Goal: Task Accomplishment & Management: Complete application form

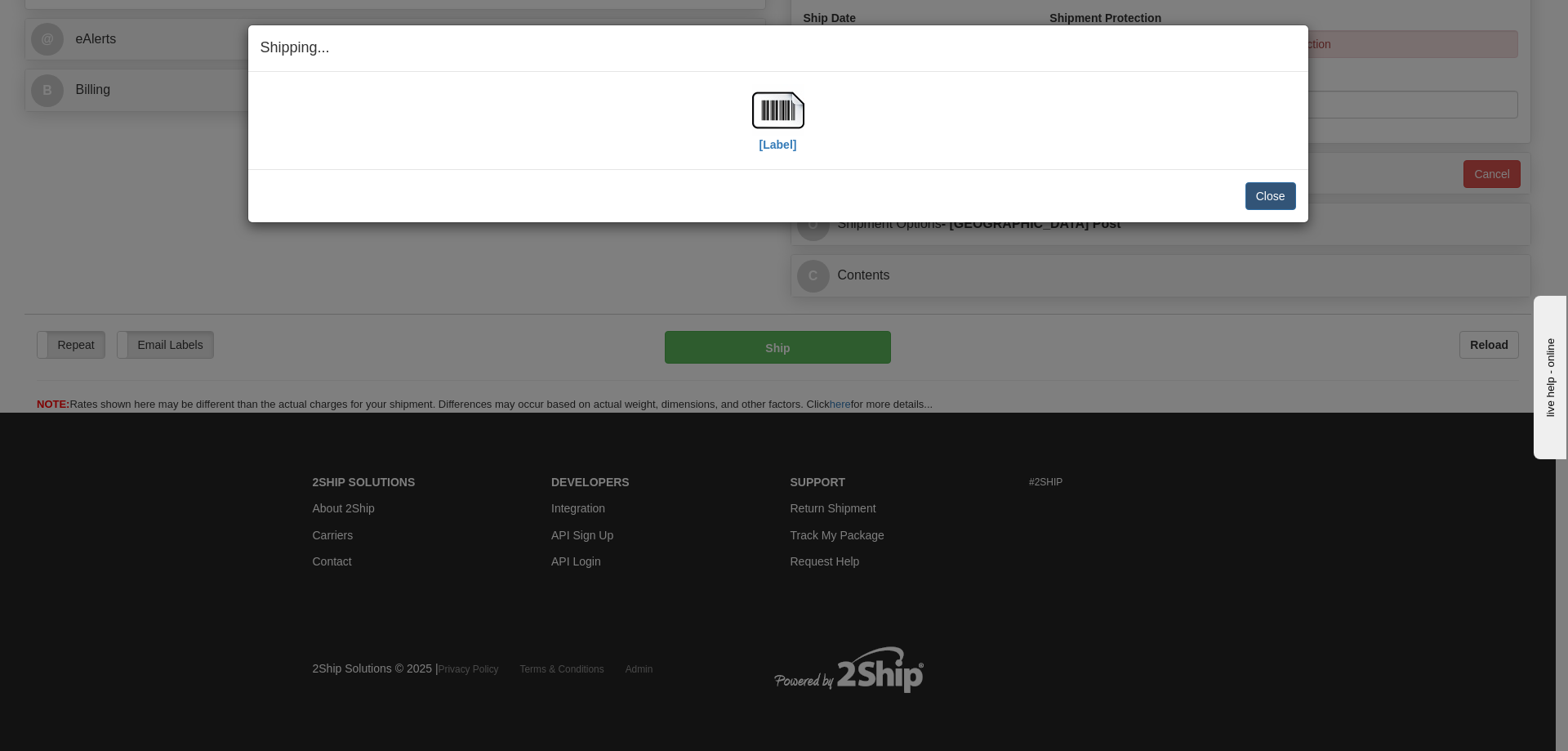
click at [61, 517] on div "Shipping... Your SHIPMENT will EXPIRE in [Label] IMPORTANT NOTICE Embassy / Con…" at bounding box center [784, 376] width 1568 height 751
click at [1249, 192] on button "Close" at bounding box center [1270, 196] width 50 height 27
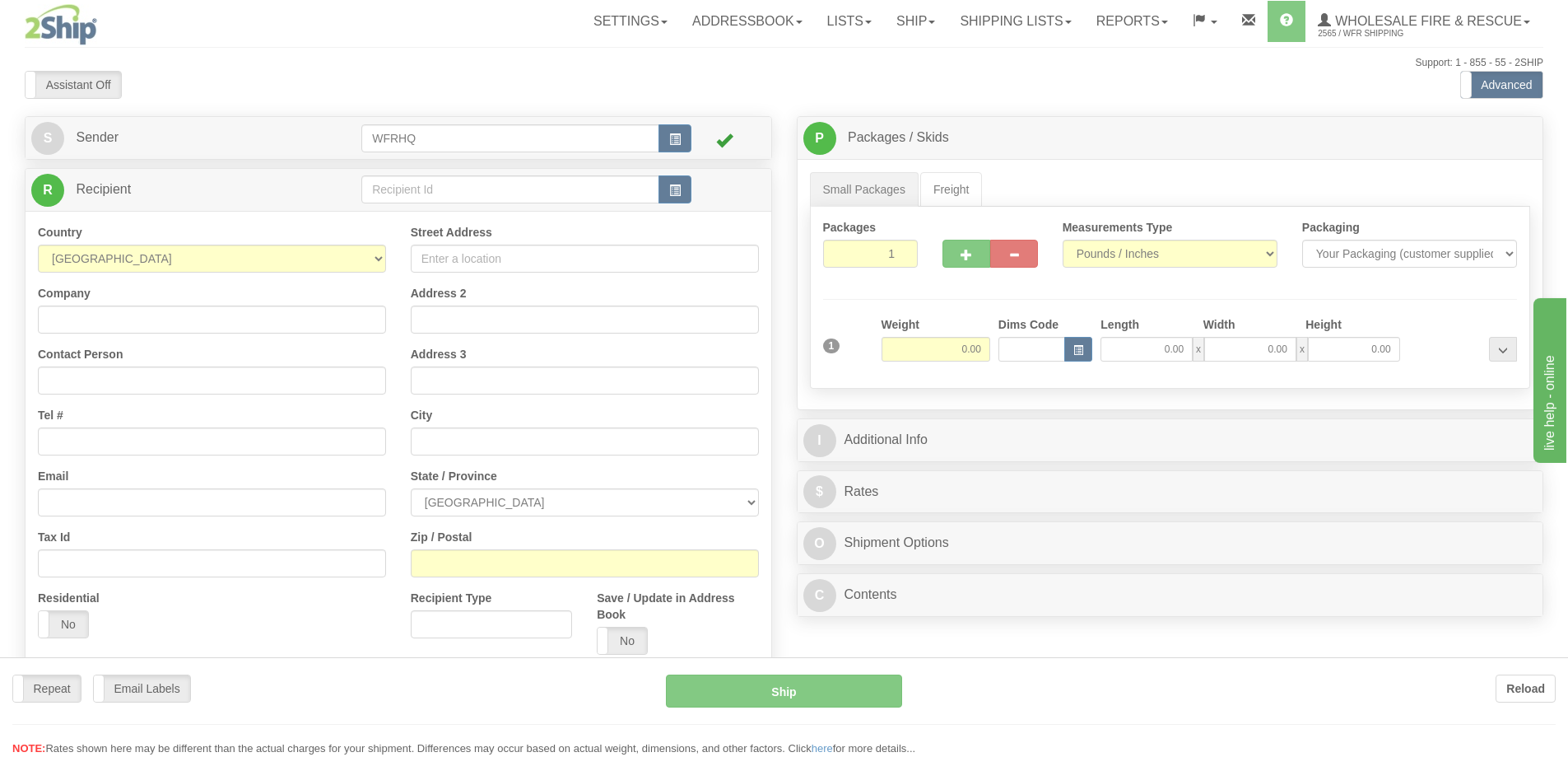
click at [675, 196] on div at bounding box center [784, 378] width 1568 height 757
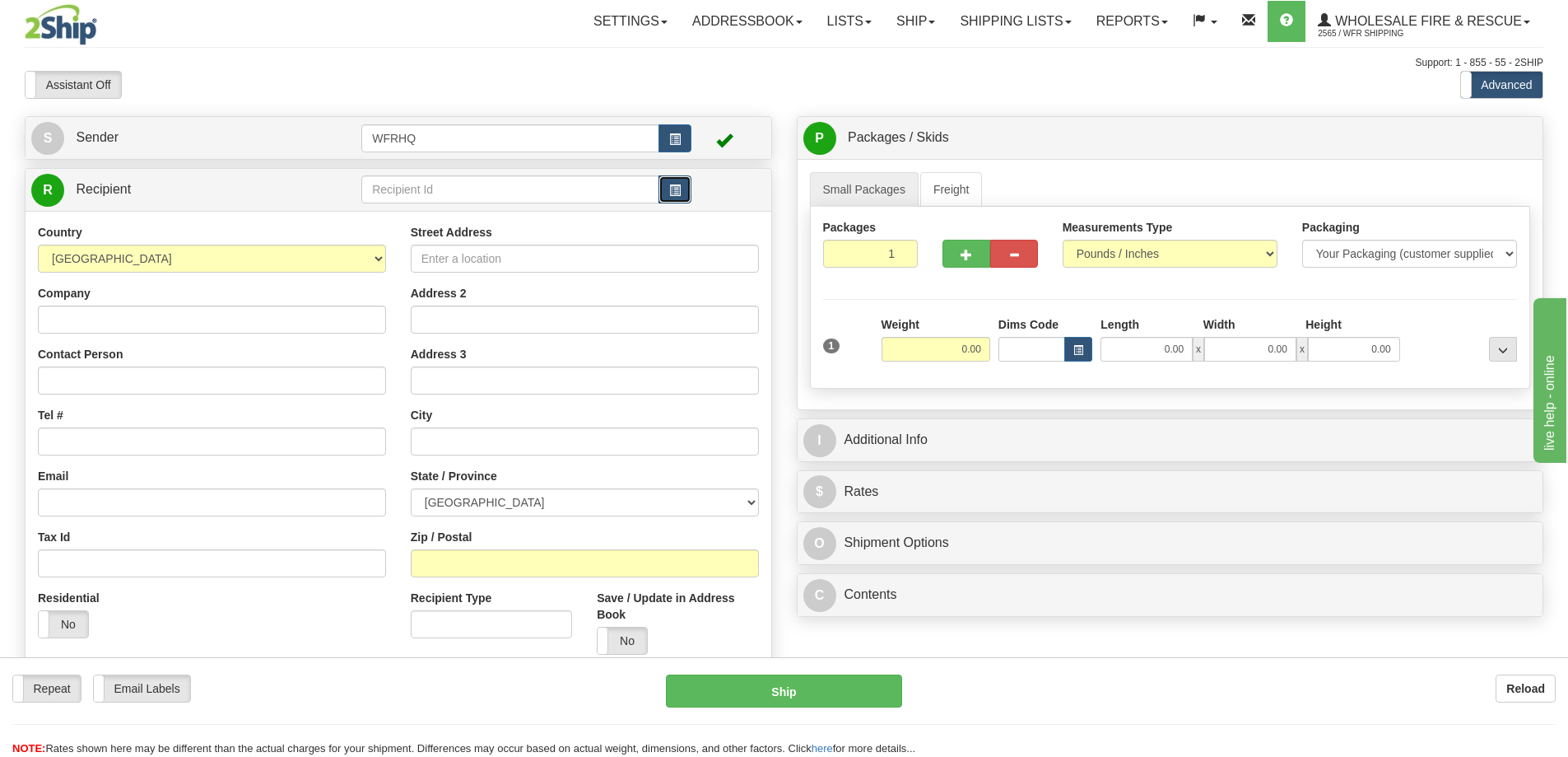
click at [675, 192] on span "button" at bounding box center [674, 191] width 11 height 10
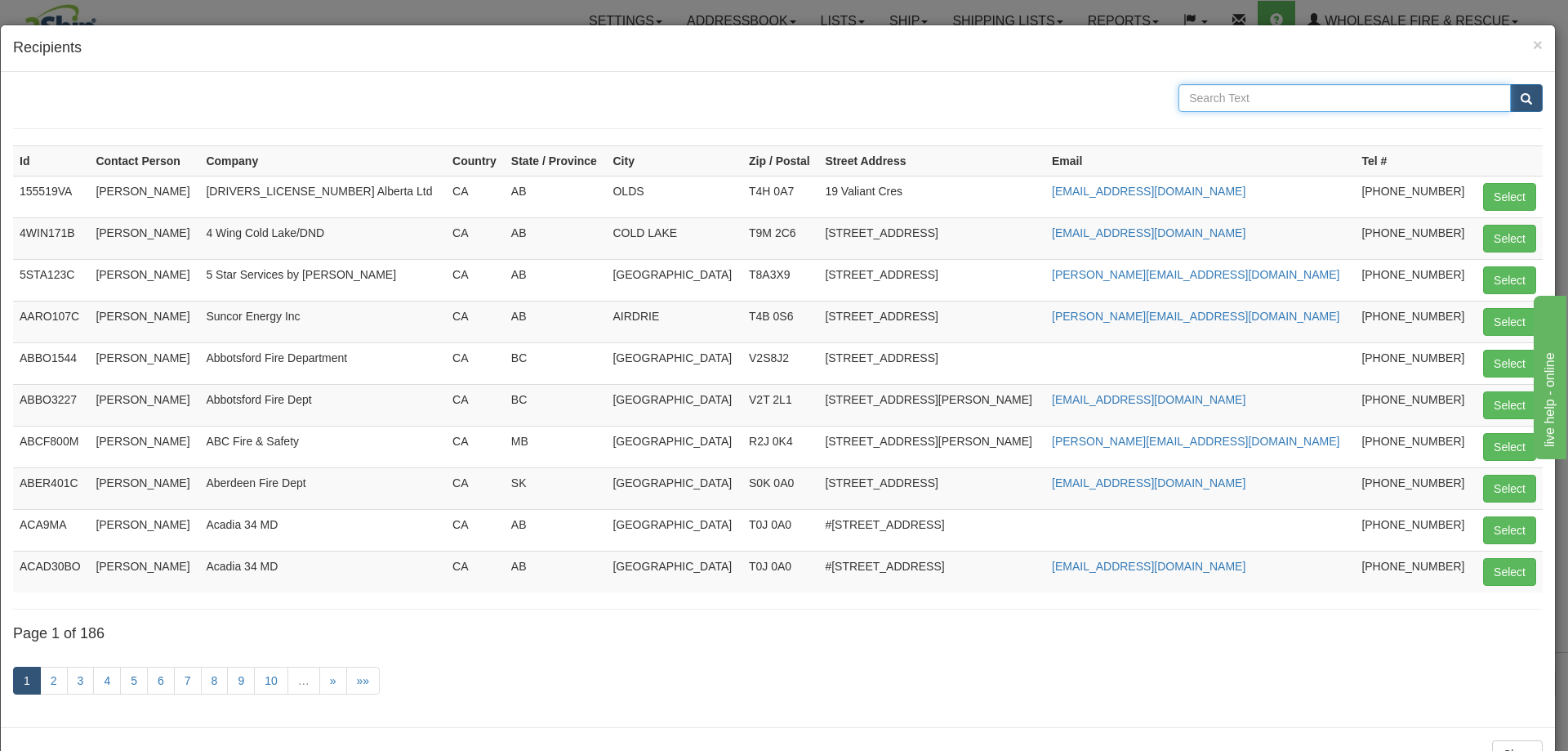
click at [1274, 97] on input "text" at bounding box center [1344, 98] width 333 height 27
type input "Commercial"
click at [1510, 84] on button "submit" at bounding box center [1526, 98] width 32 height 27
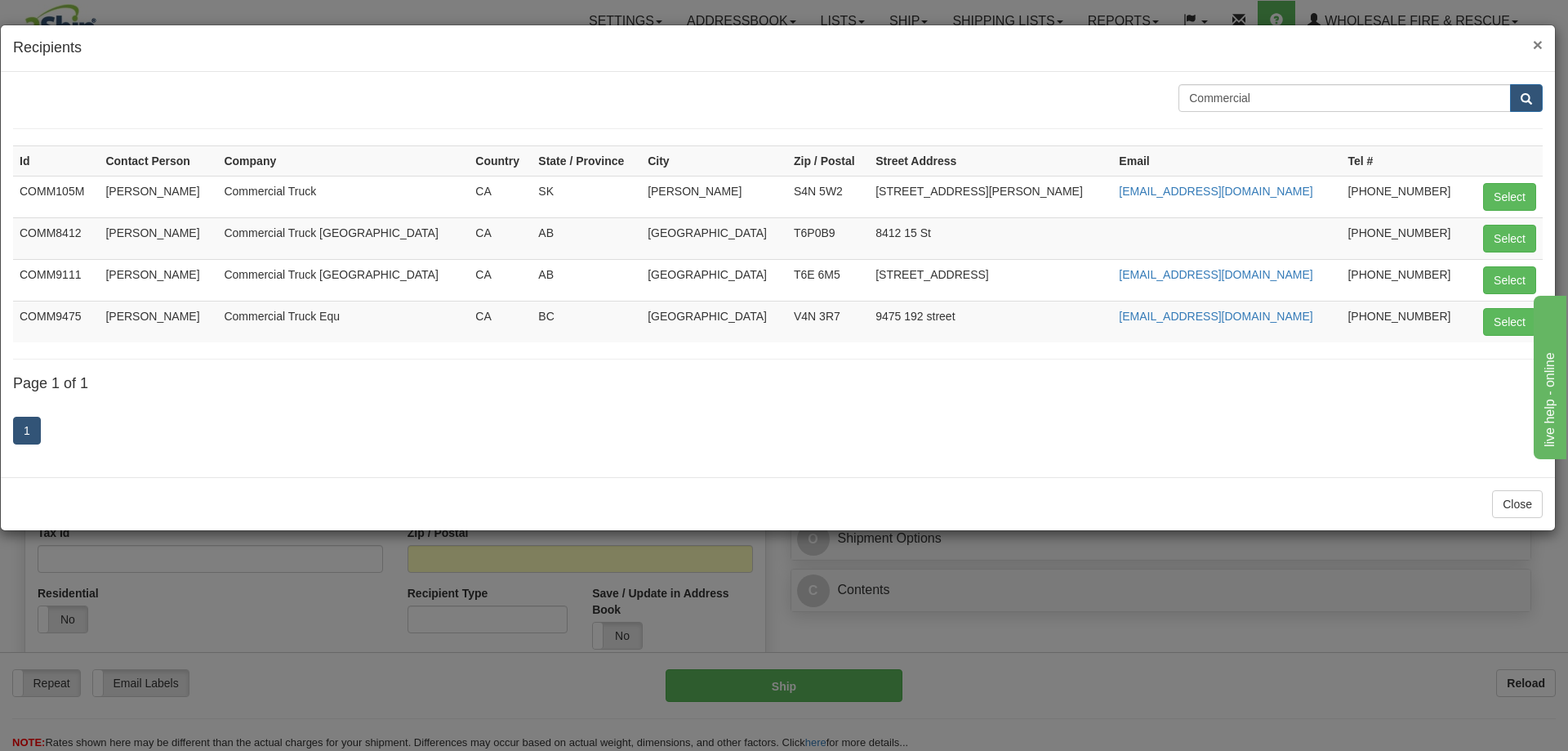
click at [1538, 44] on span "×" at bounding box center [1537, 44] width 9 height 19
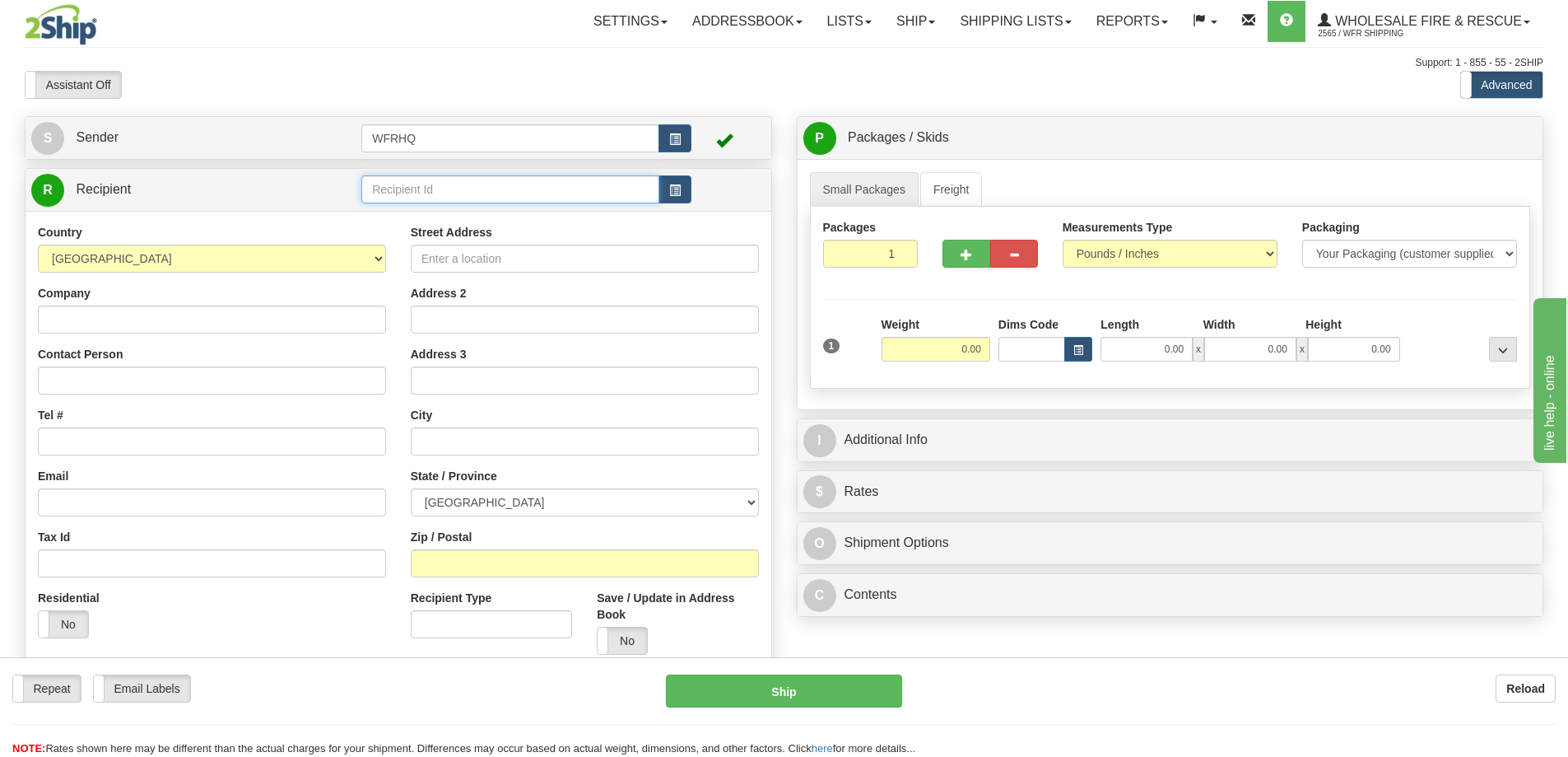
click at [515, 199] on input "text" at bounding box center [510, 189] width 298 height 28
type input "COMM591"
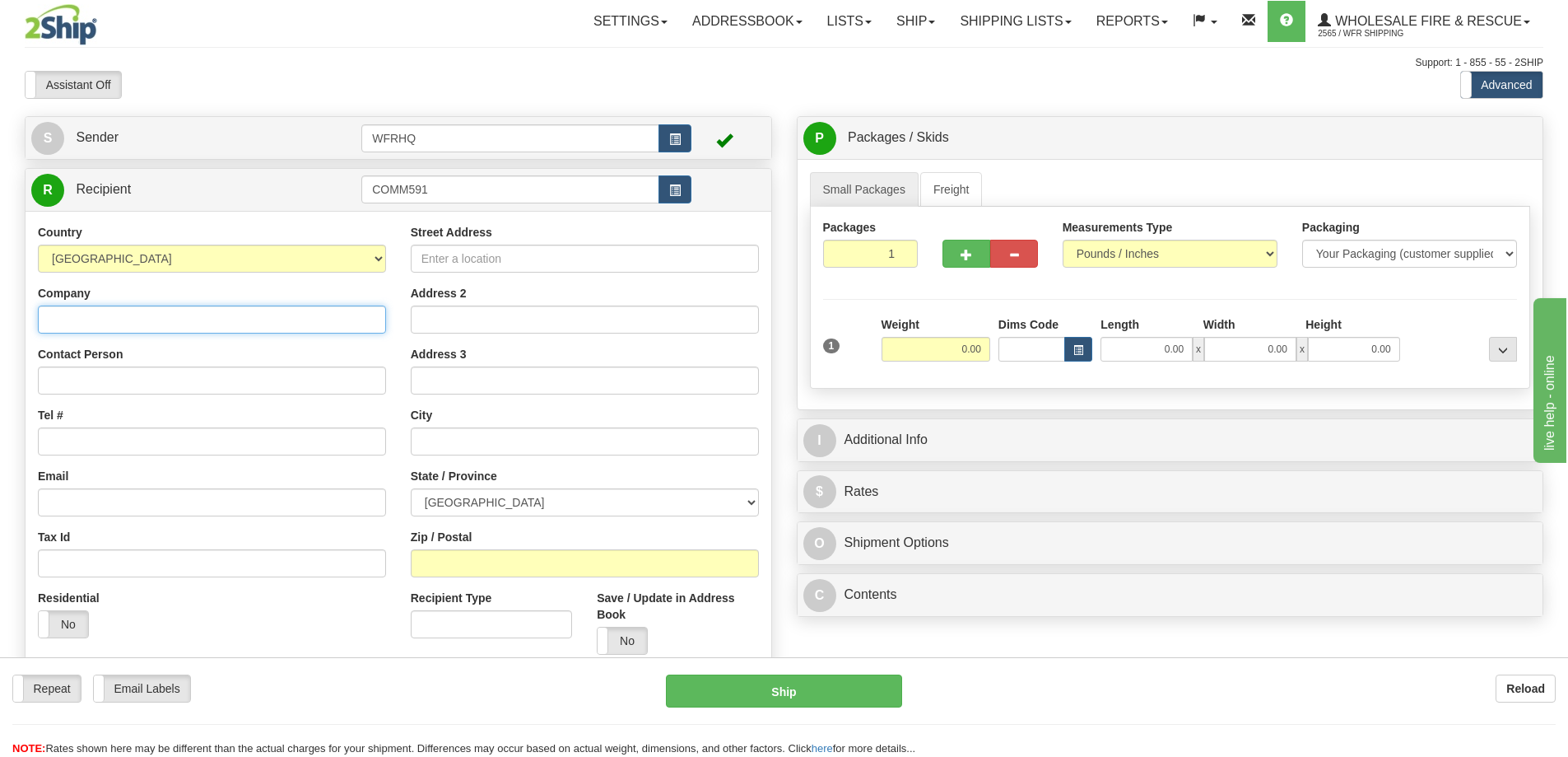
click at [262, 326] on div "Country AFGHANISTAN ALAND ISLANDS ALBANIA ALGERIA AMERICAN SAMOA ANDORRA ANGOLA…" at bounding box center [398, 444] width 746 height 468
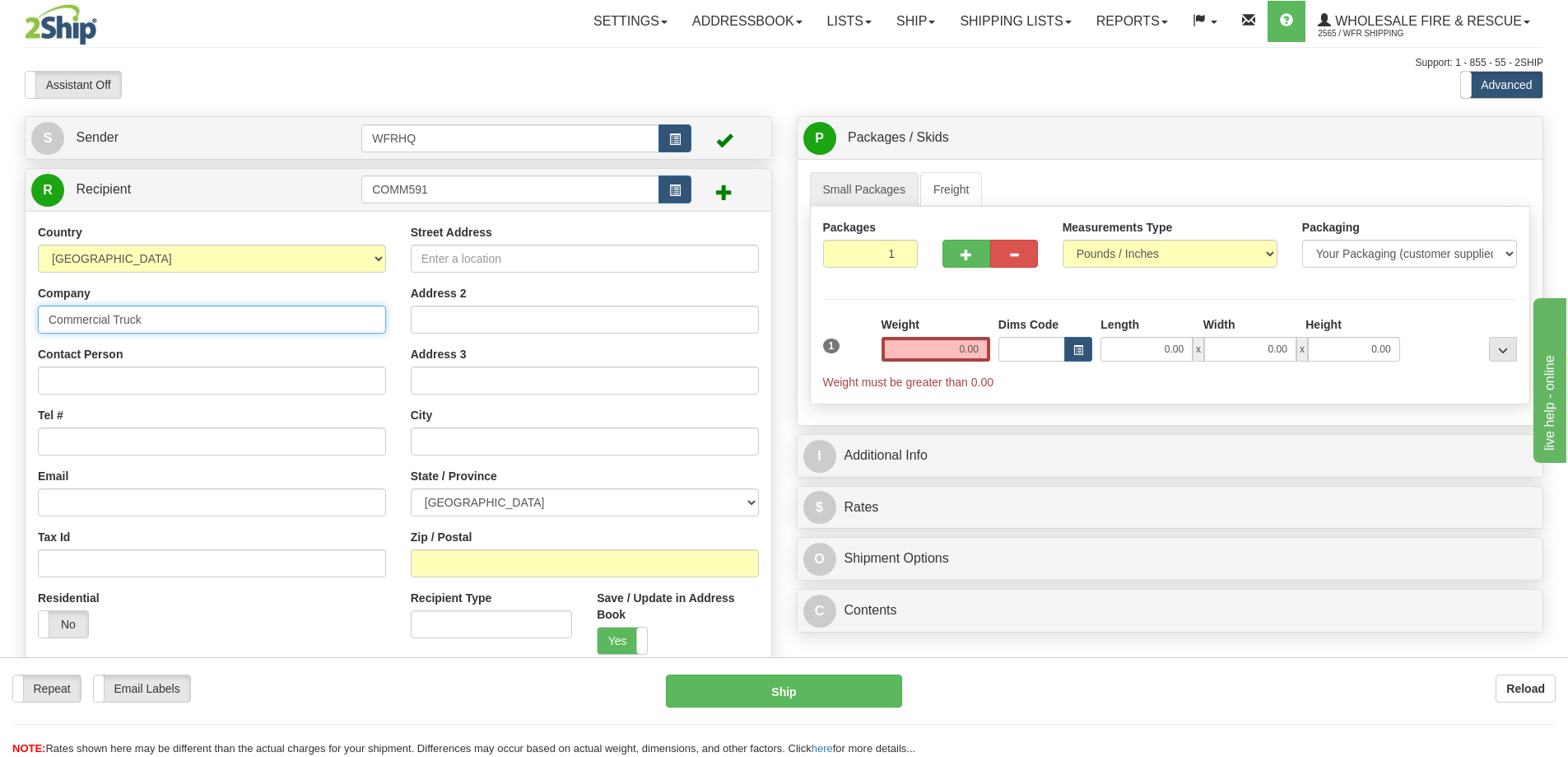
type input "Commercial Truck"
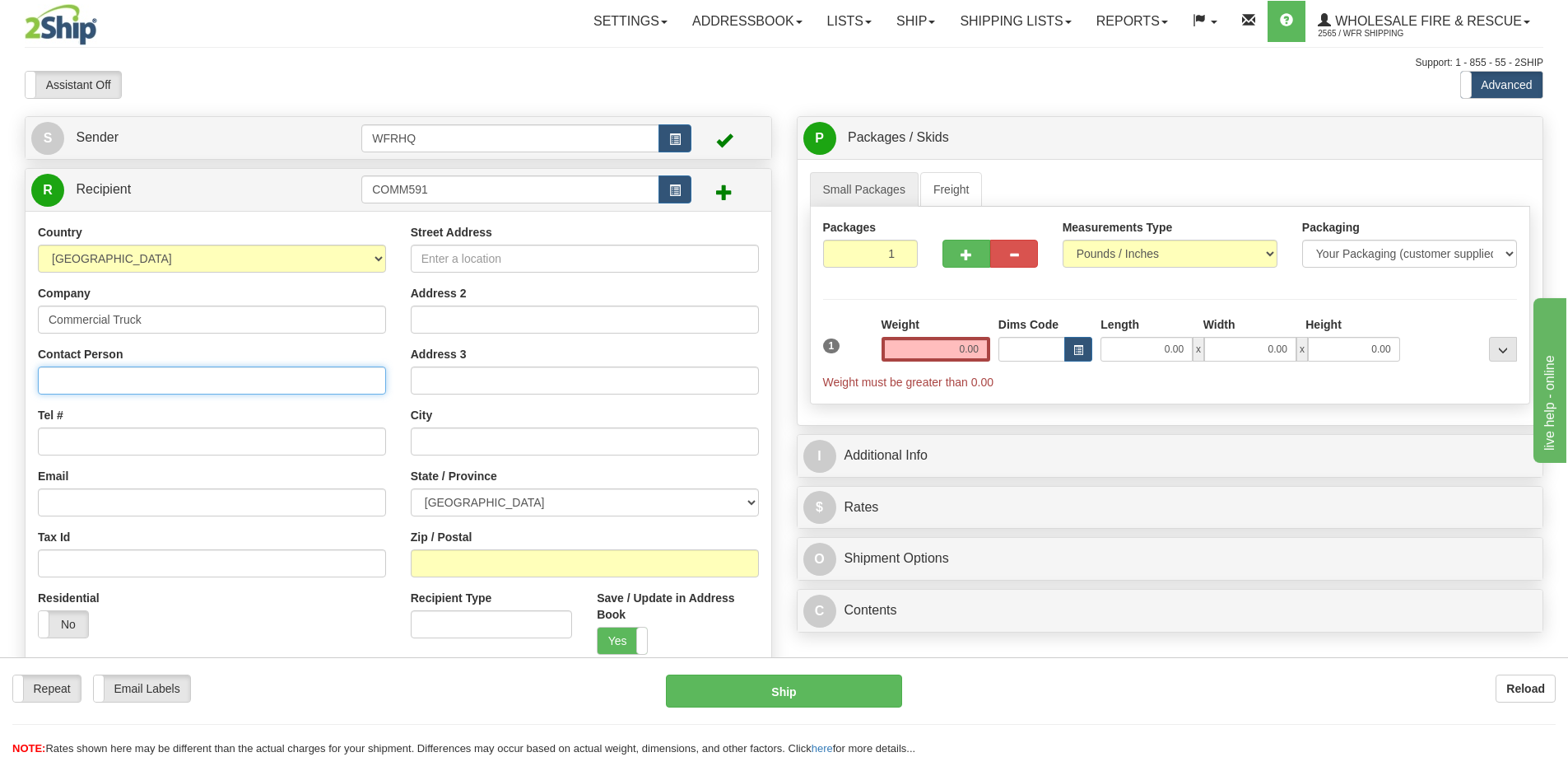
click at [155, 383] on input "Contact Person" at bounding box center [212, 380] width 348 height 28
type input "Ralph Johnston"
type input "604-888-0513"
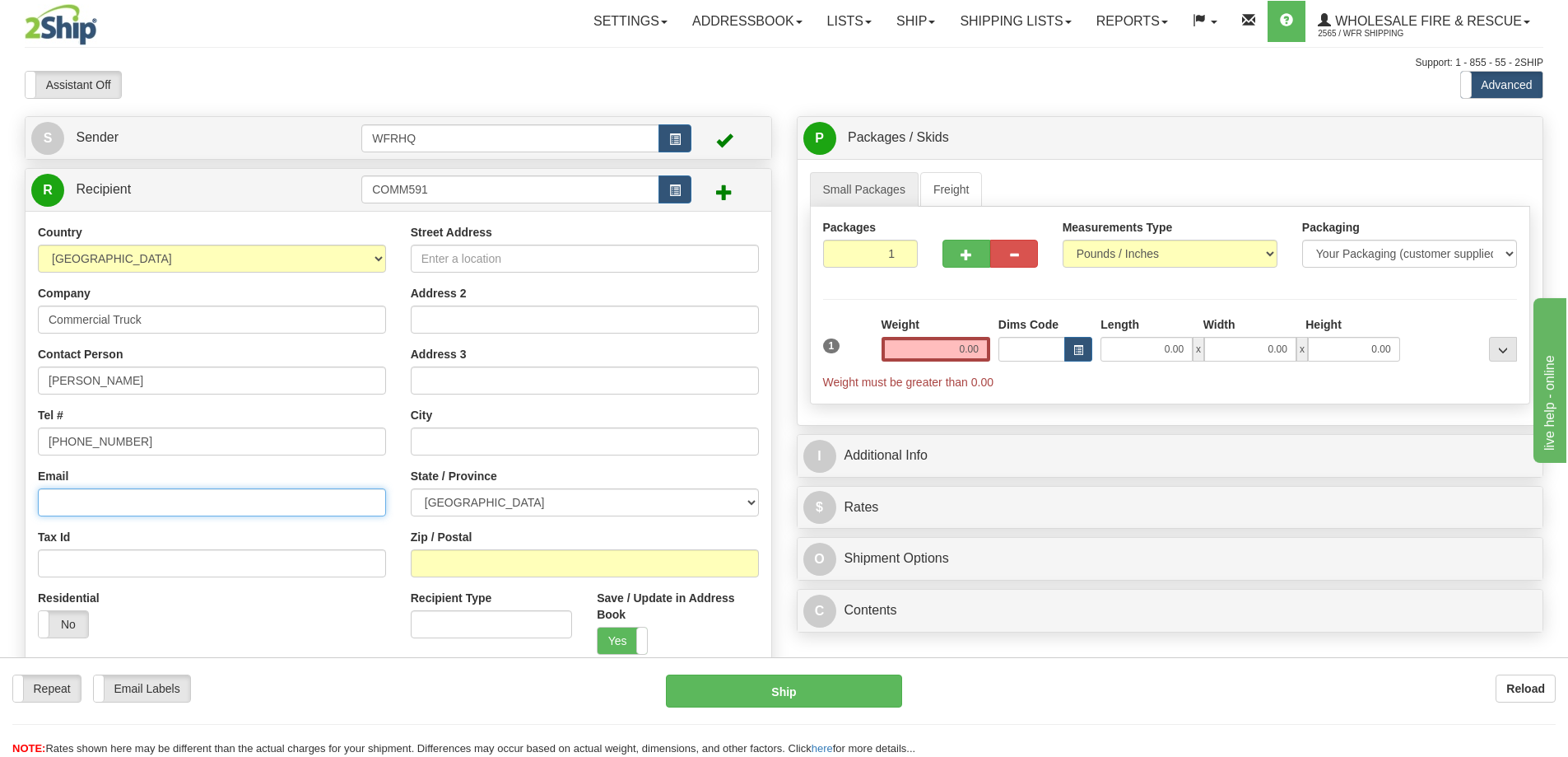
click at [161, 503] on input "Email" at bounding box center [212, 502] width 348 height 28
paste input "rjohnston@comtruck.ca"
type input "rjohnston@comtruck.ca"
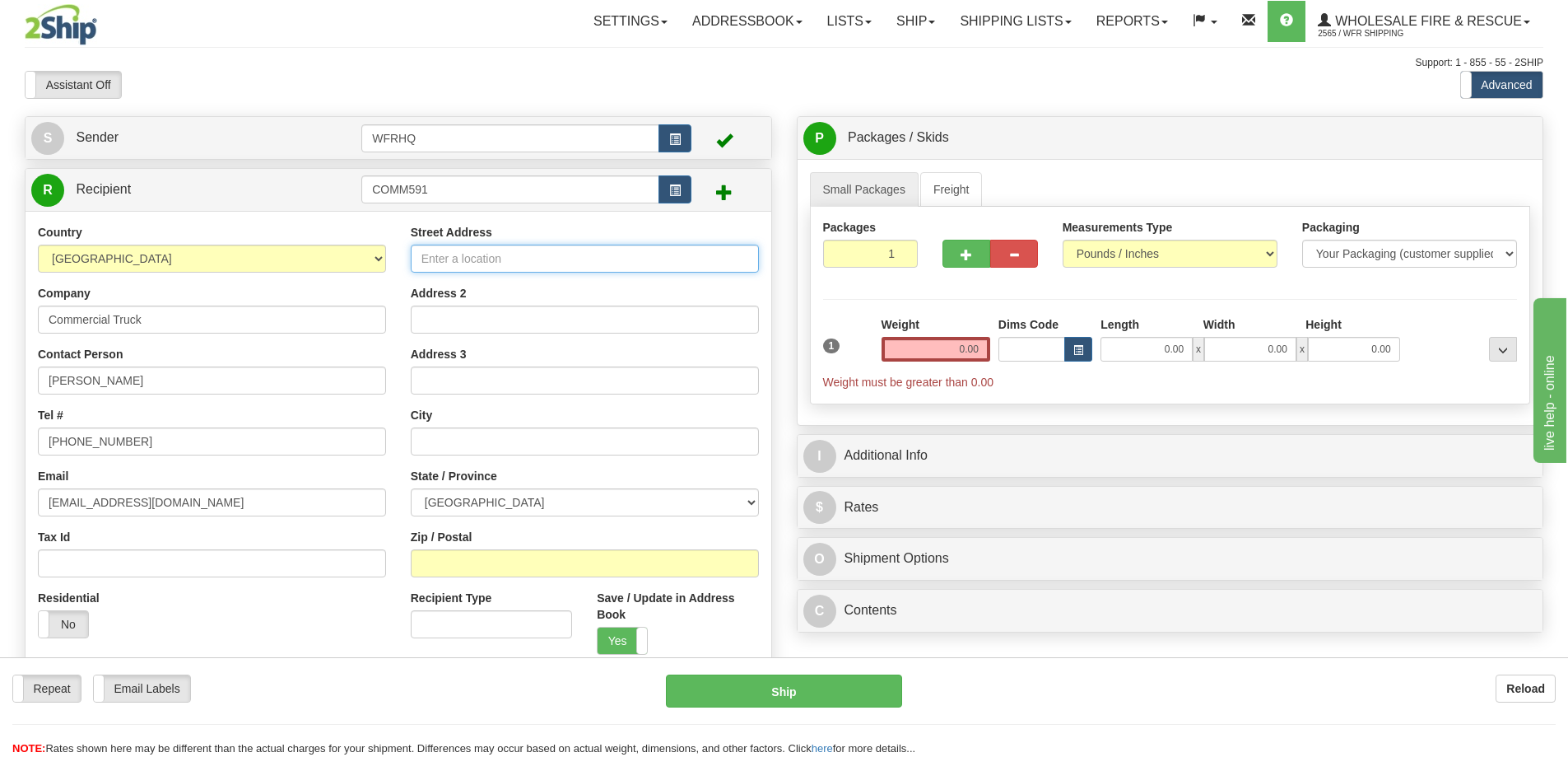
click at [570, 262] on input "Street Address" at bounding box center [585, 259] width 348 height 28
click at [474, 260] on input "Street Address" at bounding box center [585, 259] width 348 height 28
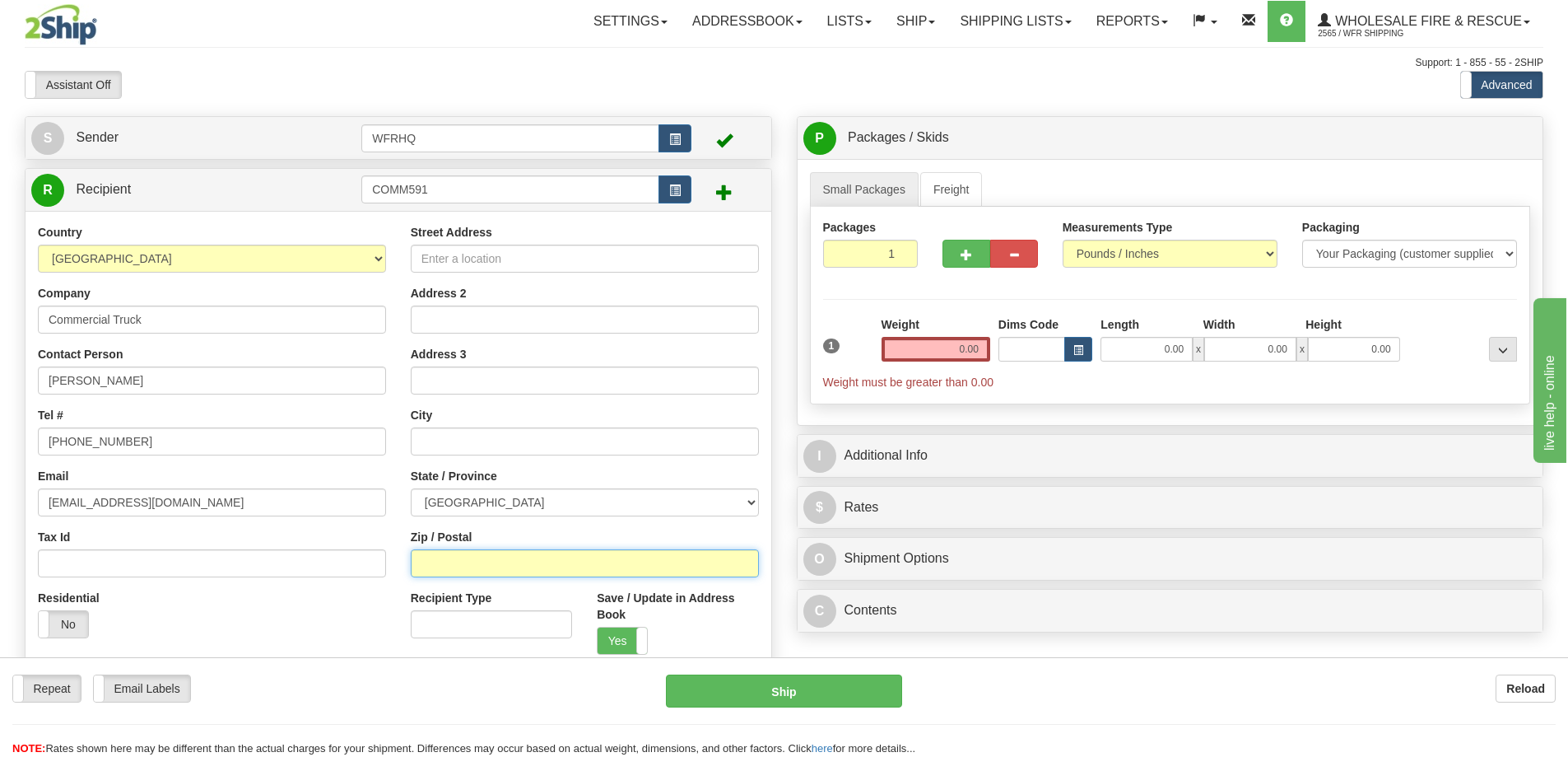
click at [457, 563] on input "Zip / Postal" at bounding box center [585, 563] width 348 height 28
type input "V3M 6G7"
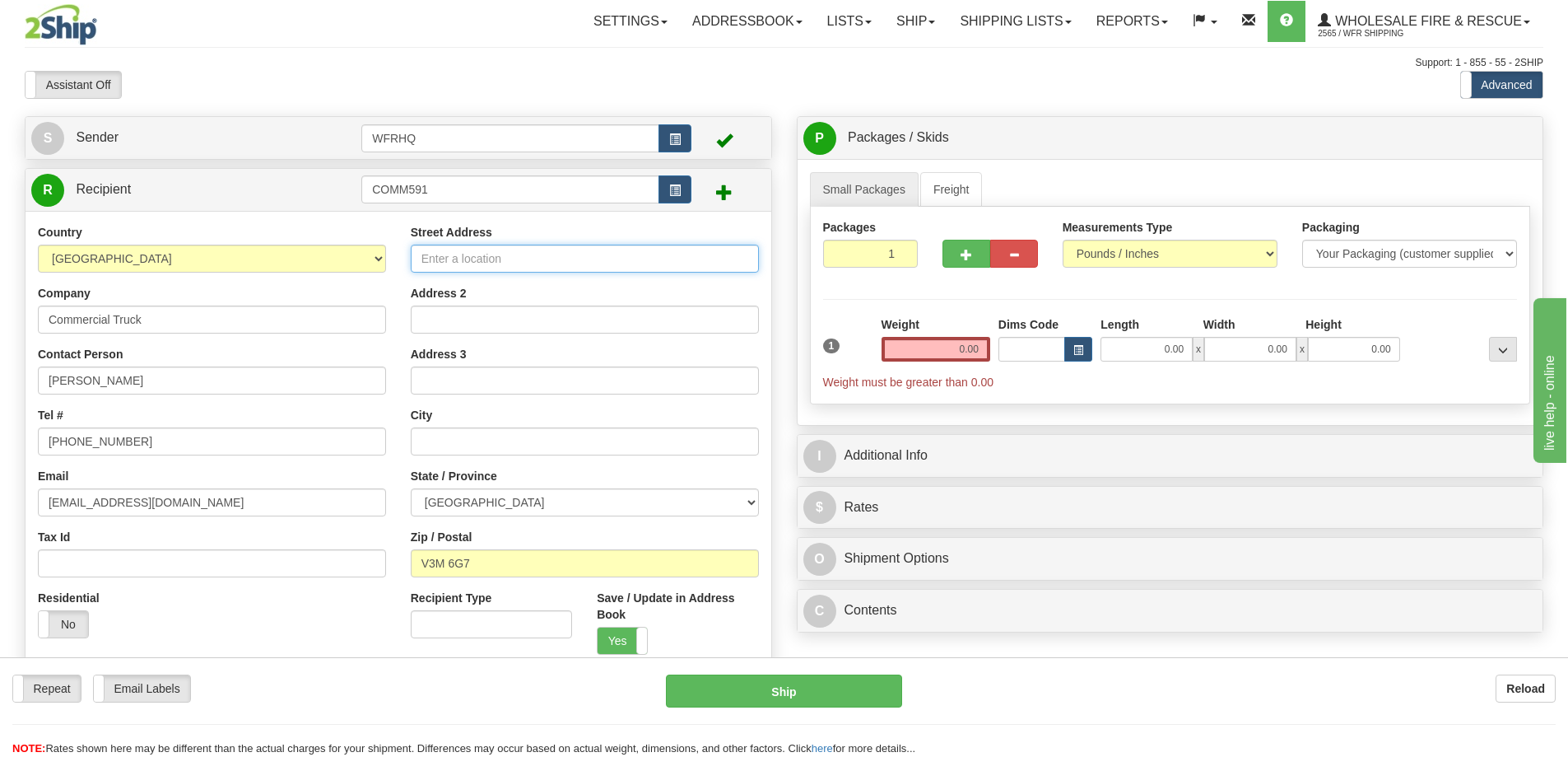
click at [478, 248] on input "Street Address" at bounding box center [585, 259] width 348 height 28
type input "DELTA"
select select "BC"
type input "591"
click at [944, 346] on input "0.00" at bounding box center [936, 349] width 109 height 25
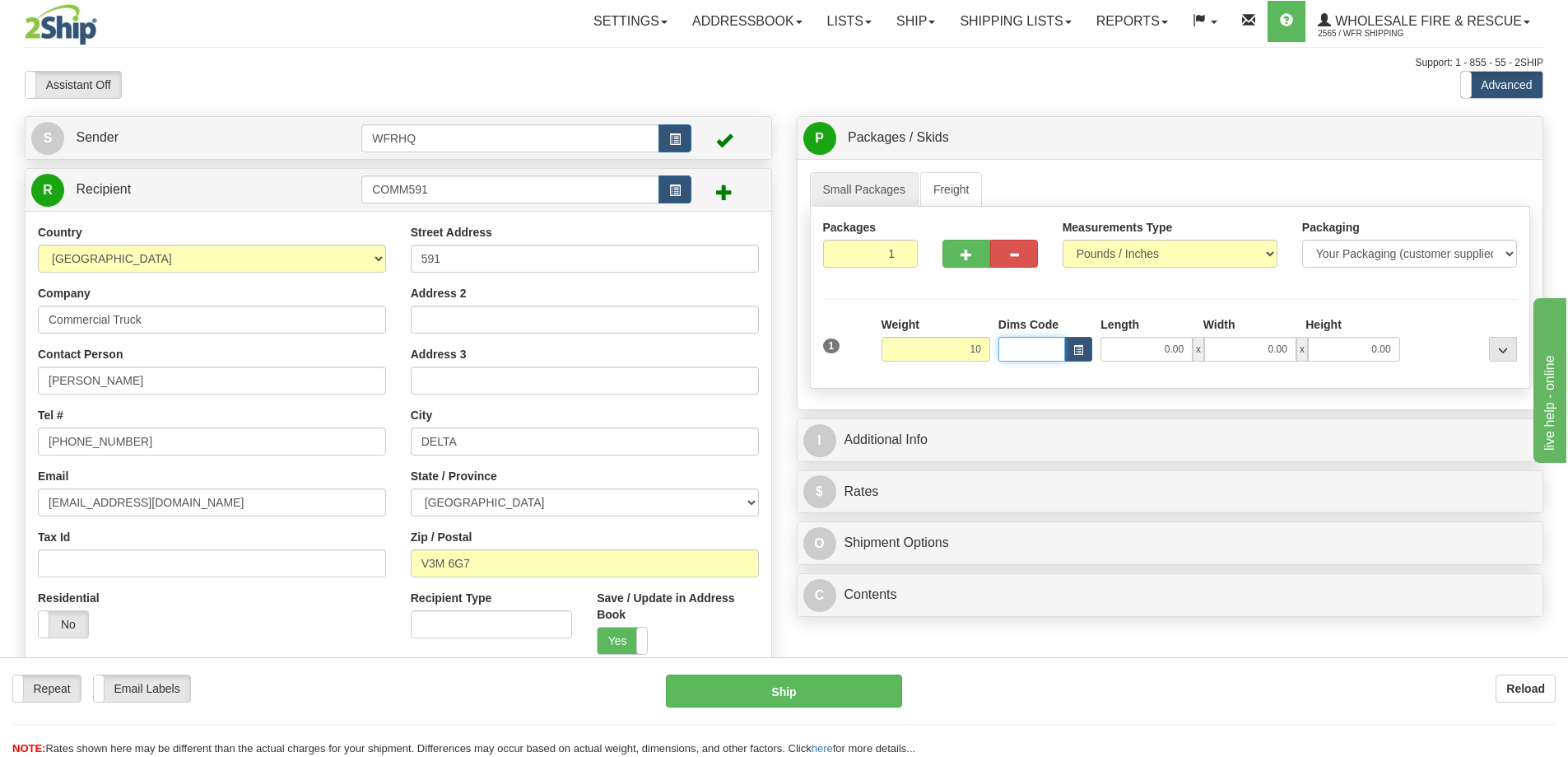
type input "10.00"
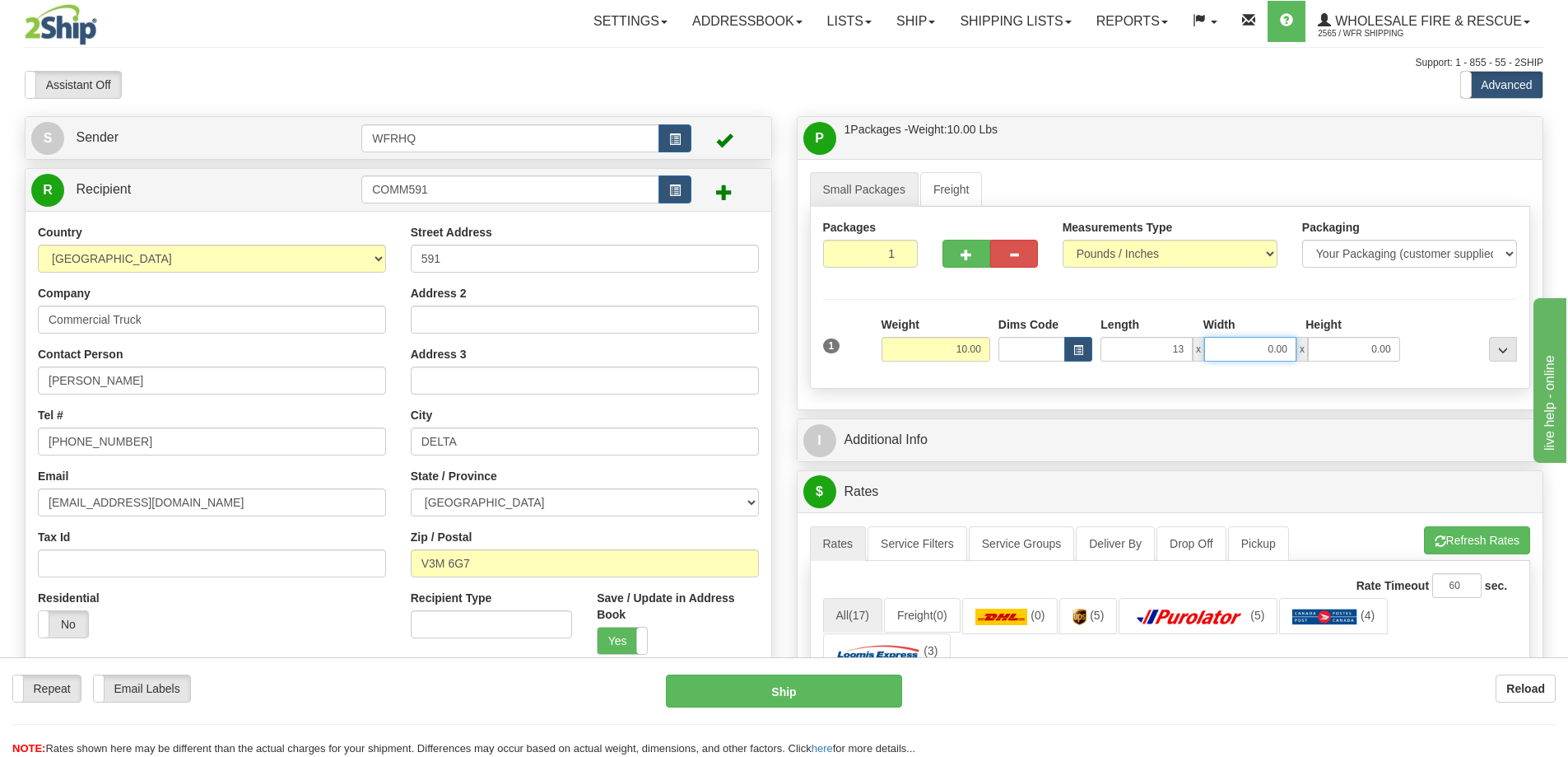
type input "13.00"
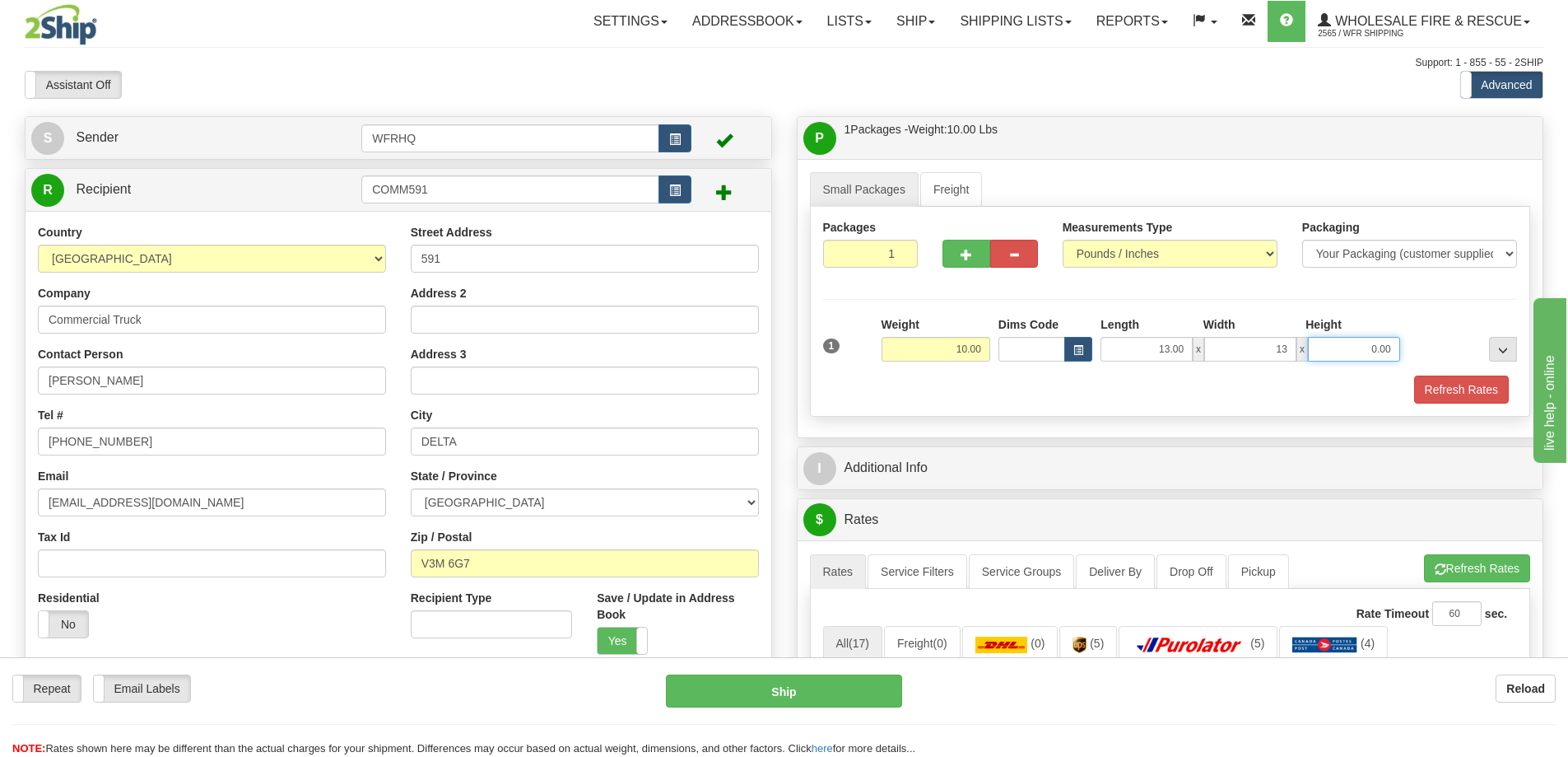
type input "13.00"
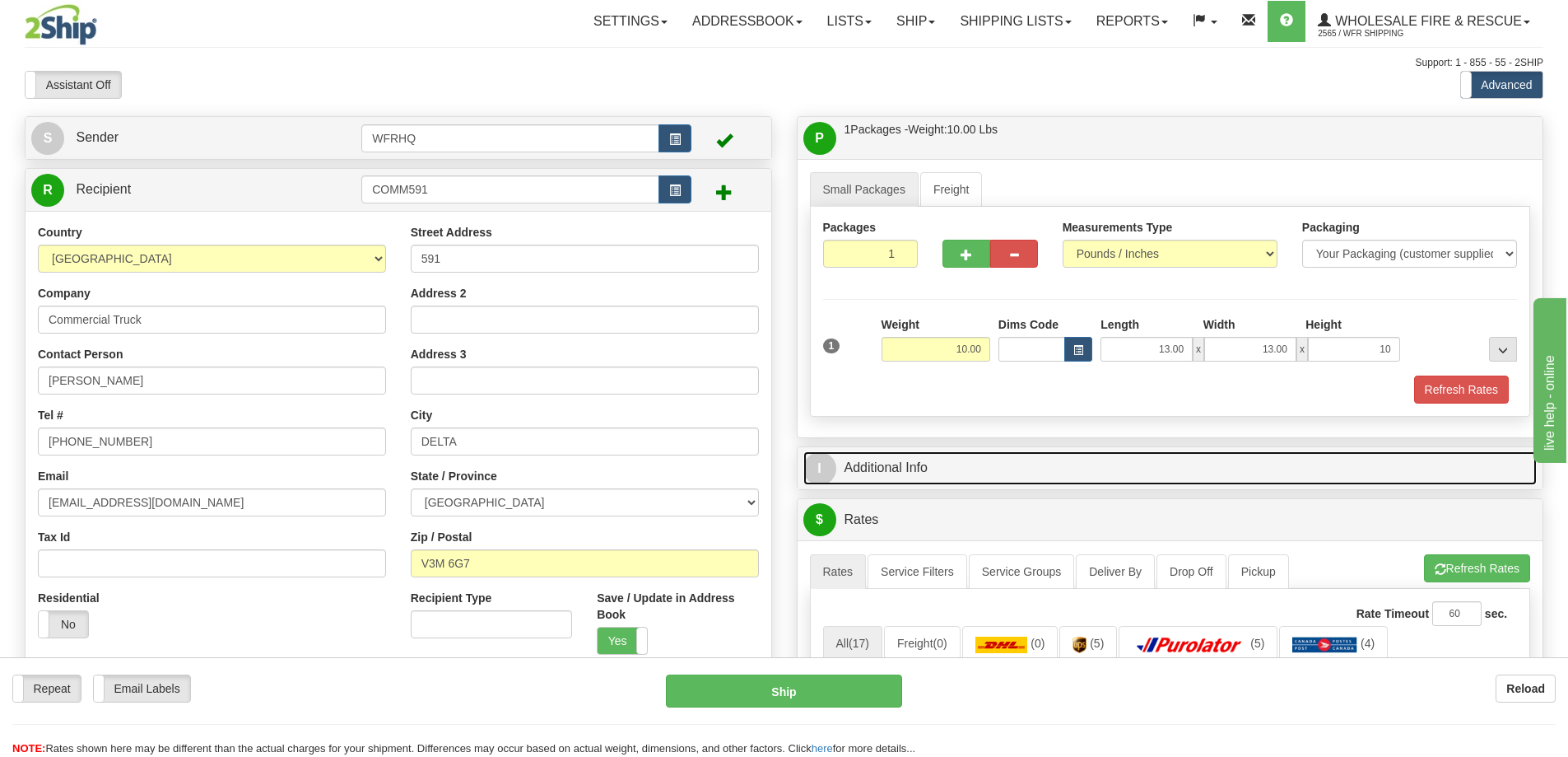
type input "10.00"
click at [891, 458] on link "I Additional Info" at bounding box center [1171, 467] width 734 height 34
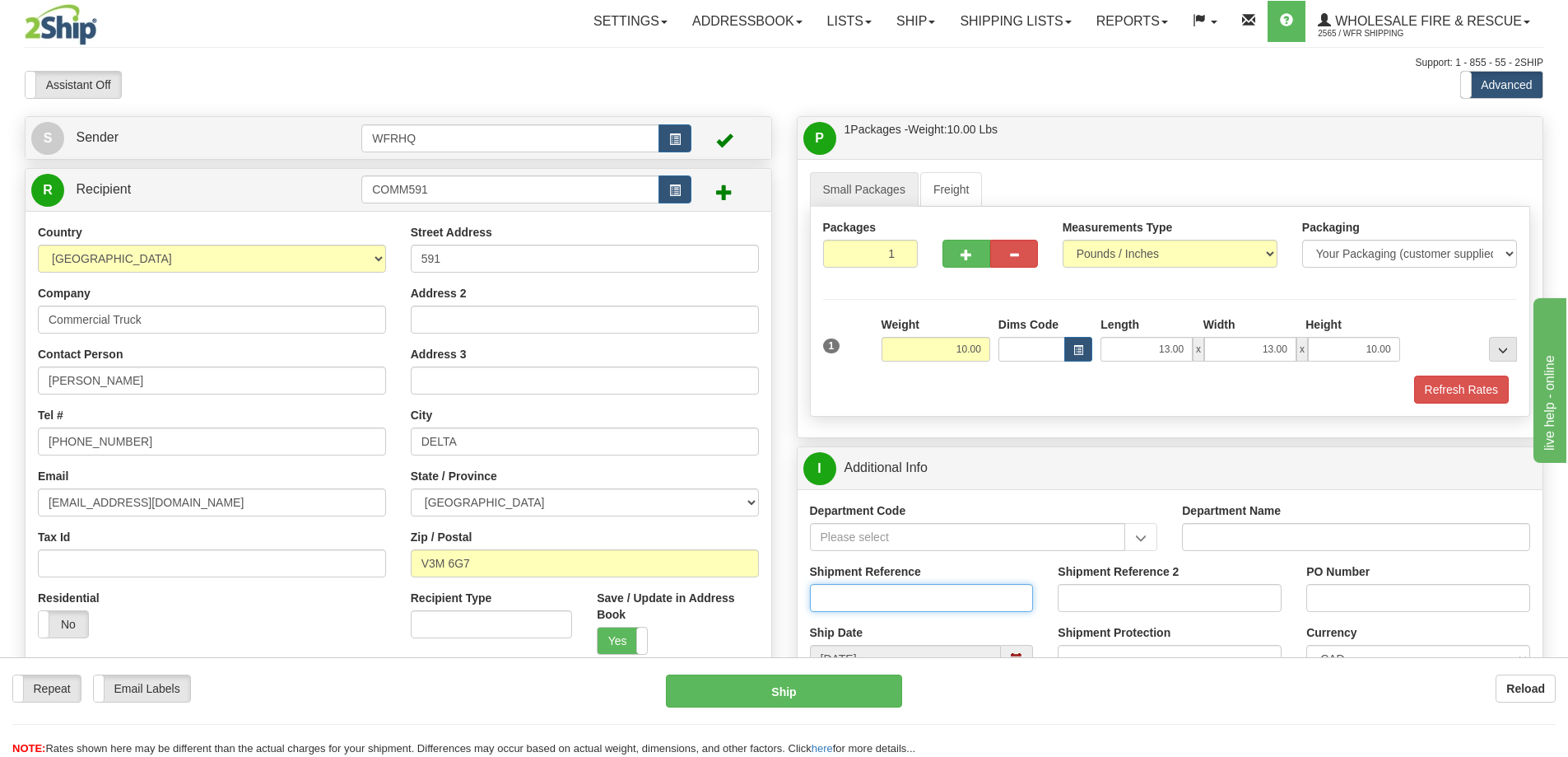
click at [855, 604] on input "Shipment Reference" at bounding box center [922, 597] width 224 height 28
type input "S45291 - 29834"
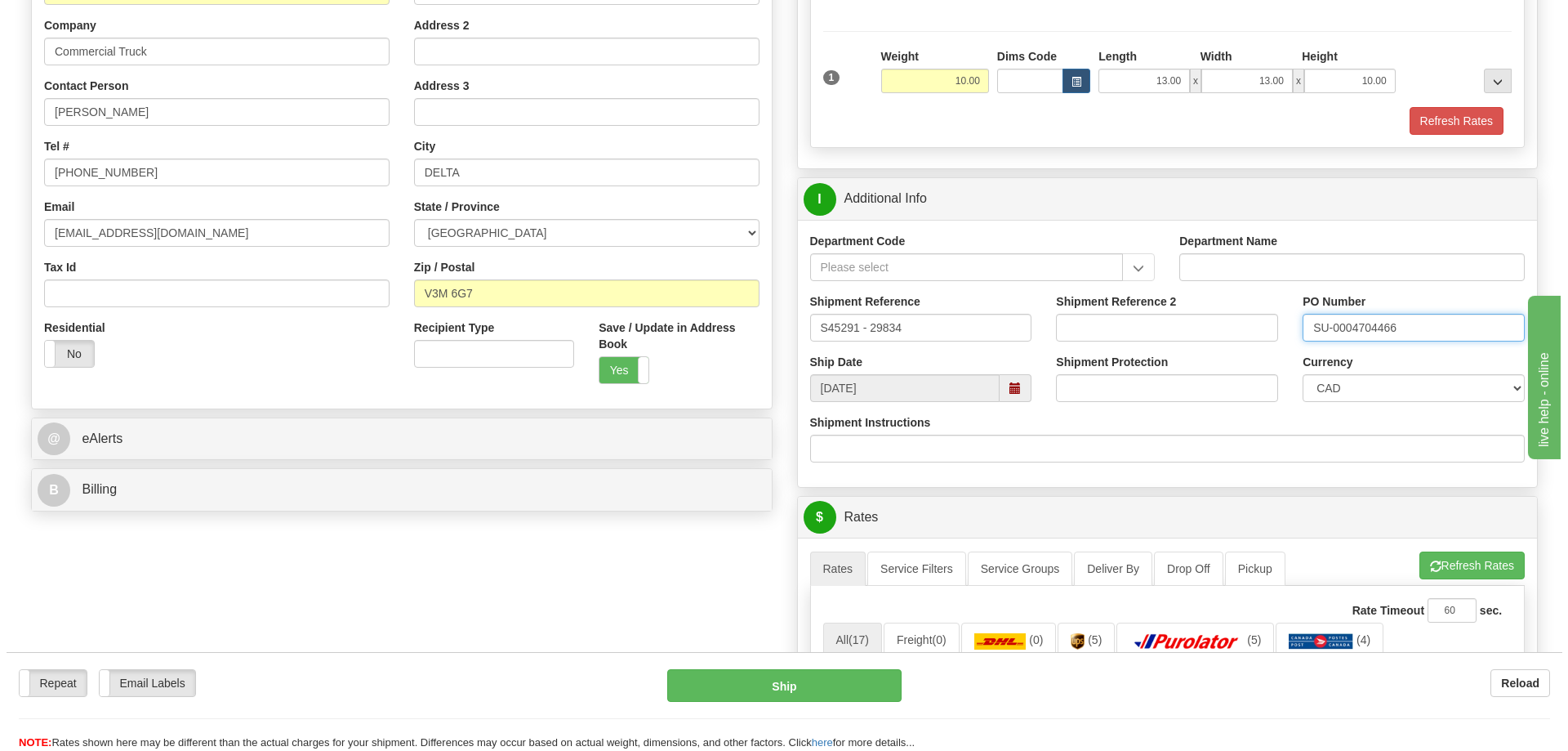
scroll to position [571, 0]
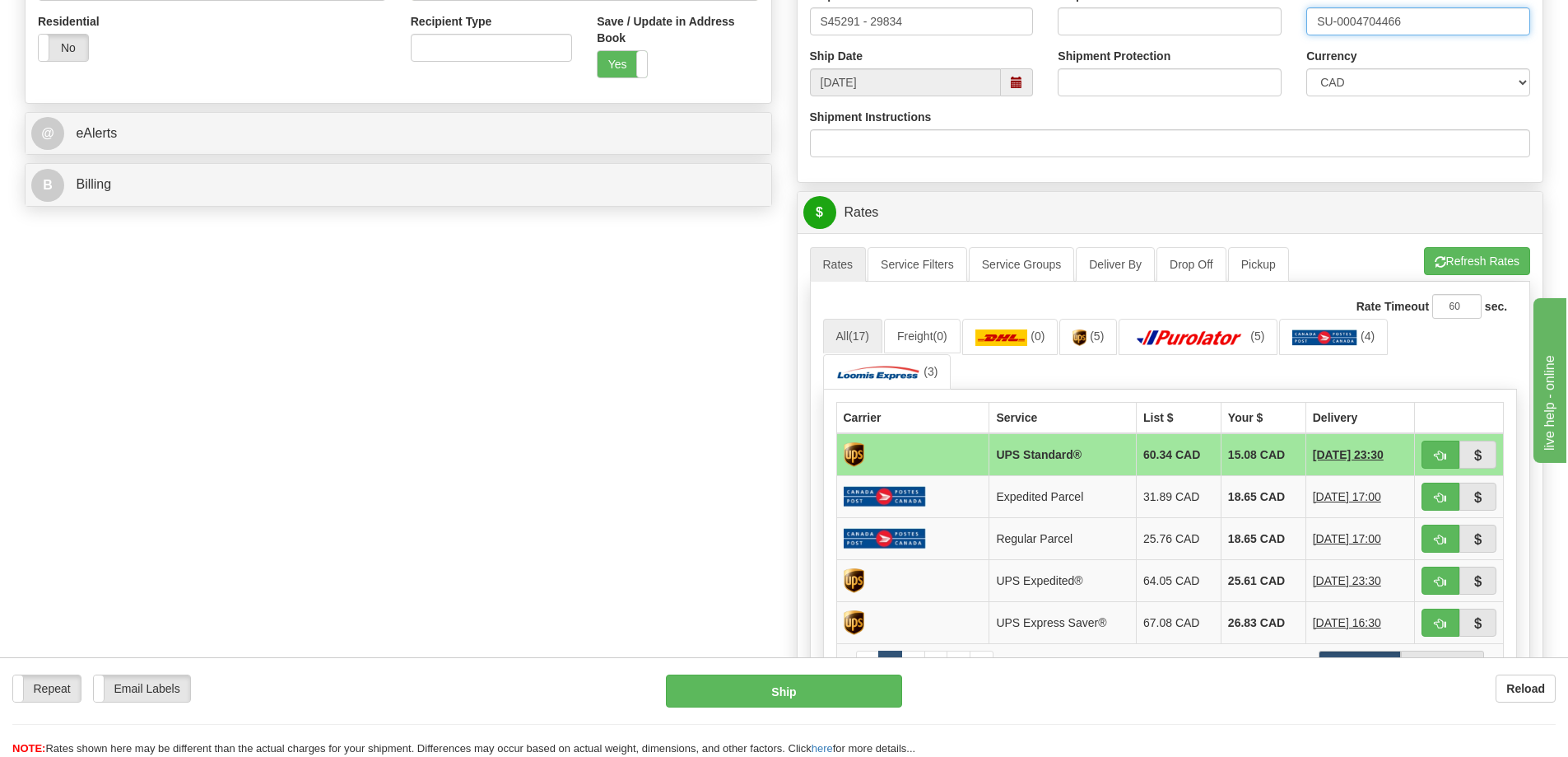
type input "SU-0004704466"
click at [1435, 450] on span "button" at bounding box center [1440, 455] width 11 height 10
type input "11"
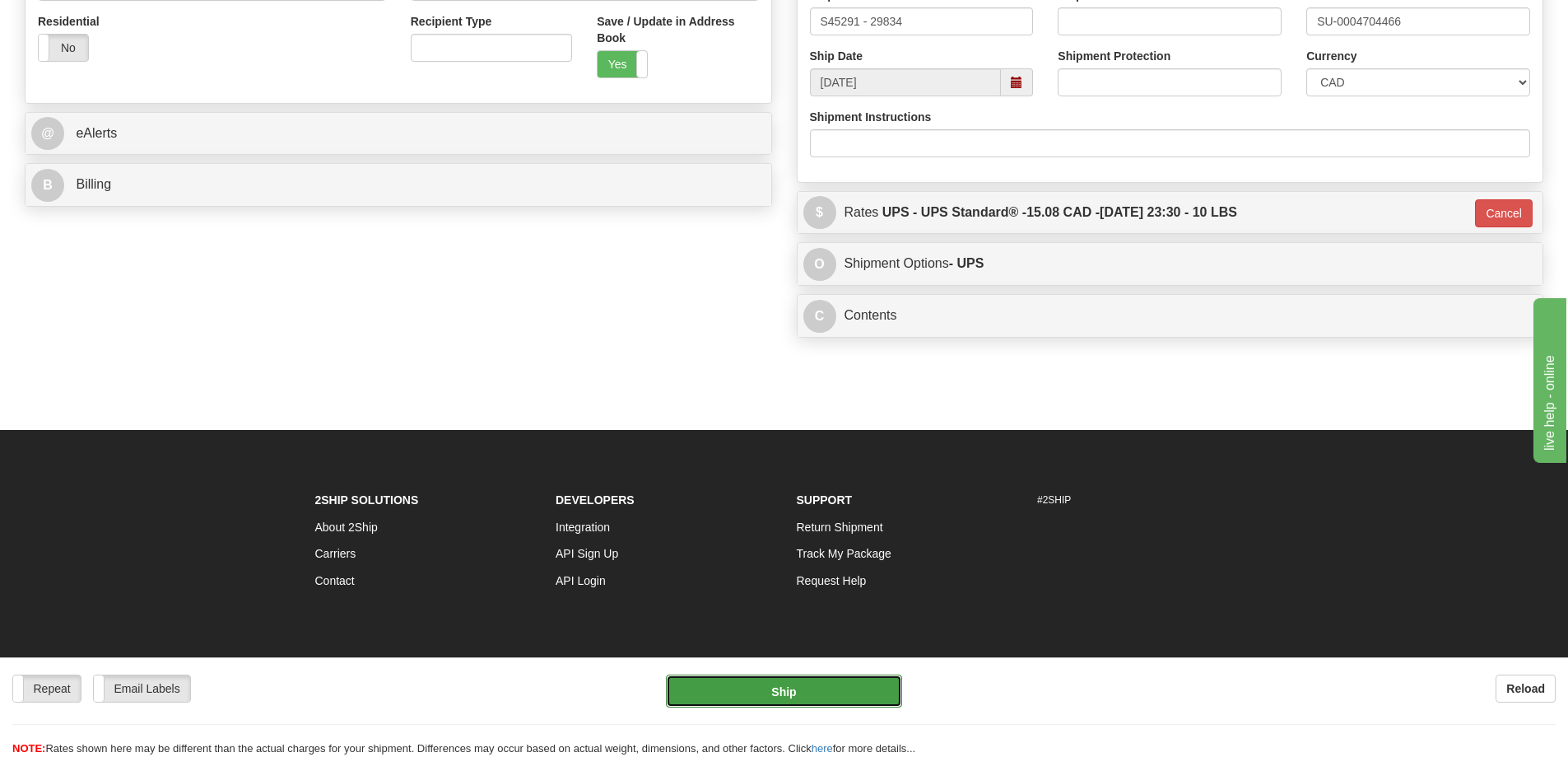
click at [777, 696] on button "Ship" at bounding box center [784, 691] width 236 height 33
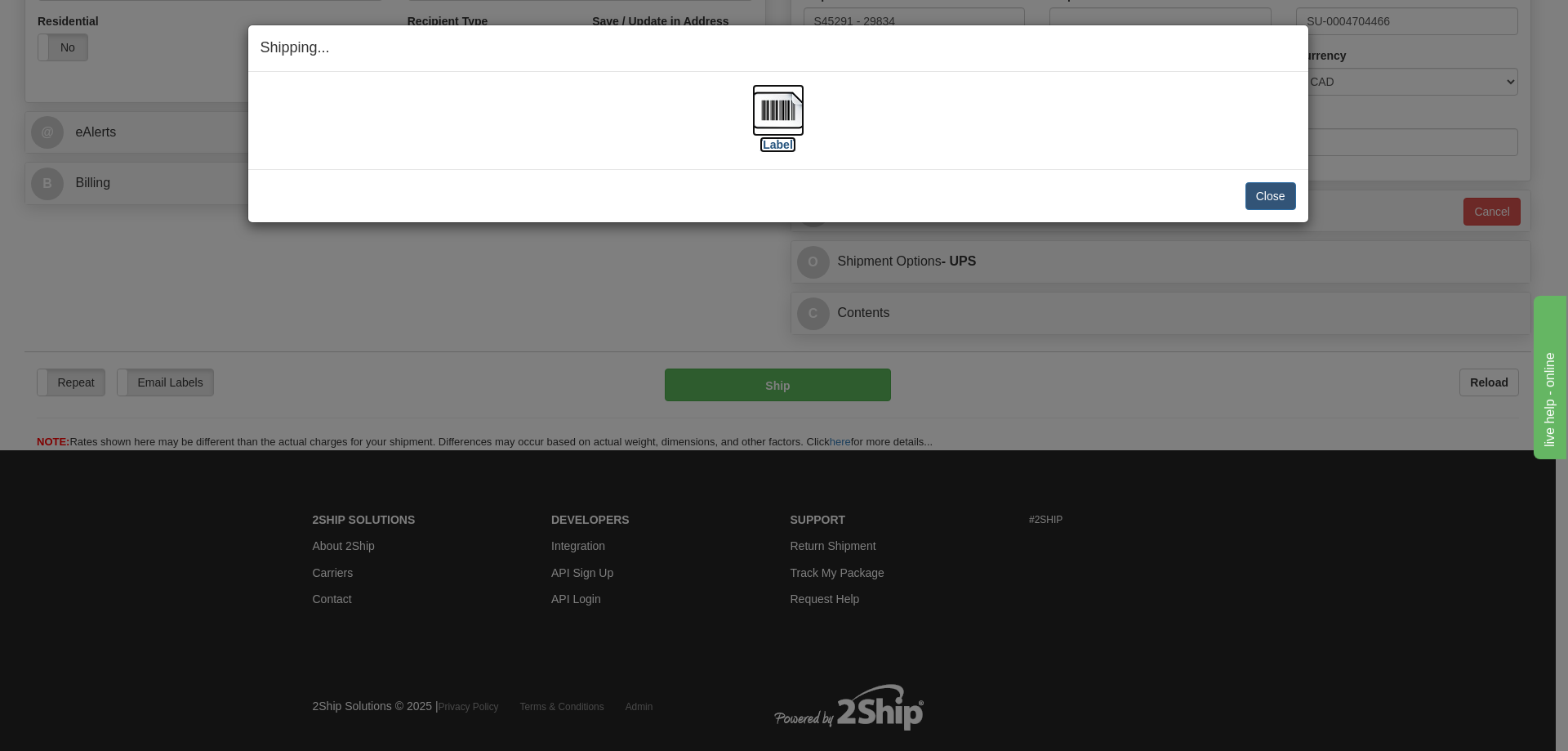
click at [794, 115] on img at bounding box center [778, 109] width 52 height 52
click at [585, 196] on div "Close Cancel" at bounding box center [778, 196] width 1035 height 27
click at [1157, 103] on div "[Label]" at bounding box center [778, 120] width 1035 height 73
drag, startPoint x: 1265, startPoint y: 198, endPoint x: 1256, endPoint y: 198, distance: 9.0
click at [1266, 198] on button "Close" at bounding box center [1270, 196] width 50 height 27
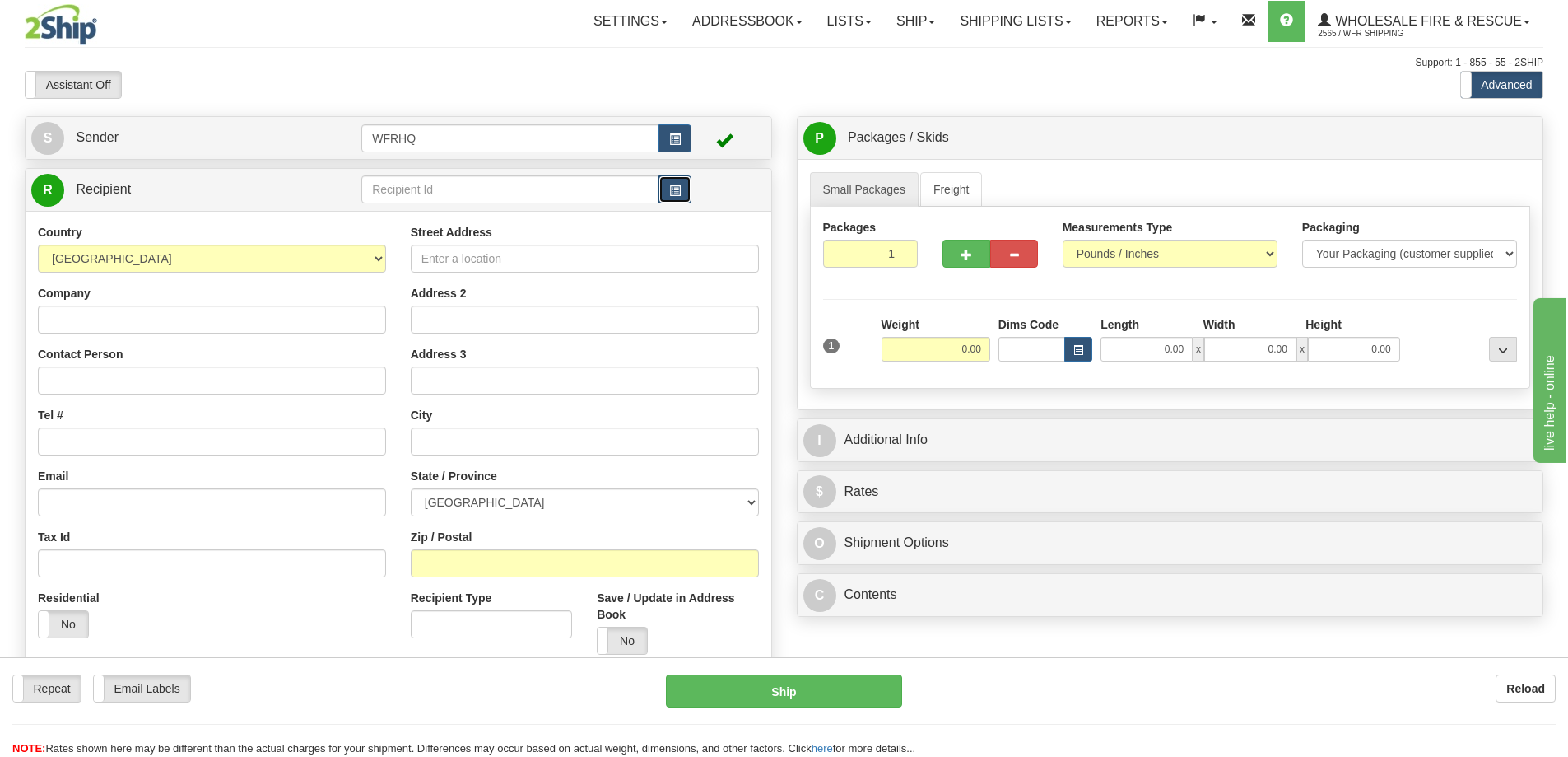
click at [679, 193] on span "button" at bounding box center [674, 191] width 11 height 10
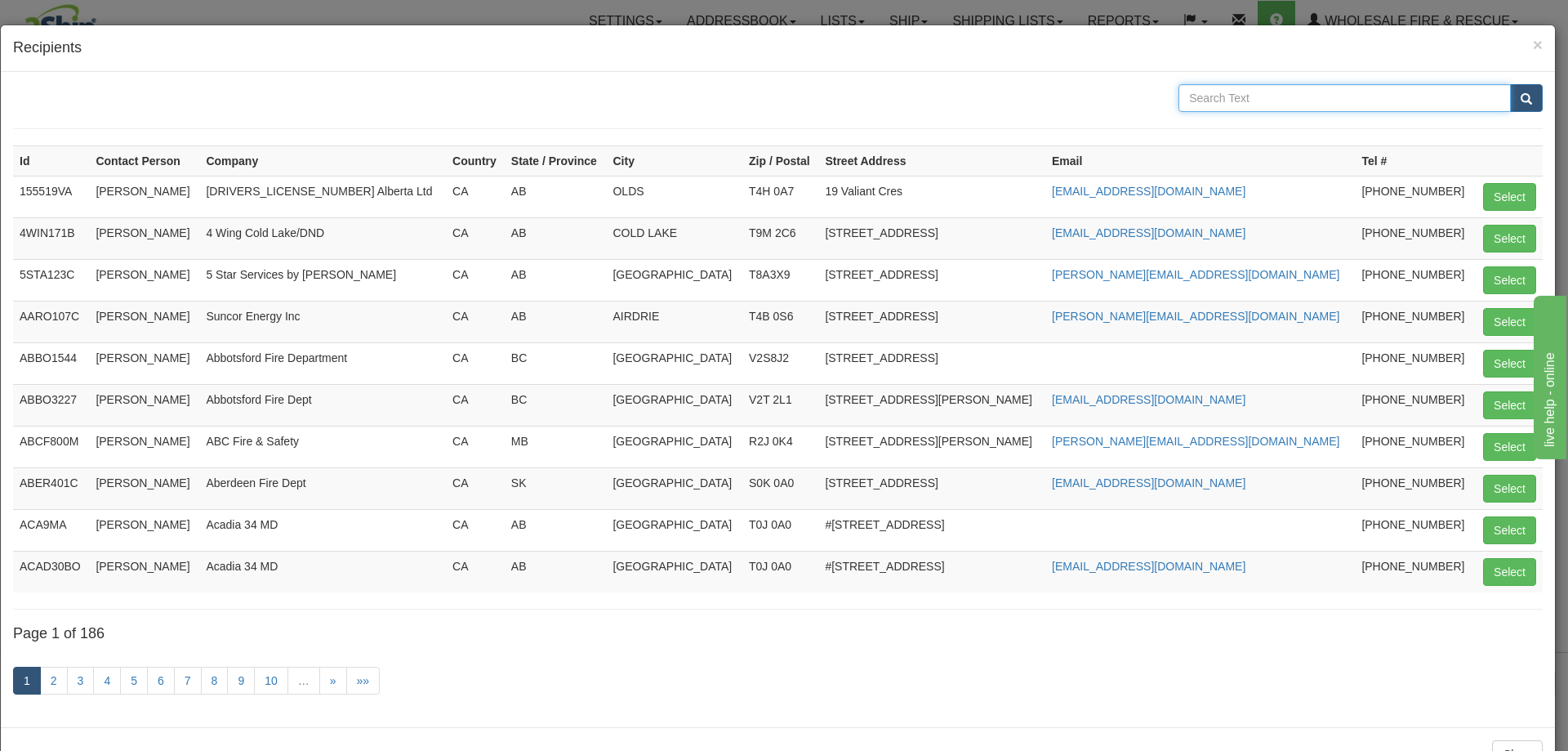
click at [1234, 96] on input "text" at bounding box center [1344, 98] width 333 height 27
type input "C"
type input "Mcleese"
click at [1510, 84] on button "submit" at bounding box center [1526, 98] width 32 height 27
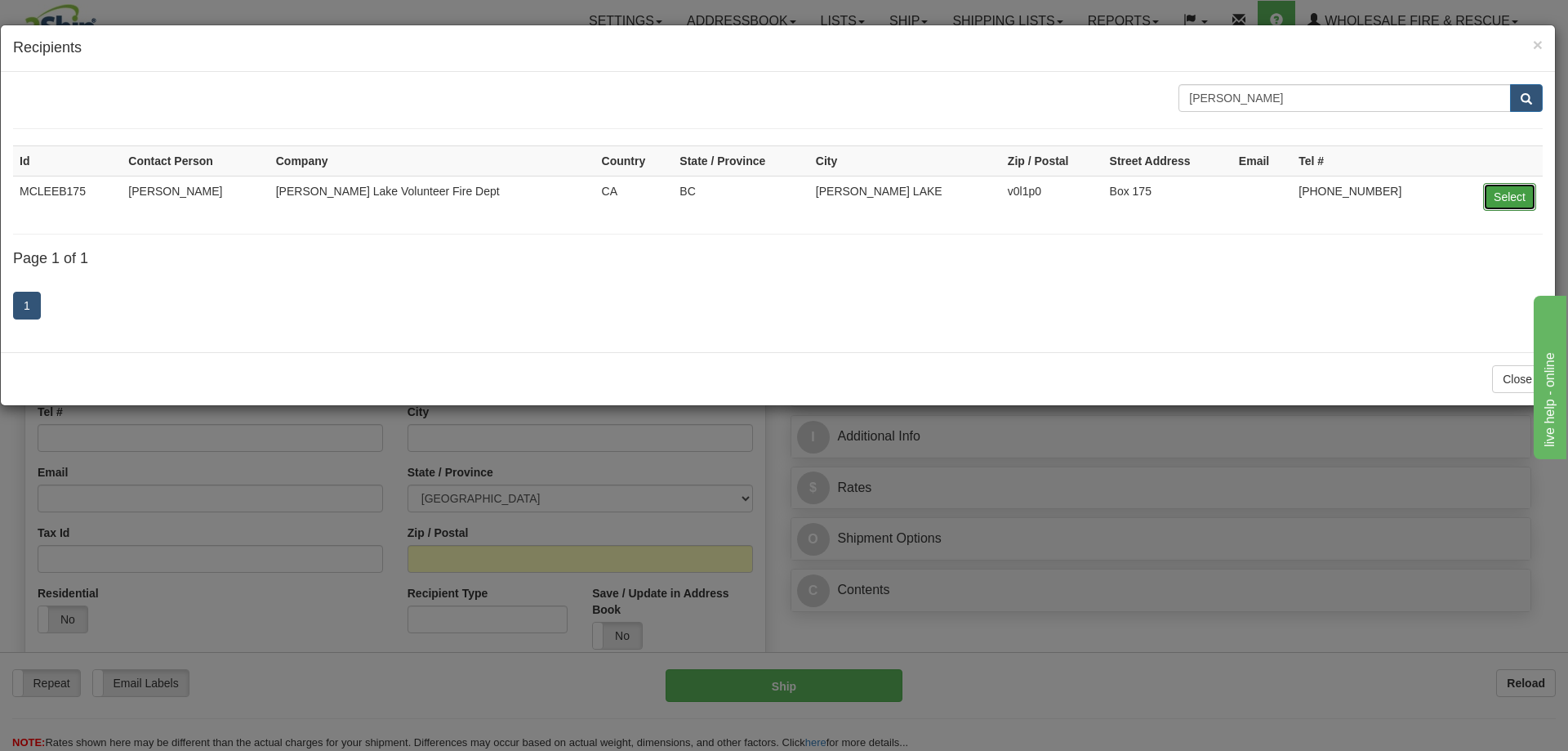
click at [1521, 196] on button "Select" at bounding box center [1509, 197] width 53 height 27
type input "MCLEEB175"
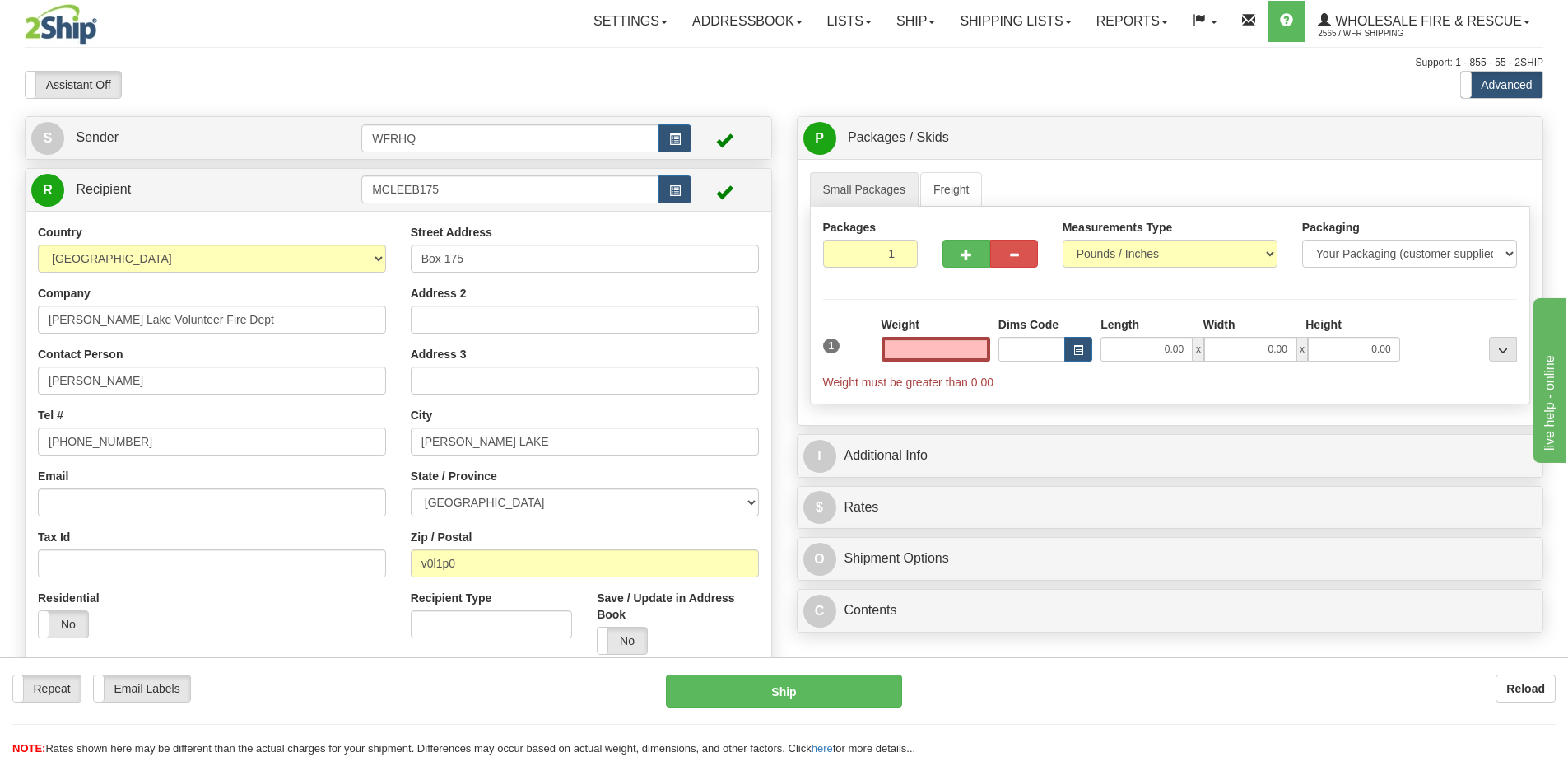
type input "0.00"
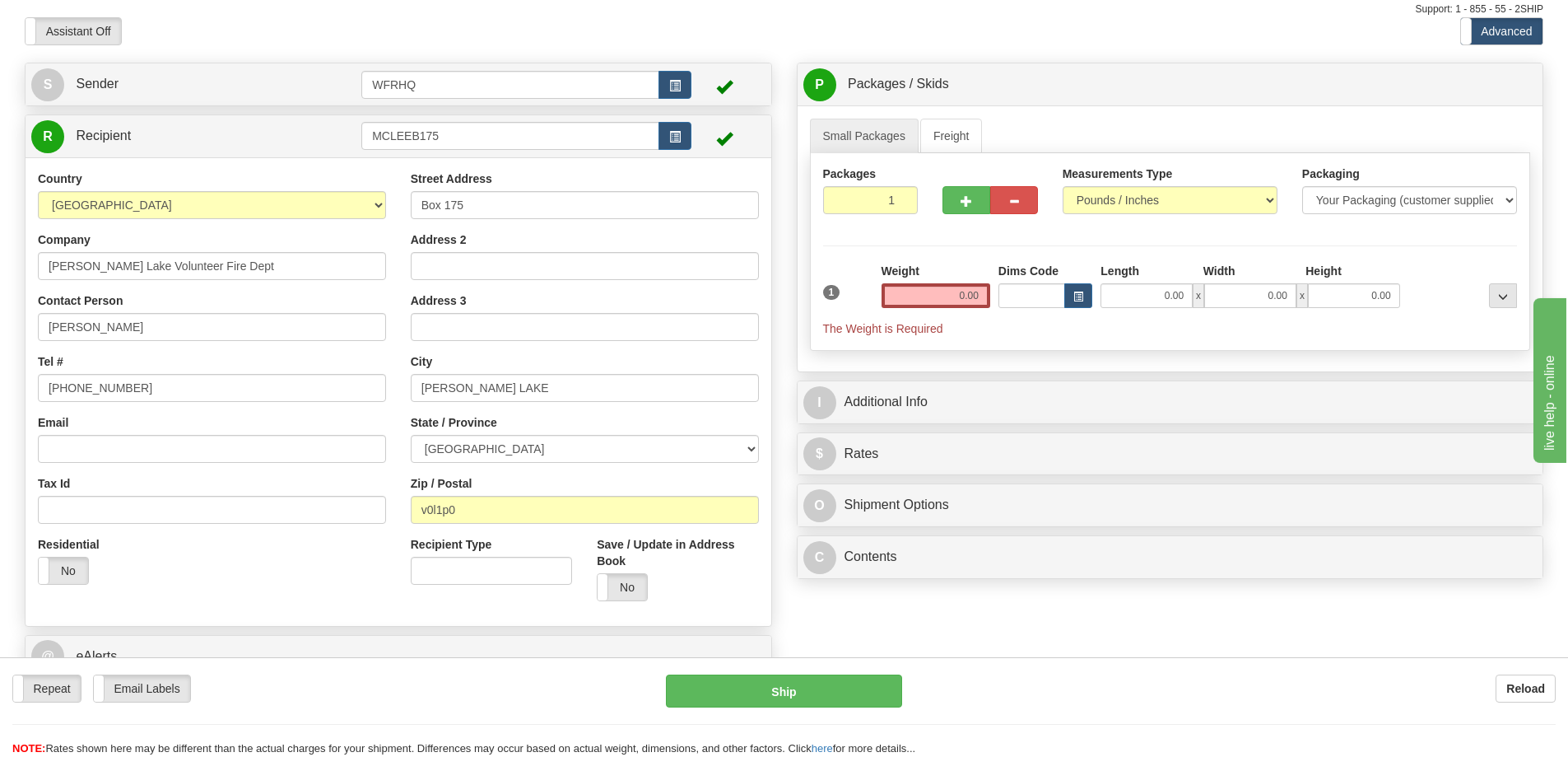
scroll to position [82, 0]
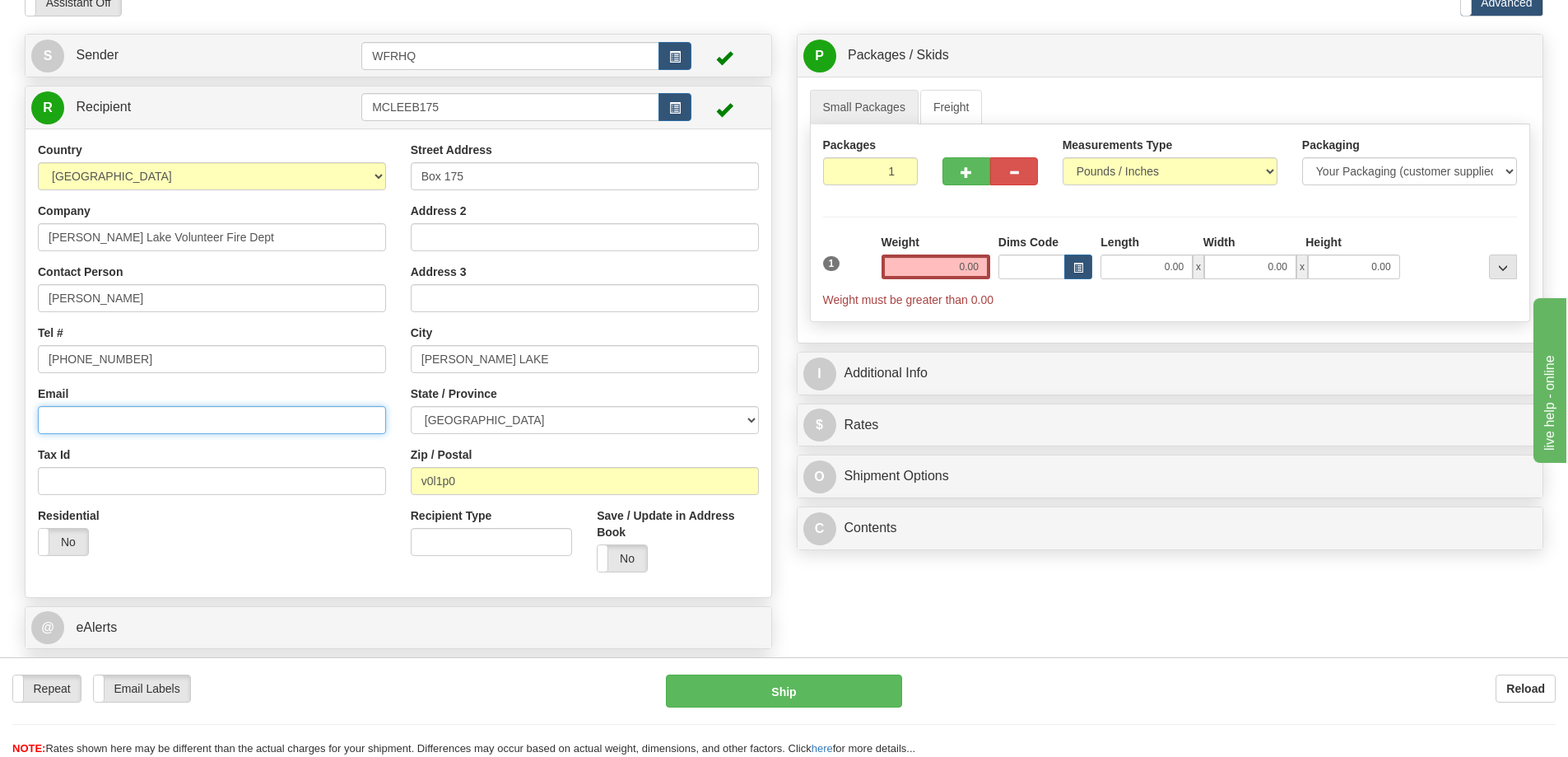
click at [147, 411] on input "Email" at bounding box center [212, 420] width 348 height 28
paste input "toreynorth@gmail.com"
type input "toreynorth@gmail.com"
drag, startPoint x: 646, startPoint y: 557, endPoint x: 698, endPoint y: 540, distance: 54.7
click at [646, 557] on label "No" at bounding box center [622, 558] width 49 height 27
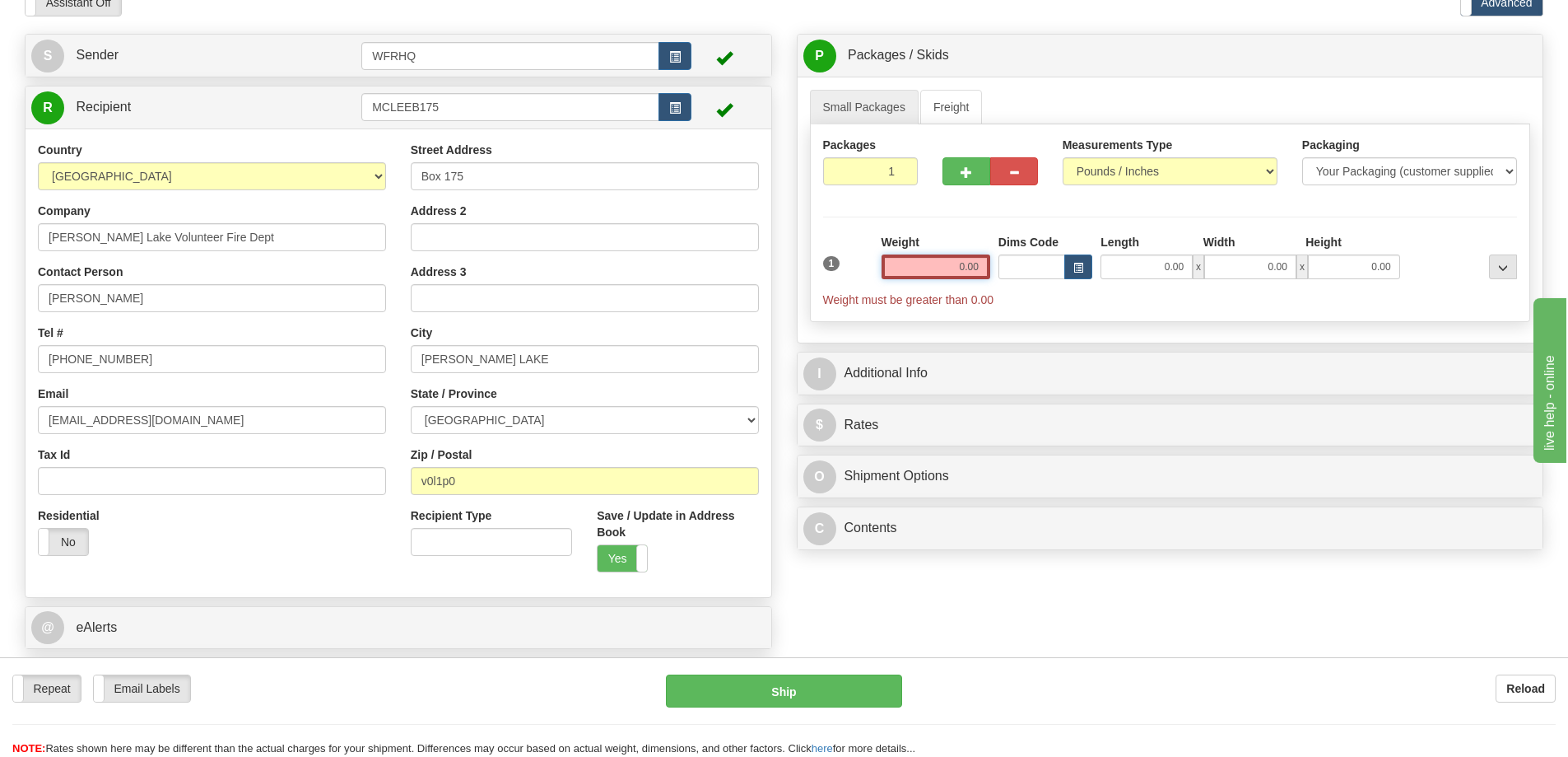
click at [946, 265] on input "0.00" at bounding box center [936, 266] width 109 height 25
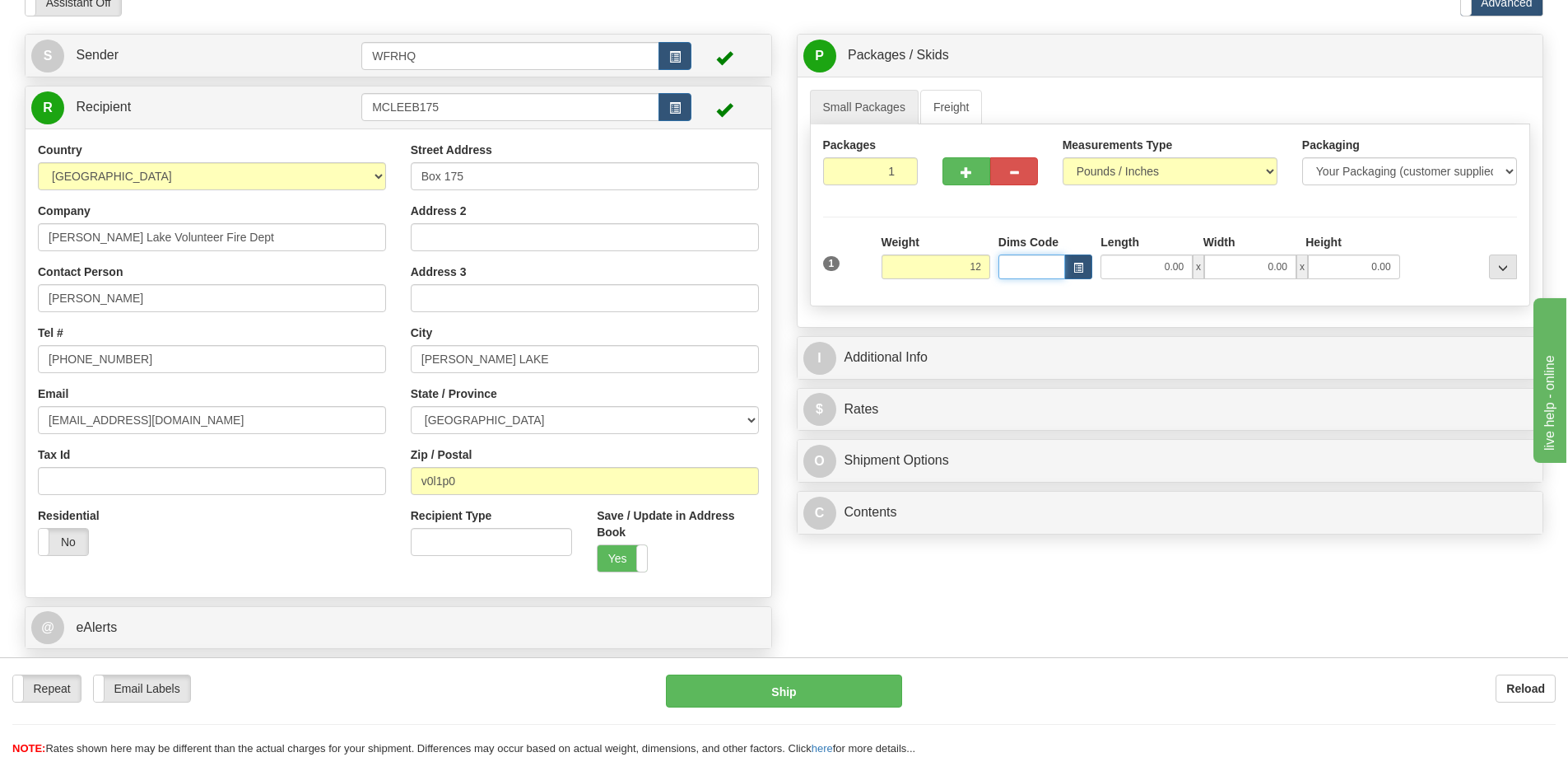
type input "12.00"
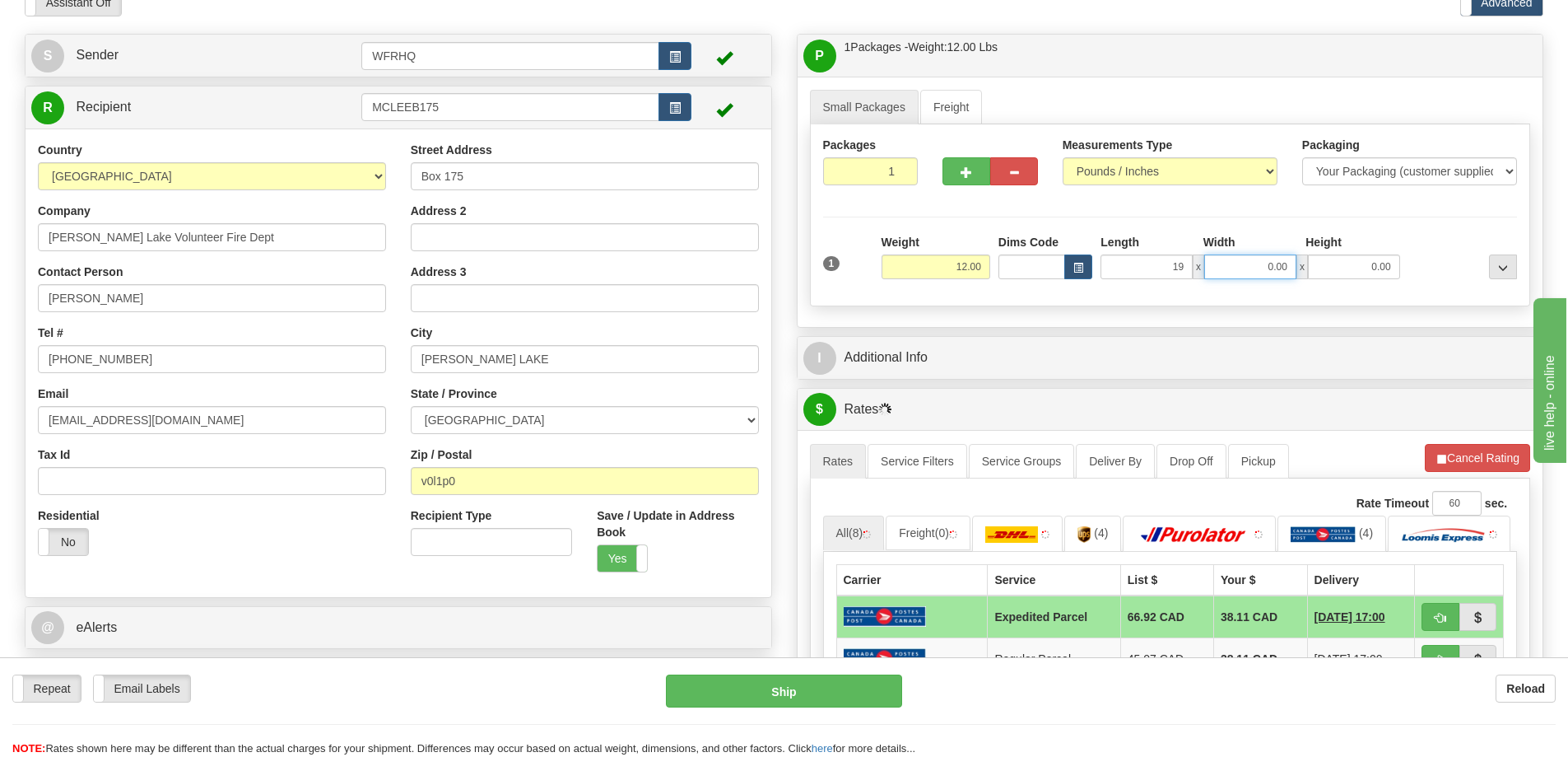
type input "19.00"
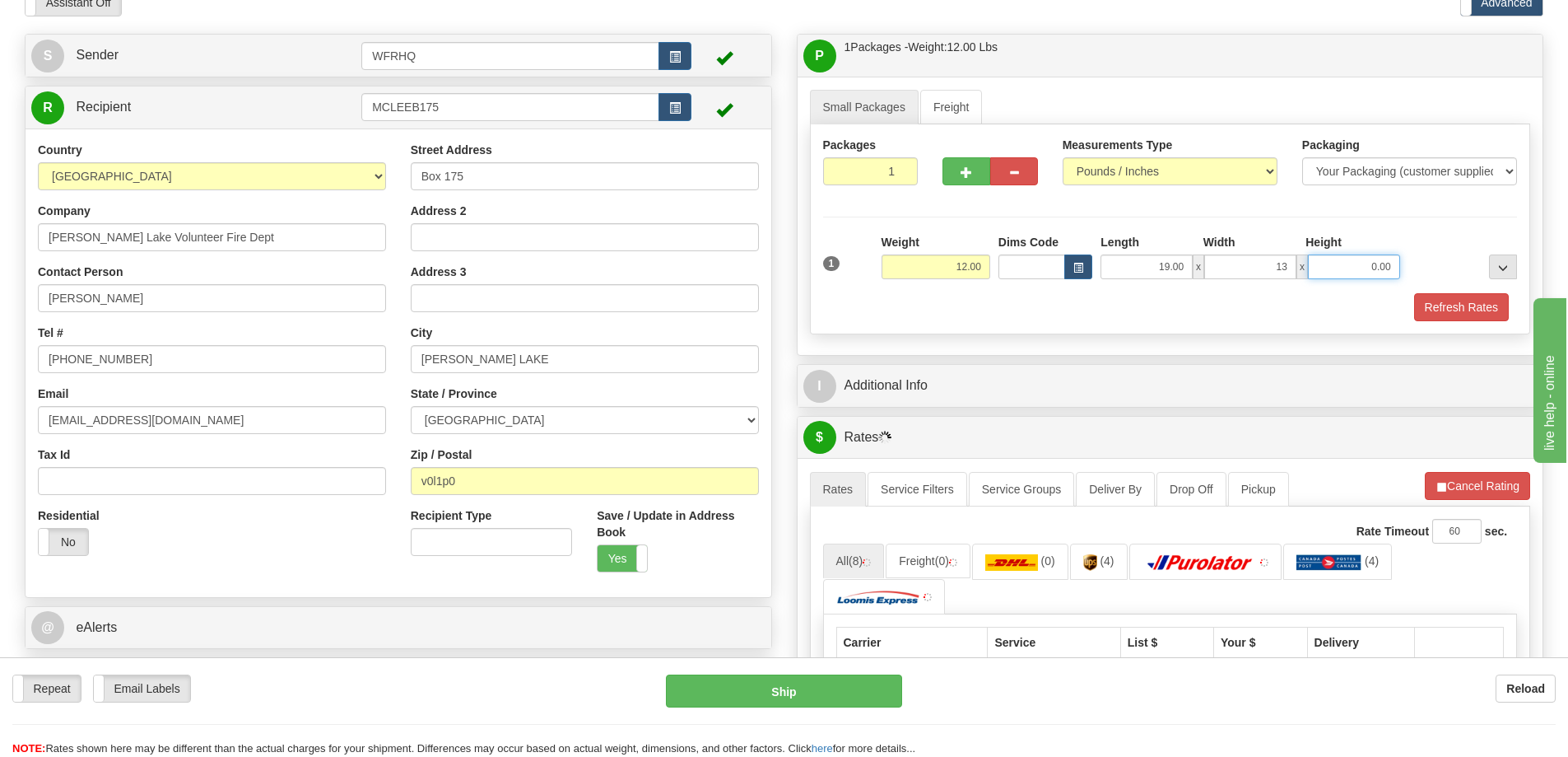
type input "13.00"
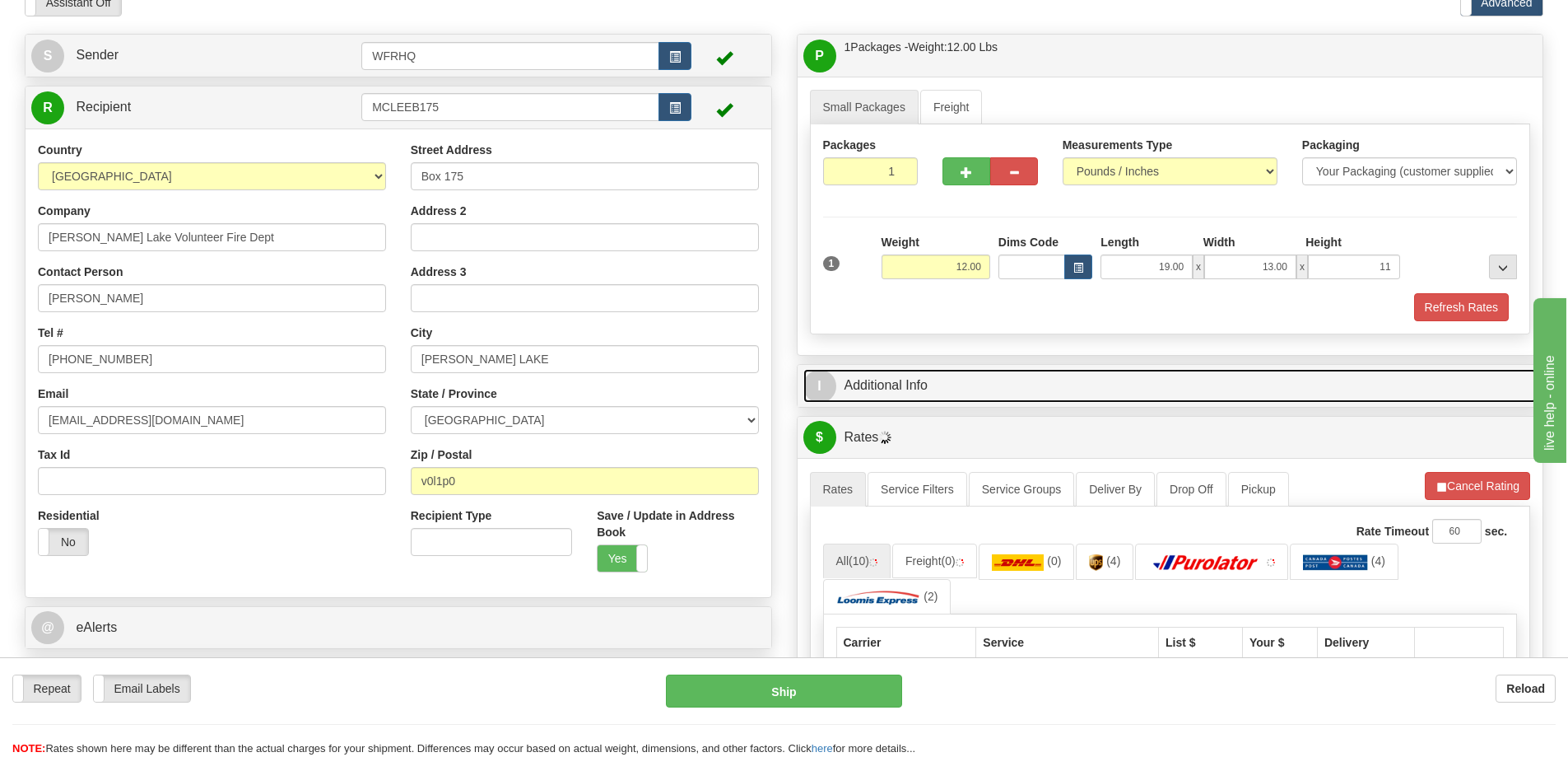
type input "11.00"
click at [884, 377] on link "I Additional Info" at bounding box center [1171, 385] width 734 height 34
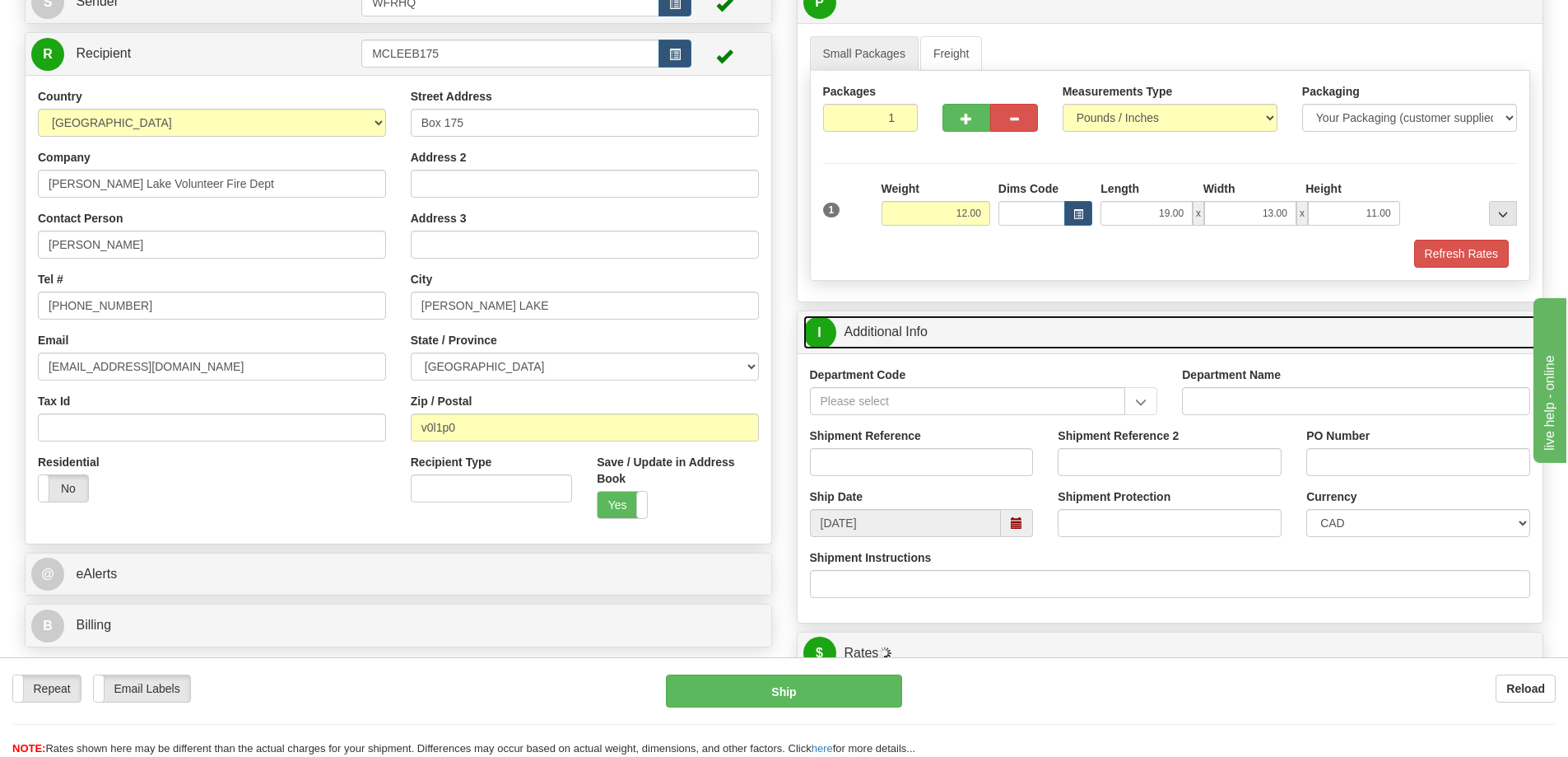
scroll to position [165, 0]
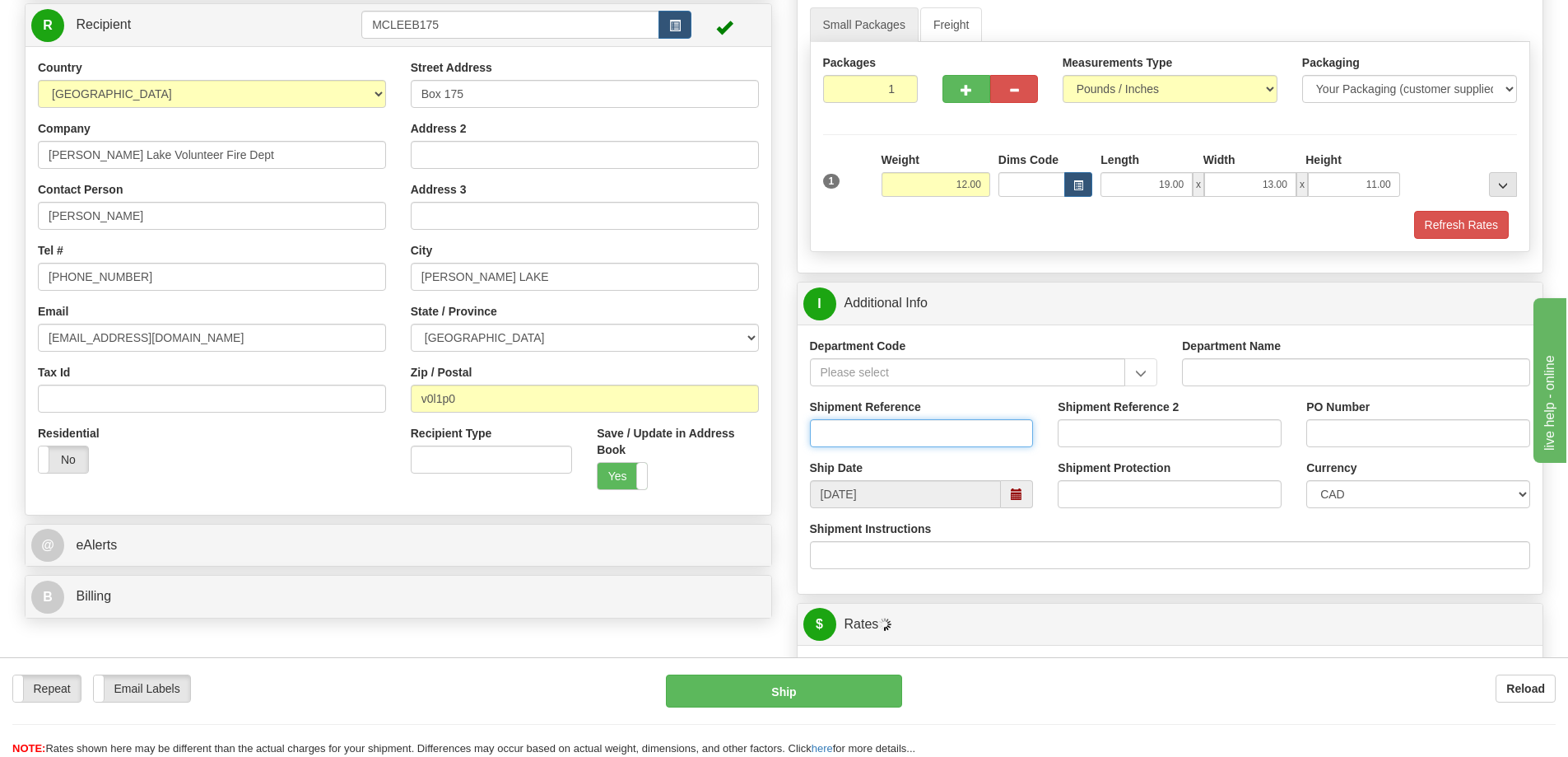
click at [887, 435] on input "Shipment Reference" at bounding box center [922, 433] width 224 height 28
type input "S45308 - 29860"
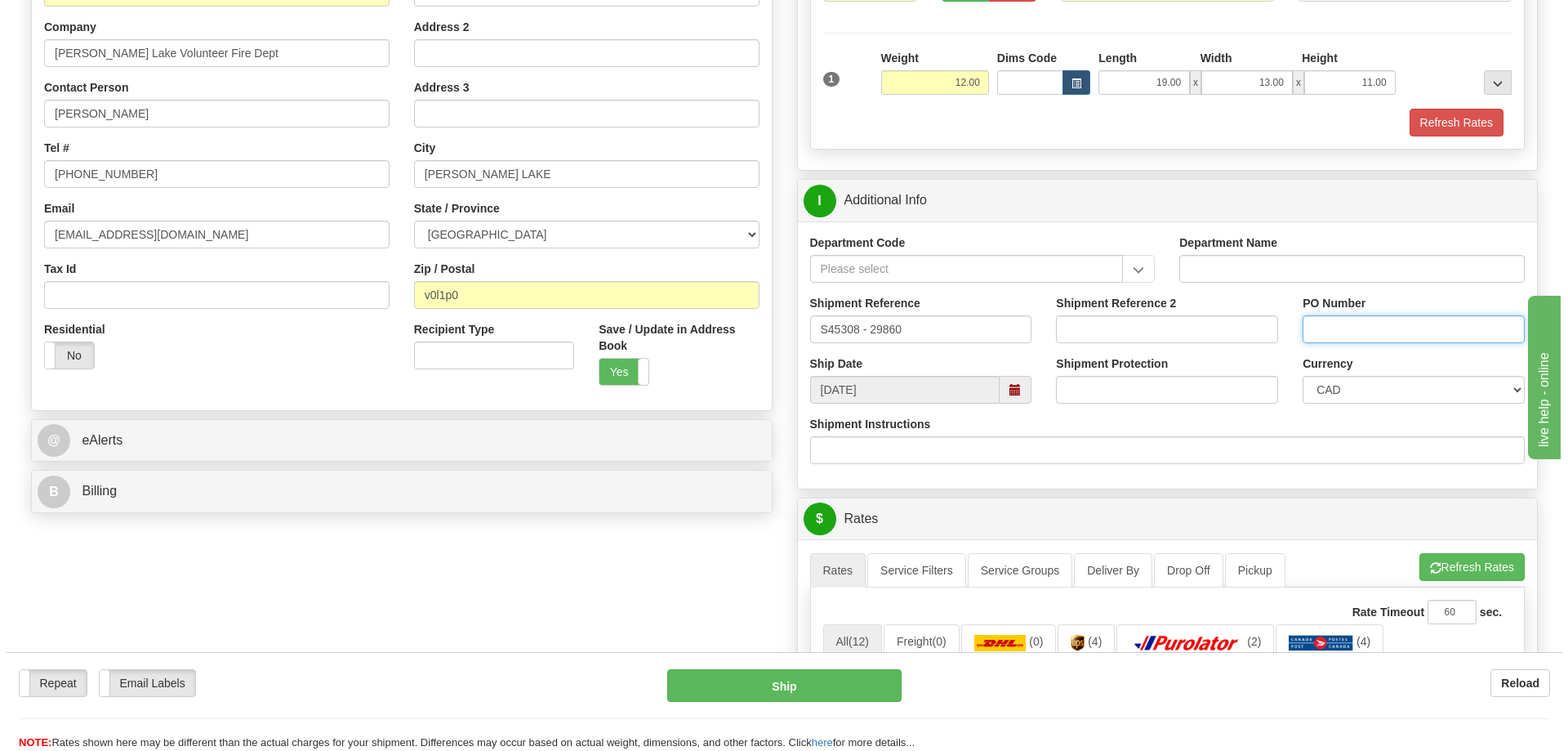
scroll to position [571, 0]
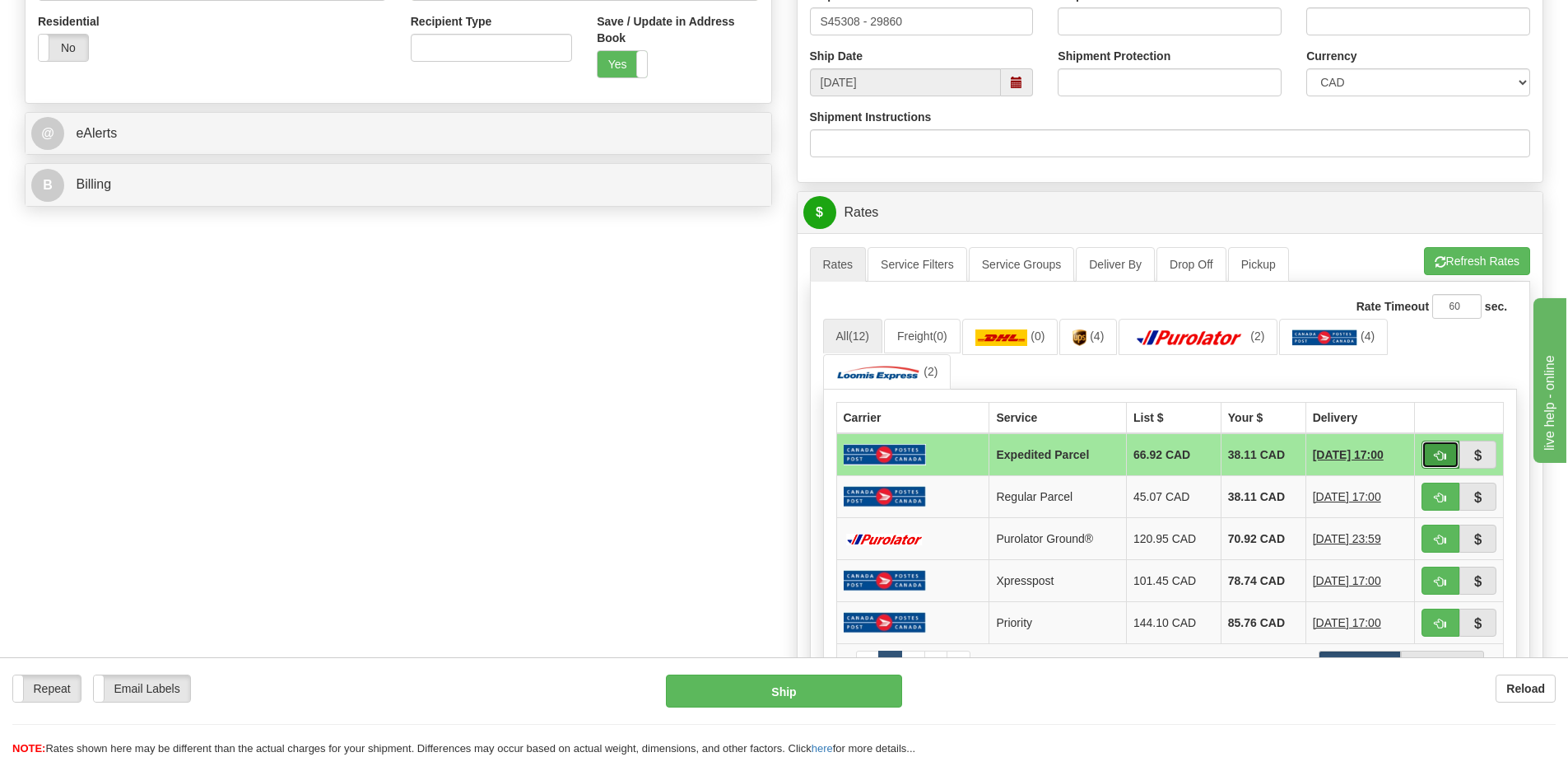
click at [1446, 454] on button "button" at bounding box center [1440, 454] width 38 height 28
type input "DOM.EP"
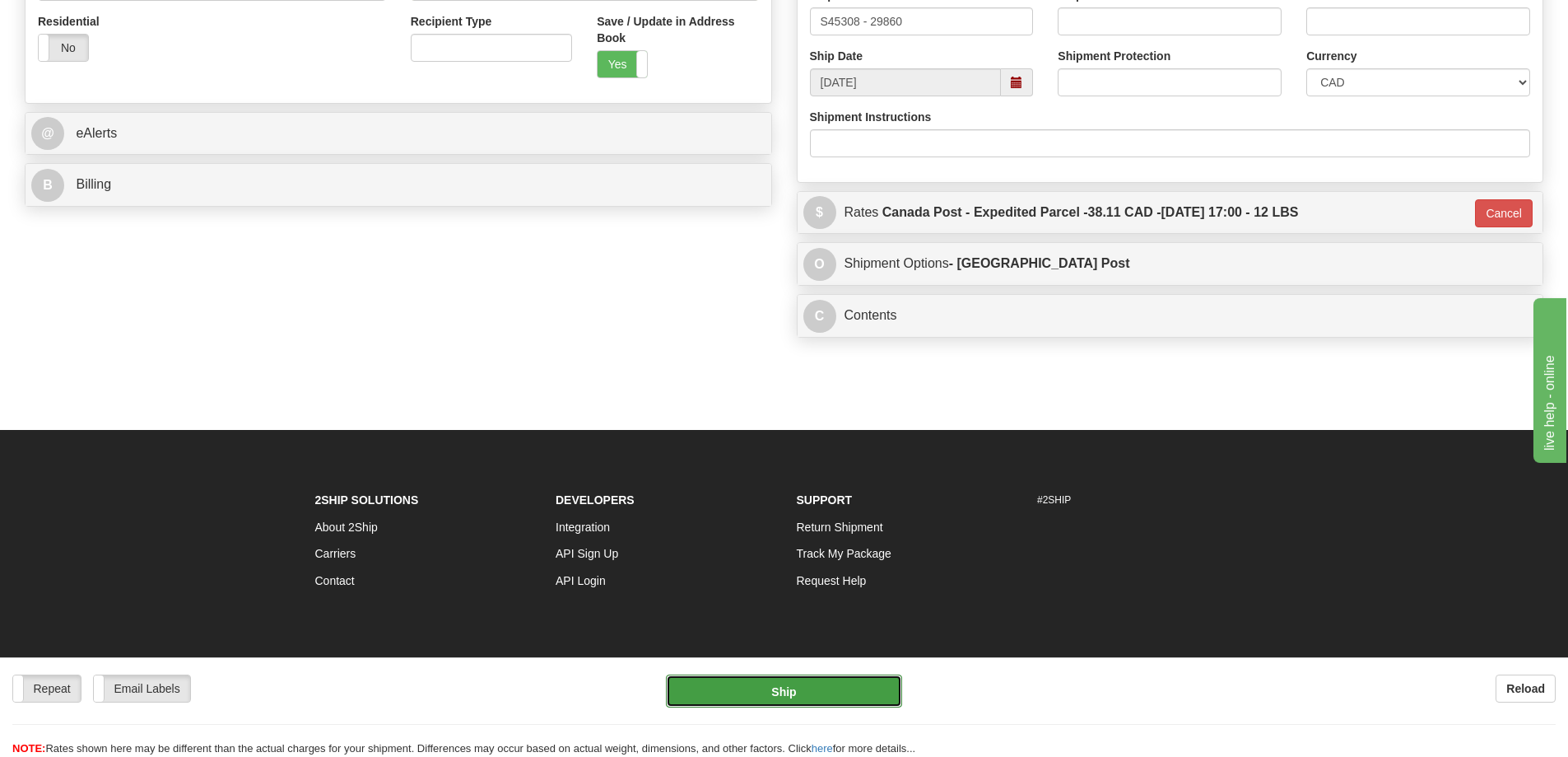
click at [780, 700] on button "Ship" at bounding box center [784, 691] width 236 height 33
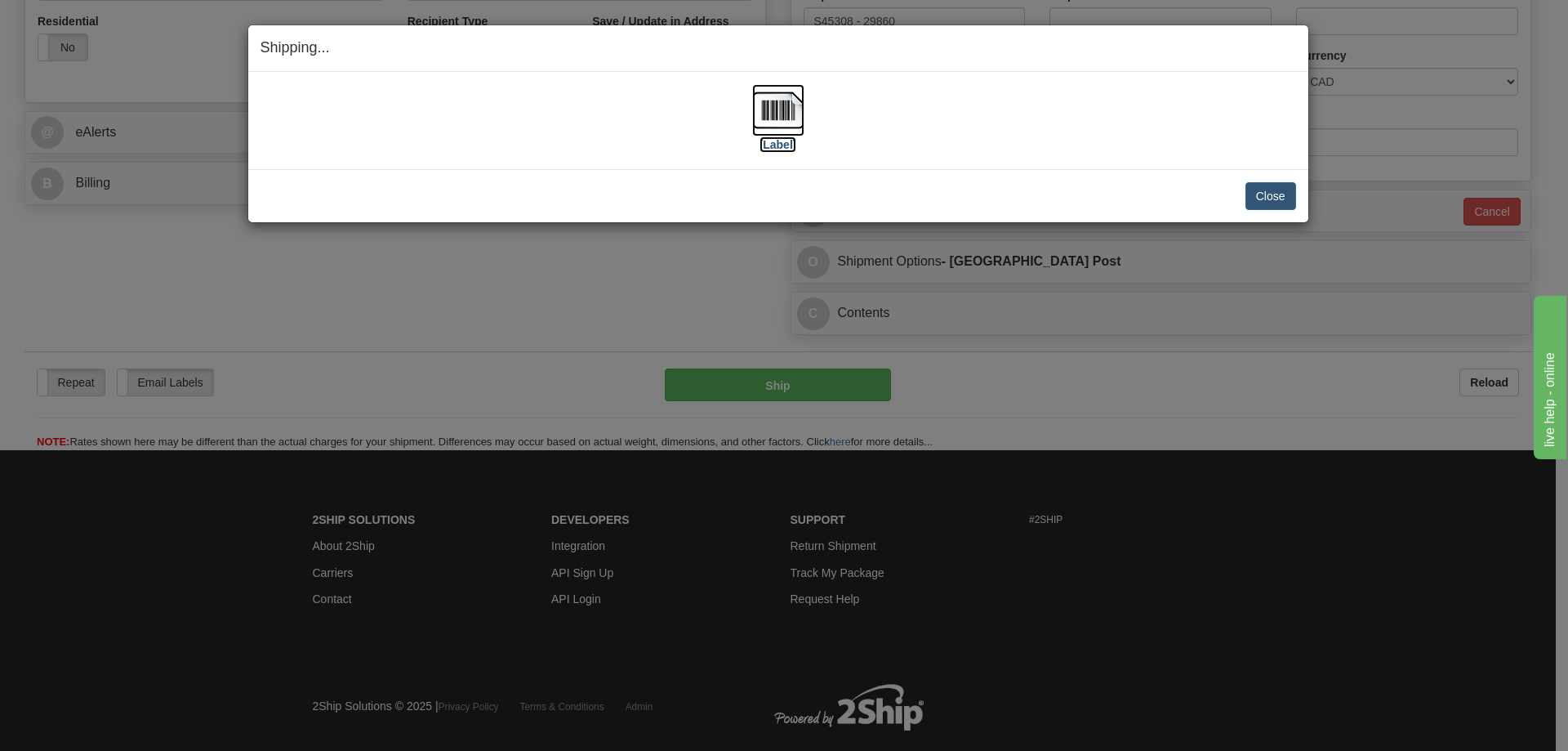
click at [790, 117] on img at bounding box center [778, 109] width 52 height 52
click at [620, 194] on div "Close Cancel" at bounding box center [778, 196] width 1035 height 27
click at [1276, 194] on button "Close" at bounding box center [1270, 196] width 50 height 27
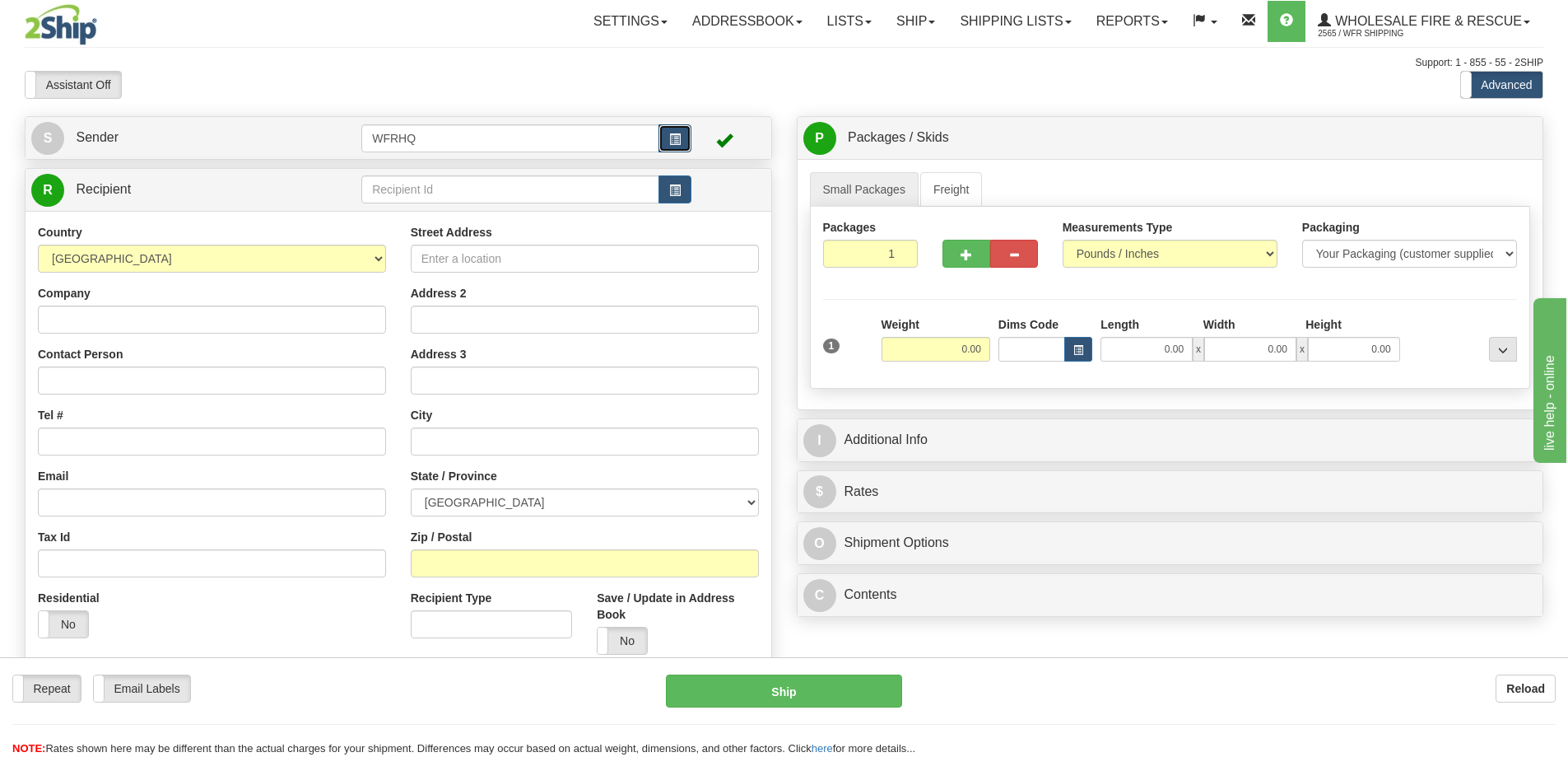
click at [678, 142] on span "button" at bounding box center [674, 140] width 11 height 10
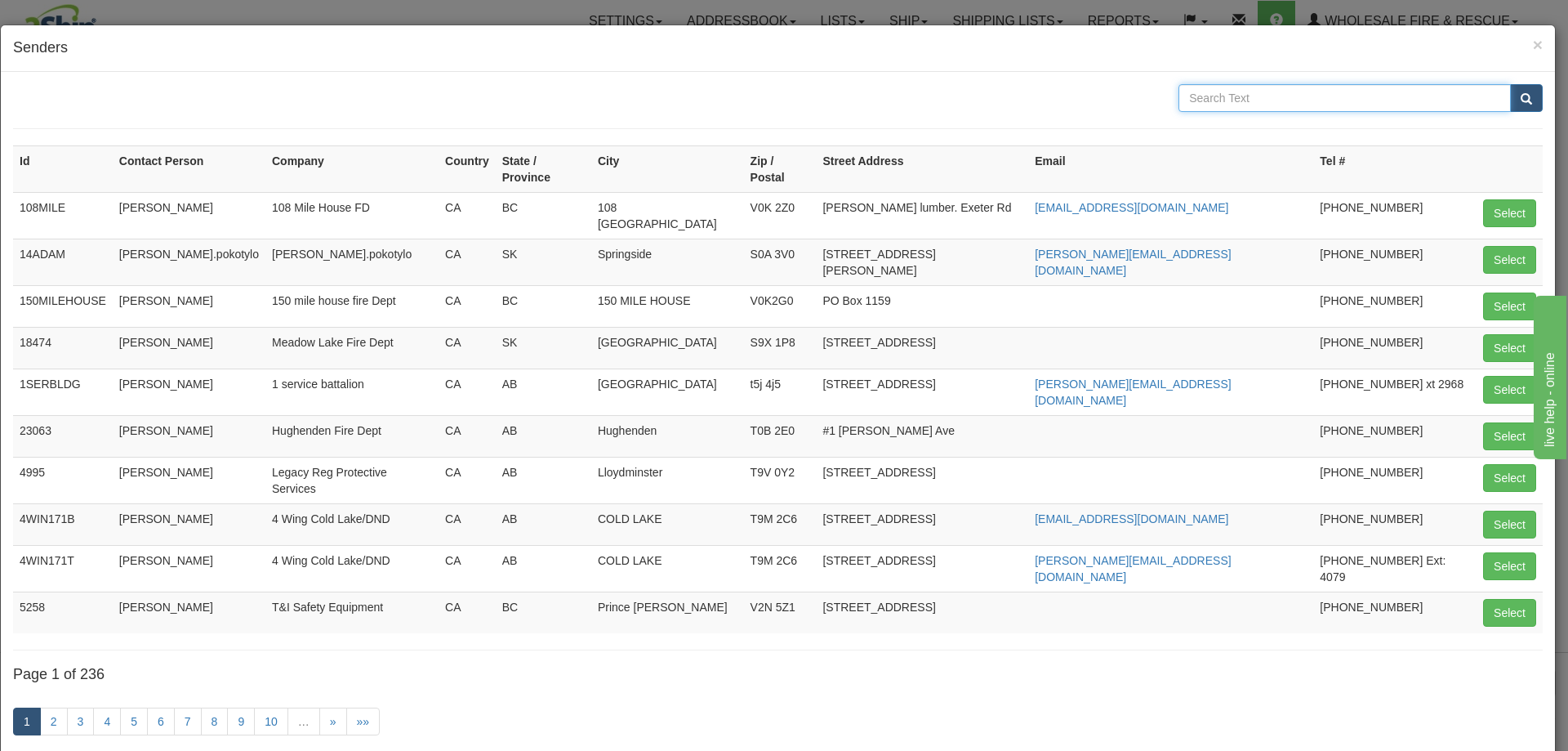
click at [1247, 94] on input "text" at bounding box center [1344, 98] width 333 height 27
type input "The Pas"
click at [1510, 84] on button "submit" at bounding box center [1526, 98] width 32 height 27
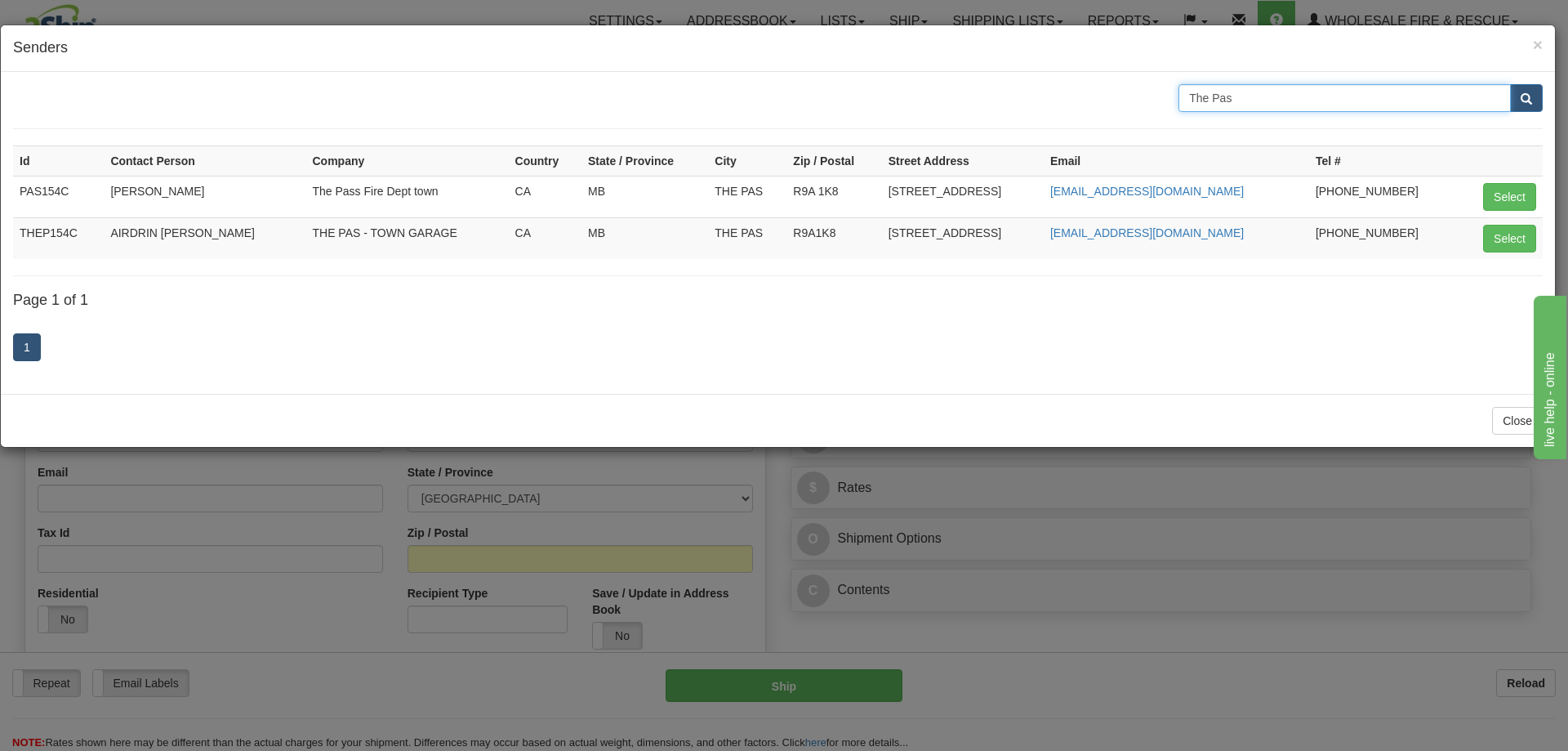
drag, startPoint x: 1241, startPoint y: 104, endPoint x: 931, endPoint y: 101, distance: 310.0
click at [931, 101] on div "The Pas" at bounding box center [777, 98] width 1553 height 27
type input "pas"
click at [1510, 84] on button "submit" at bounding box center [1526, 98] width 32 height 27
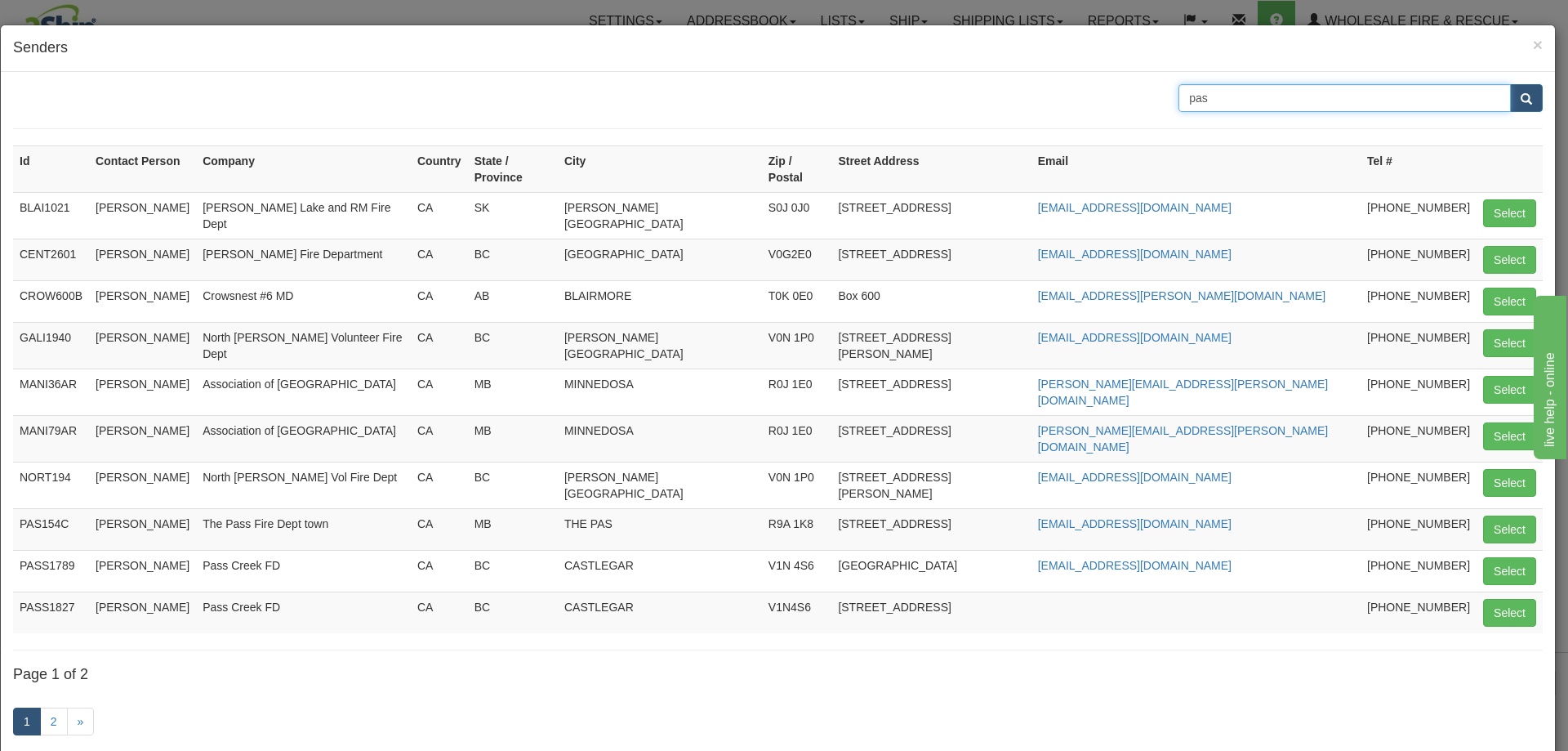
drag, startPoint x: 1209, startPoint y: 90, endPoint x: 971, endPoint y: 90, distance: 238.0
click at [971, 90] on div "pas" at bounding box center [777, 98] width 1553 height 27
type input "R9A"
click at [1510, 84] on button "submit" at bounding box center [1526, 98] width 32 height 27
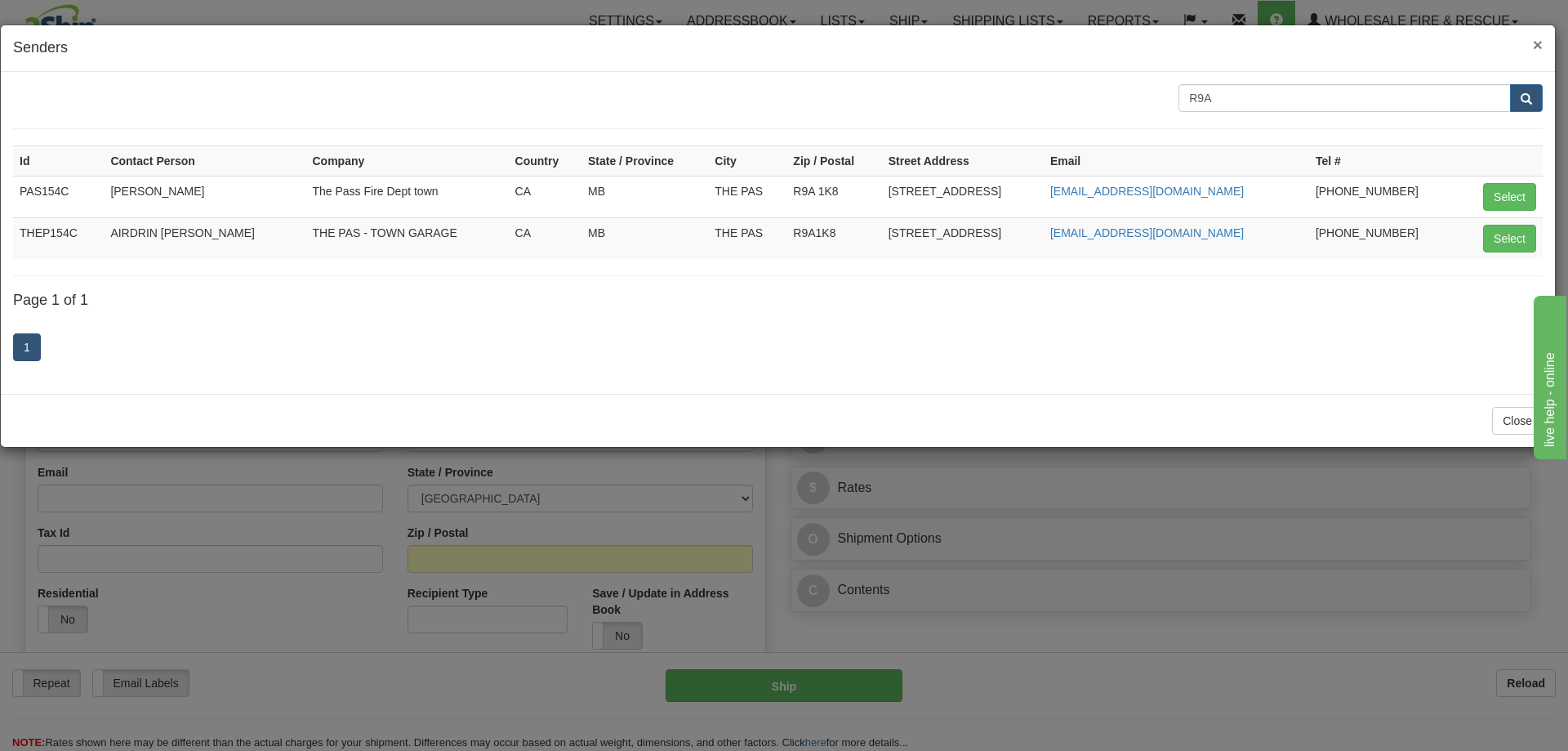
click at [1533, 40] on span "×" at bounding box center [1537, 44] width 9 height 19
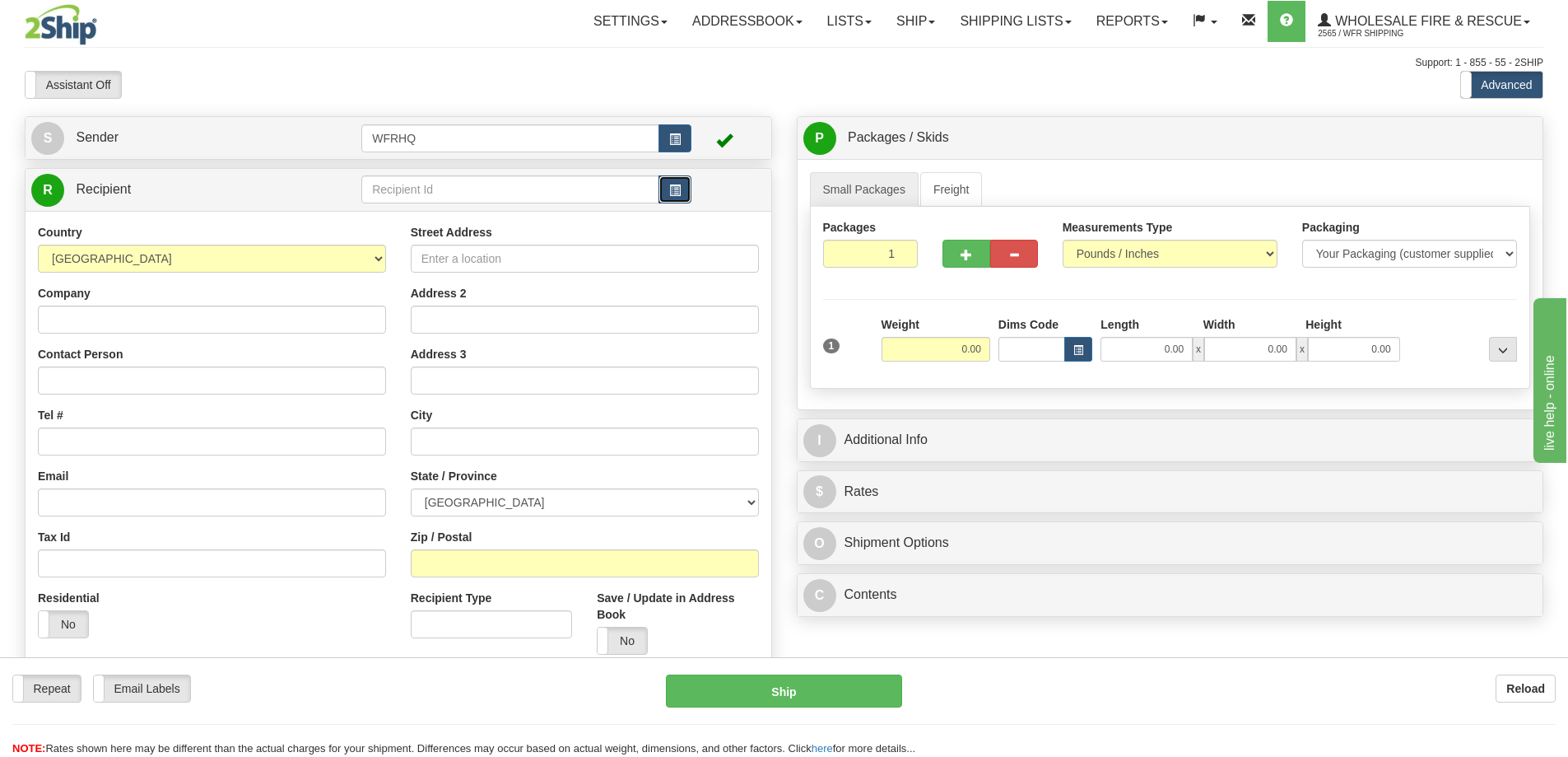
click at [672, 189] on span "button" at bounding box center [674, 191] width 11 height 10
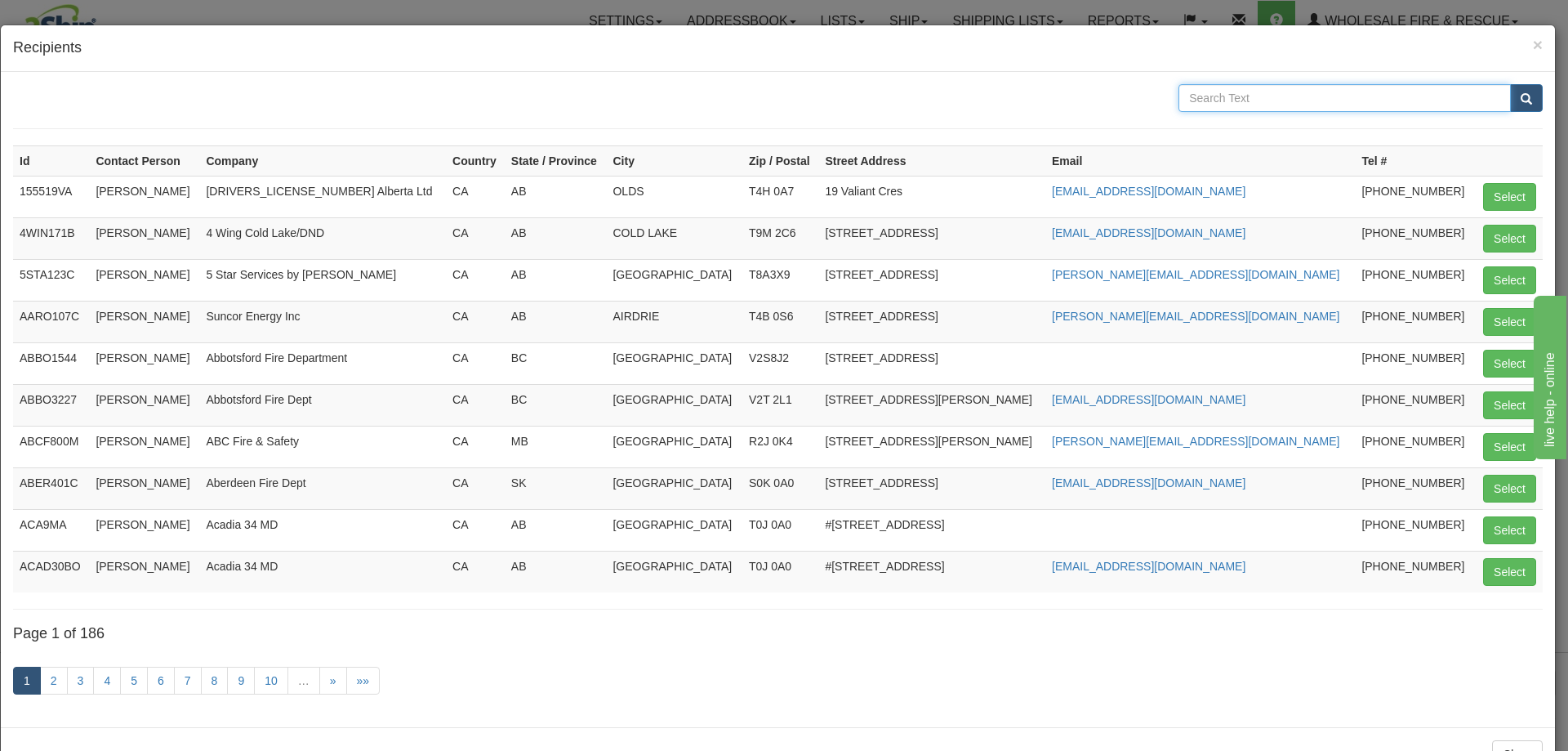
click at [1247, 101] on input "text" at bounding box center [1344, 98] width 333 height 27
type input "The Pa"
click at [1510, 84] on button "submit" at bounding box center [1526, 98] width 32 height 27
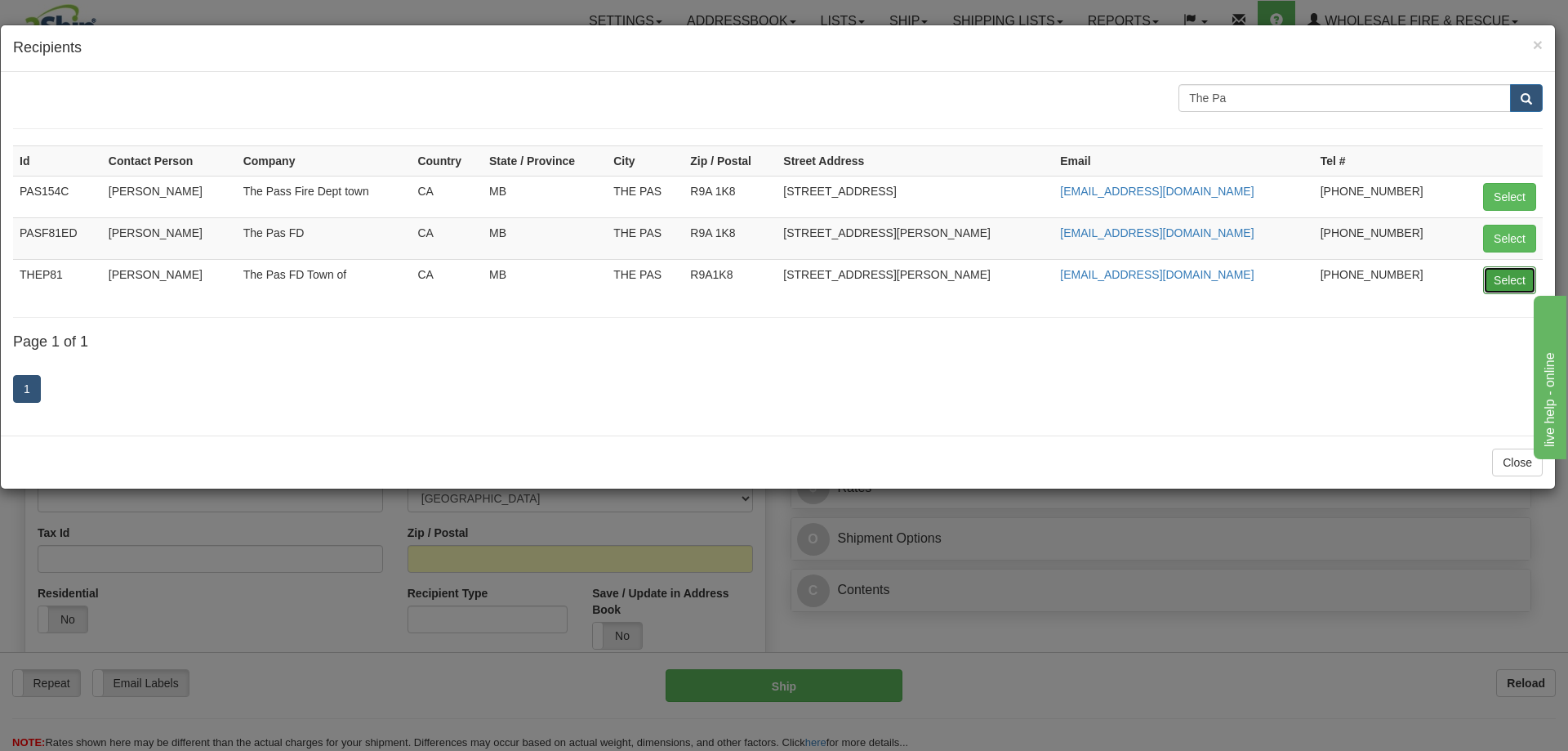
click at [1496, 279] on button "Select" at bounding box center [1509, 280] width 53 height 27
type input "THEP81"
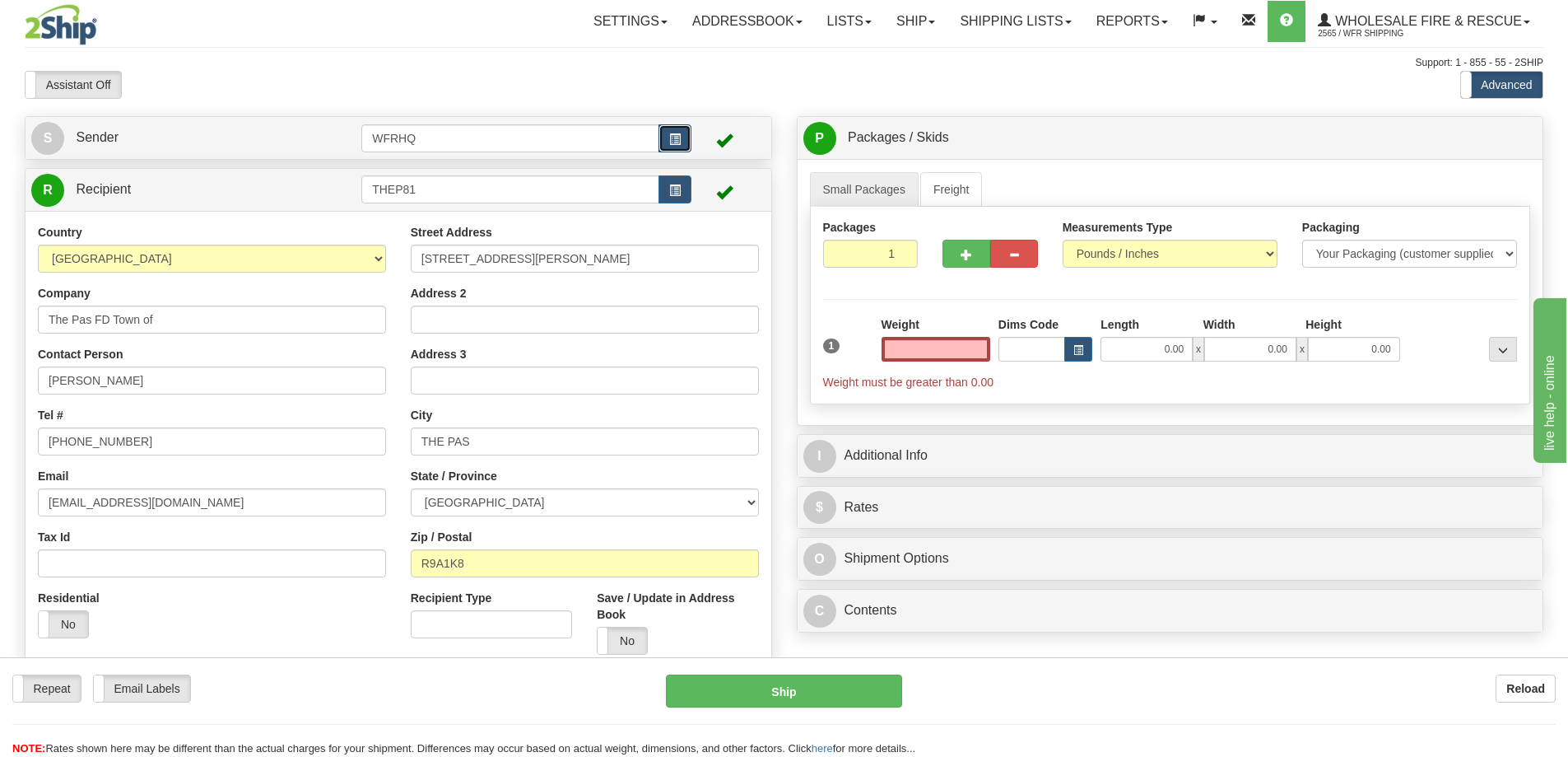
type input "0.00"
click at [670, 144] on span "button" at bounding box center [674, 140] width 11 height 10
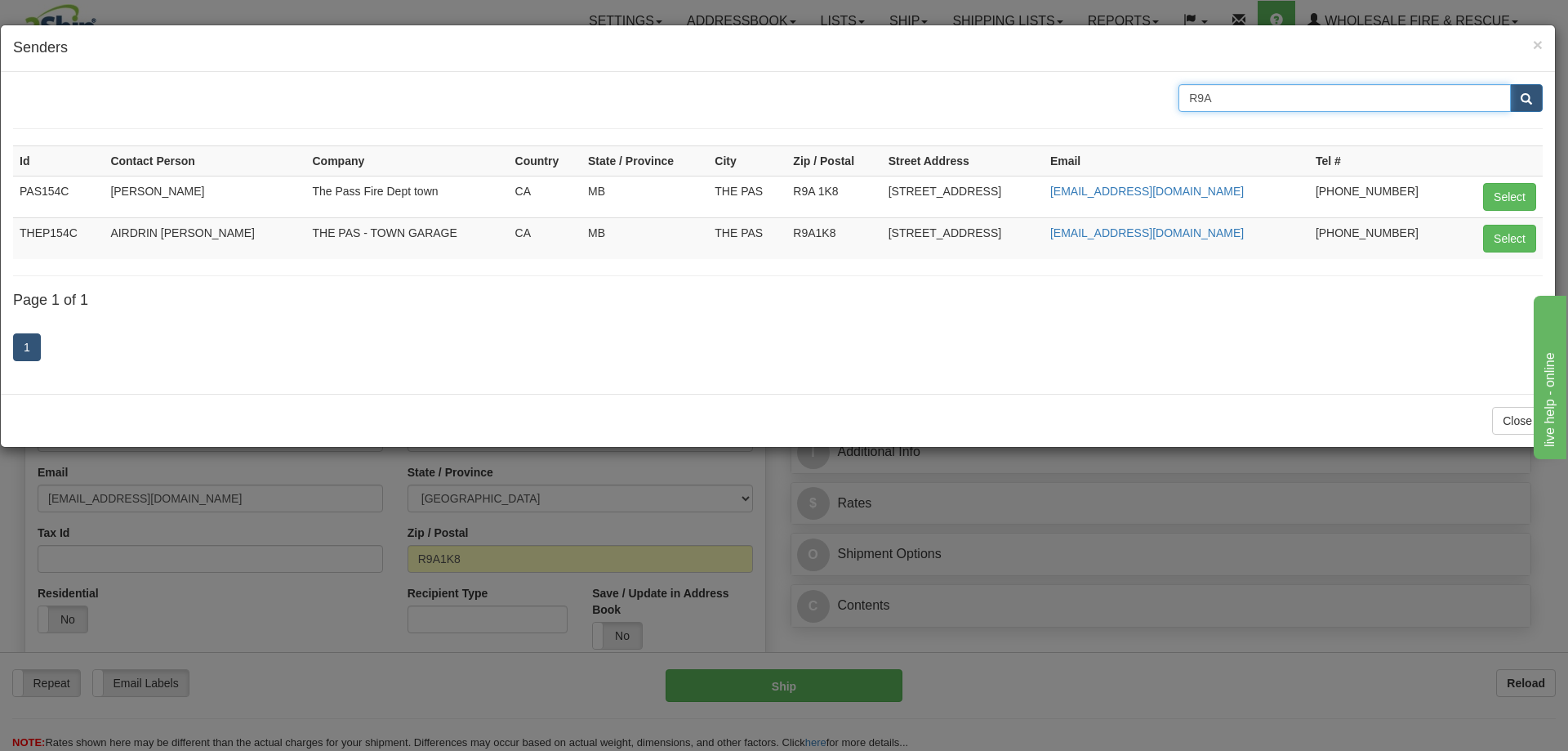
drag, startPoint x: 1272, startPoint y: 103, endPoint x: 1077, endPoint y: 100, distance: 195.0
click at [1077, 100] on div "R9A" at bounding box center [777, 98] width 1553 height 27
type input "The Pa"
click at [1510, 84] on button "submit" at bounding box center [1526, 98] width 32 height 27
click at [1537, 46] on span "×" at bounding box center [1537, 44] width 9 height 19
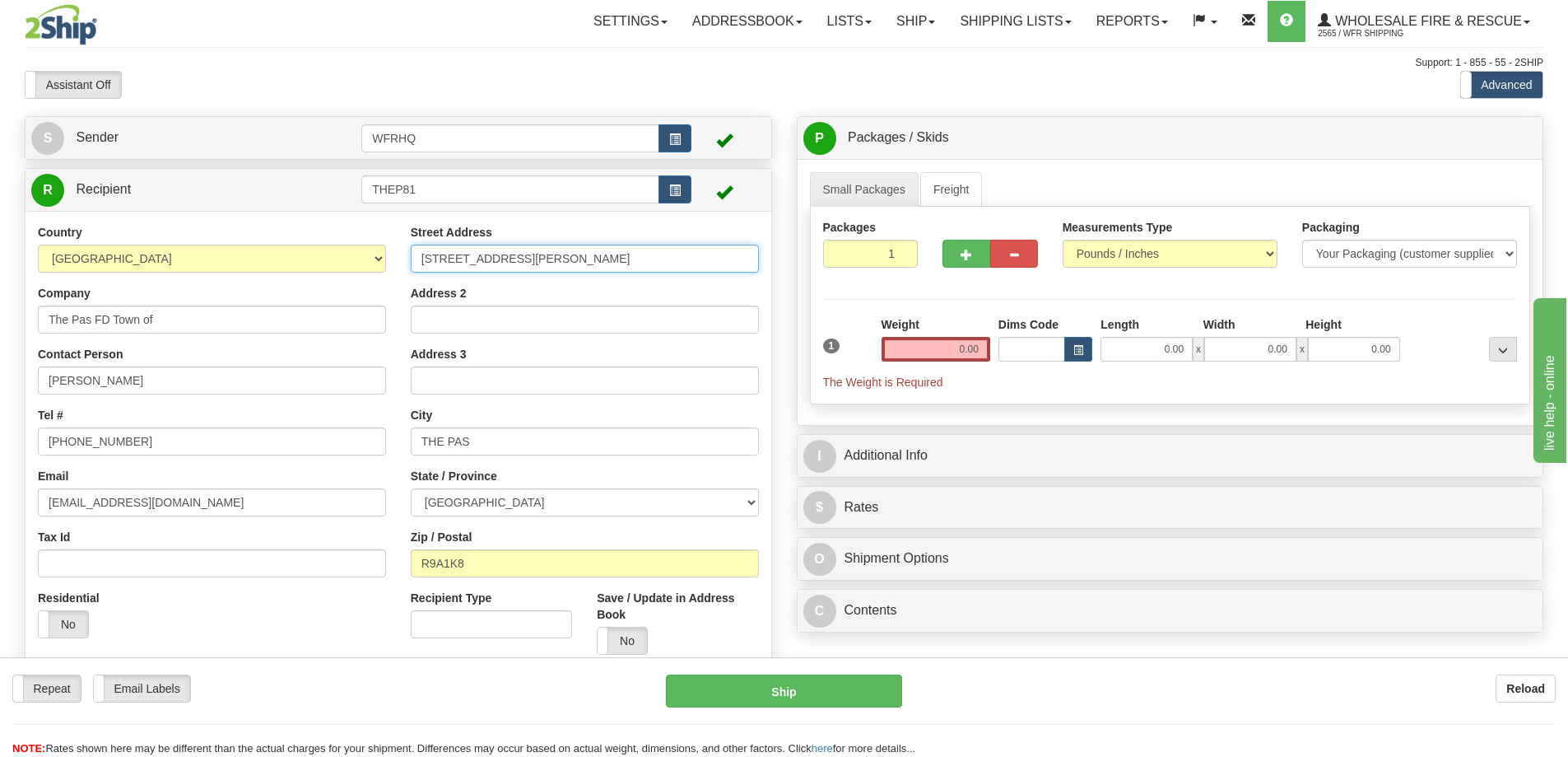
drag, startPoint x: 565, startPoint y: 254, endPoint x: 166, endPoint y: 255, distance: 399.0
click at [166, 255] on div "Country AFGHANISTAN ALAND ISLANDS ALBANIA ALGERIA AMERICAN SAMOA ANDORRA ANGOLA…" at bounding box center [398, 446] width 746 height 443
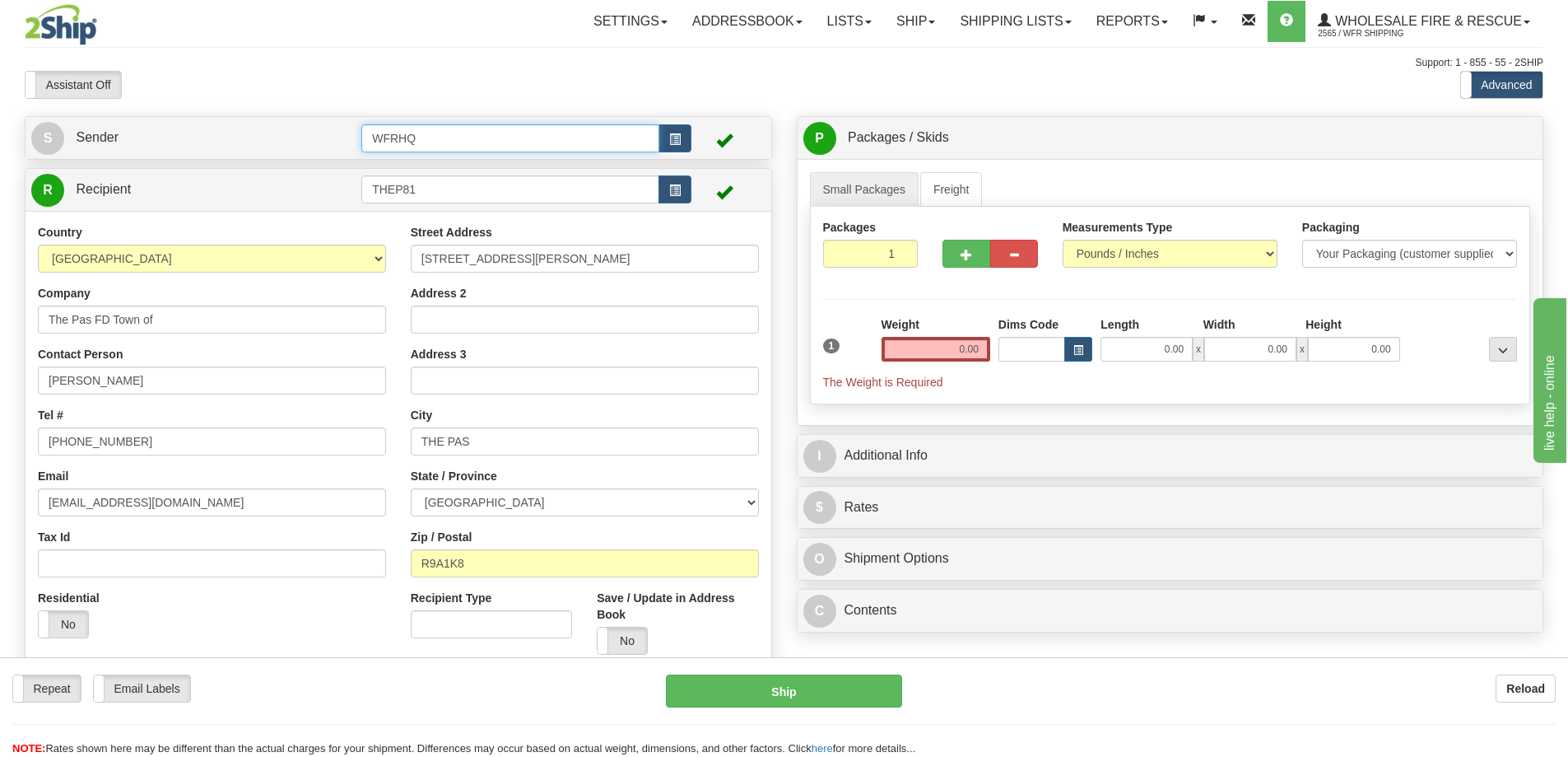
click at [539, 136] on input "WFRHQ" at bounding box center [510, 138] width 298 height 28
drag, startPoint x: 539, startPoint y: 136, endPoint x: 194, endPoint y: 151, distance: 345.3
click at [194, 151] on tr "S Sender WFRHQ" at bounding box center [398, 137] width 734 height 34
type input "THEP81"
click button "Delete" at bounding box center [0, 0] width 0 height 0
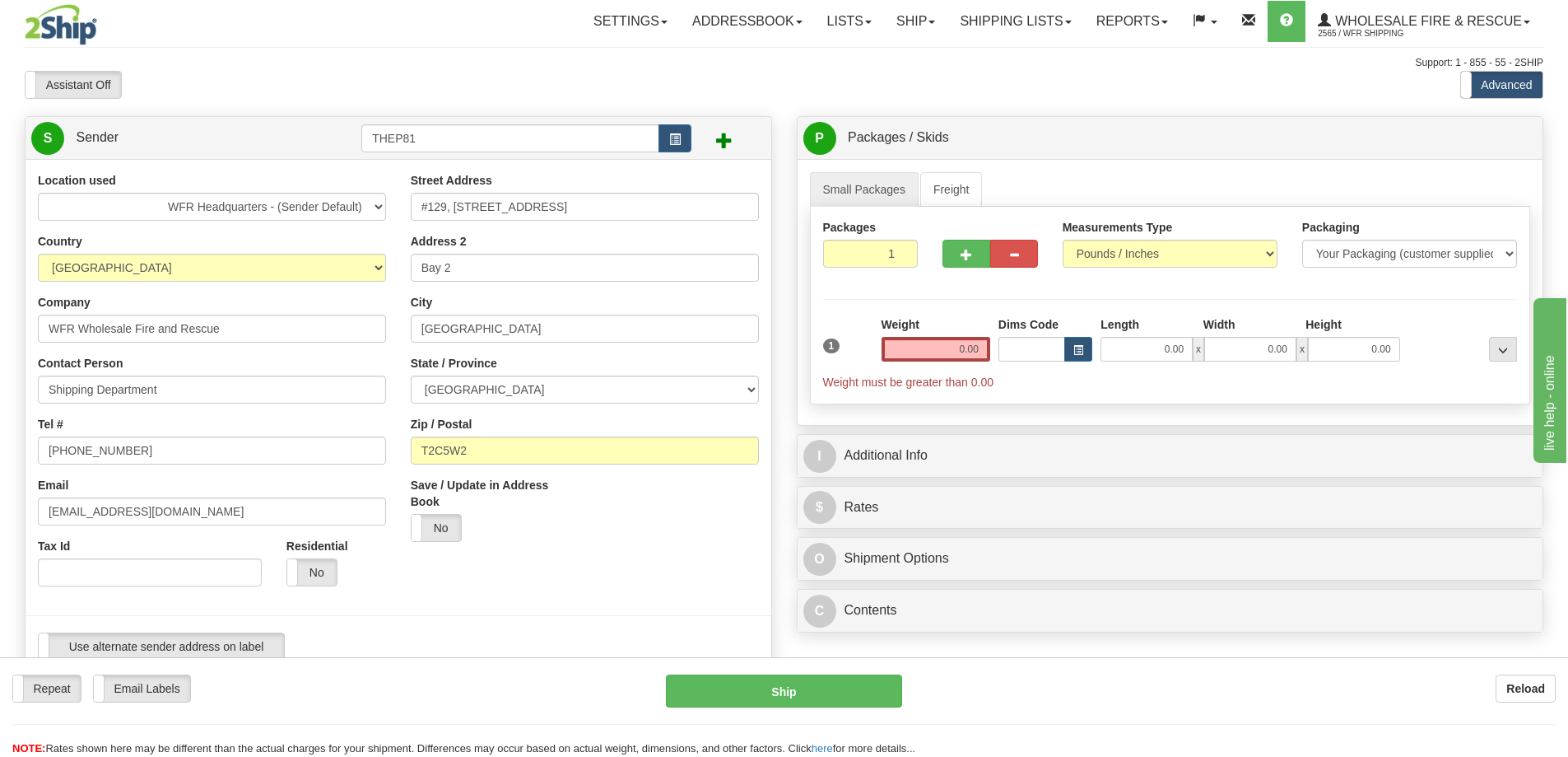
click at [389, 205] on div "Location used WFR Headquarters - (Sender Default) Country AFGHANISTAN ALAND ISL…" at bounding box center [212, 385] width 373 height 427
click at [375, 205] on select "WFR Headquarters - (Sender Default)" at bounding box center [212, 206] width 348 height 28
click at [373, 206] on select "WFR Headquarters - (Sender Default)" at bounding box center [212, 206] width 348 height 28
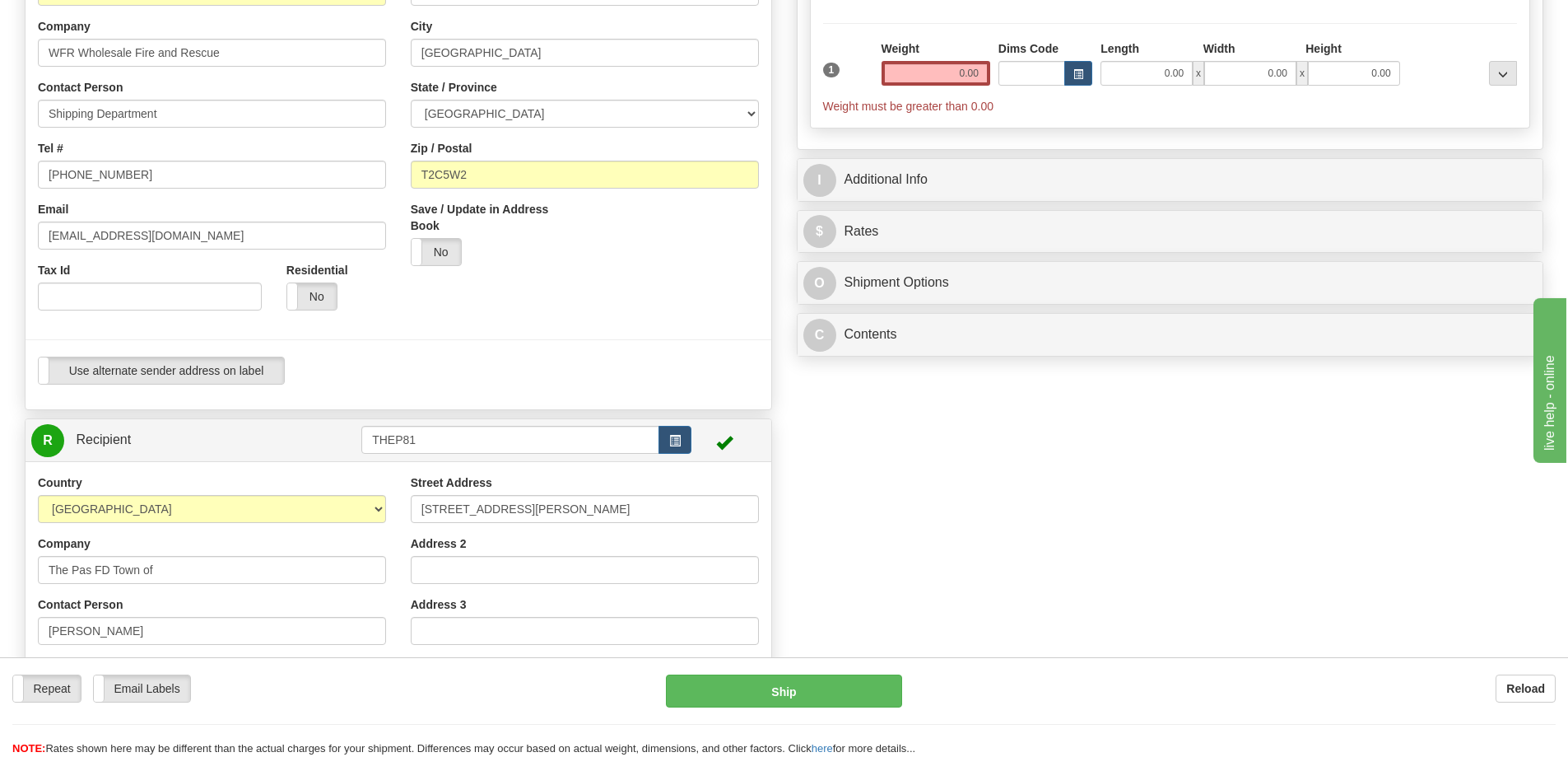
scroll to position [329, 0]
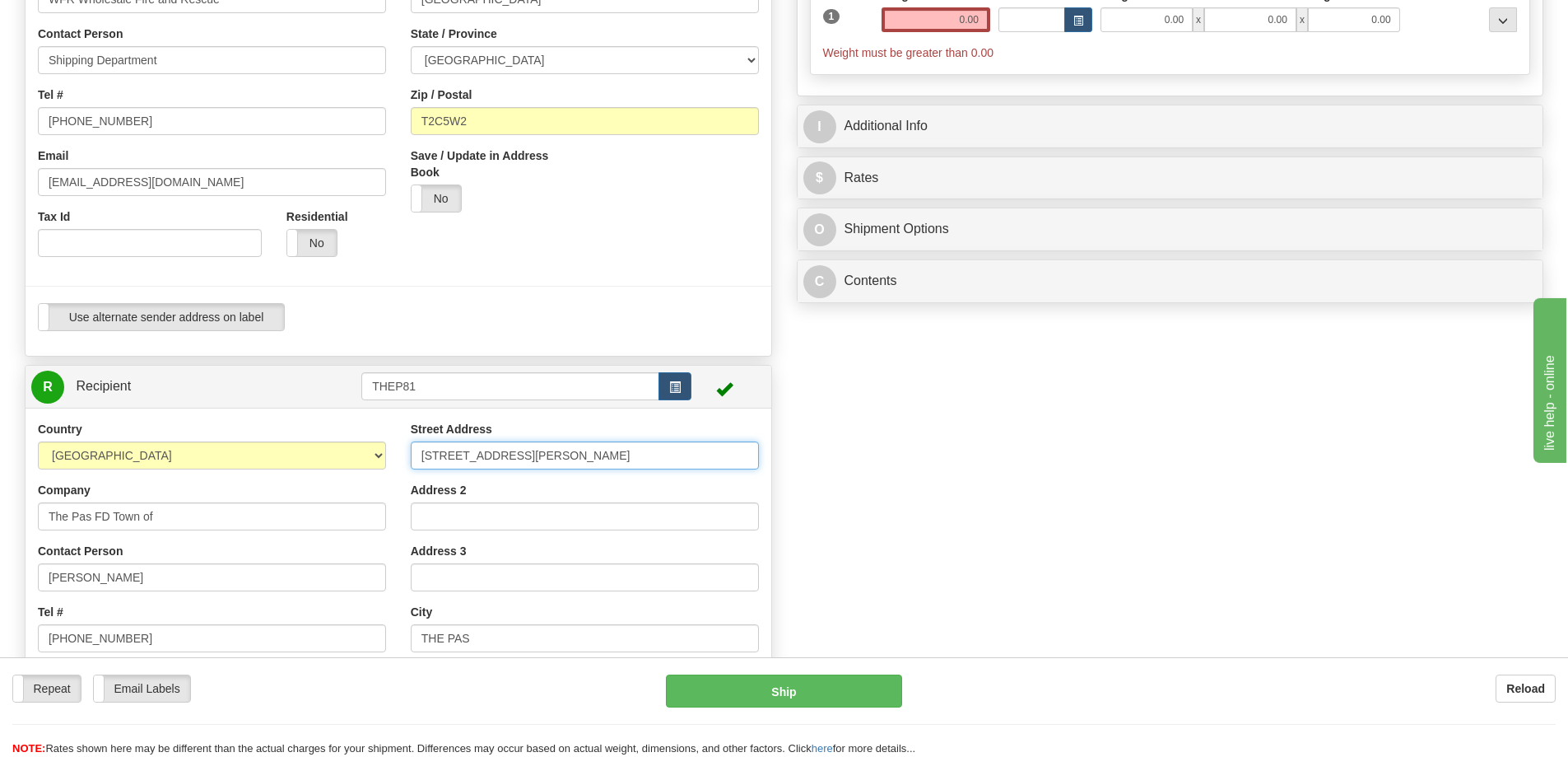
drag, startPoint x: 541, startPoint y: 457, endPoint x: 245, endPoint y: 466, distance: 296.1
click at [245, 466] on div "Country AFGHANISTAN ALAND ISLANDS ALBANIA ALGERIA AMERICAN SAMOA ANDORRA ANGOLA…" at bounding box center [398, 642] width 746 height 443
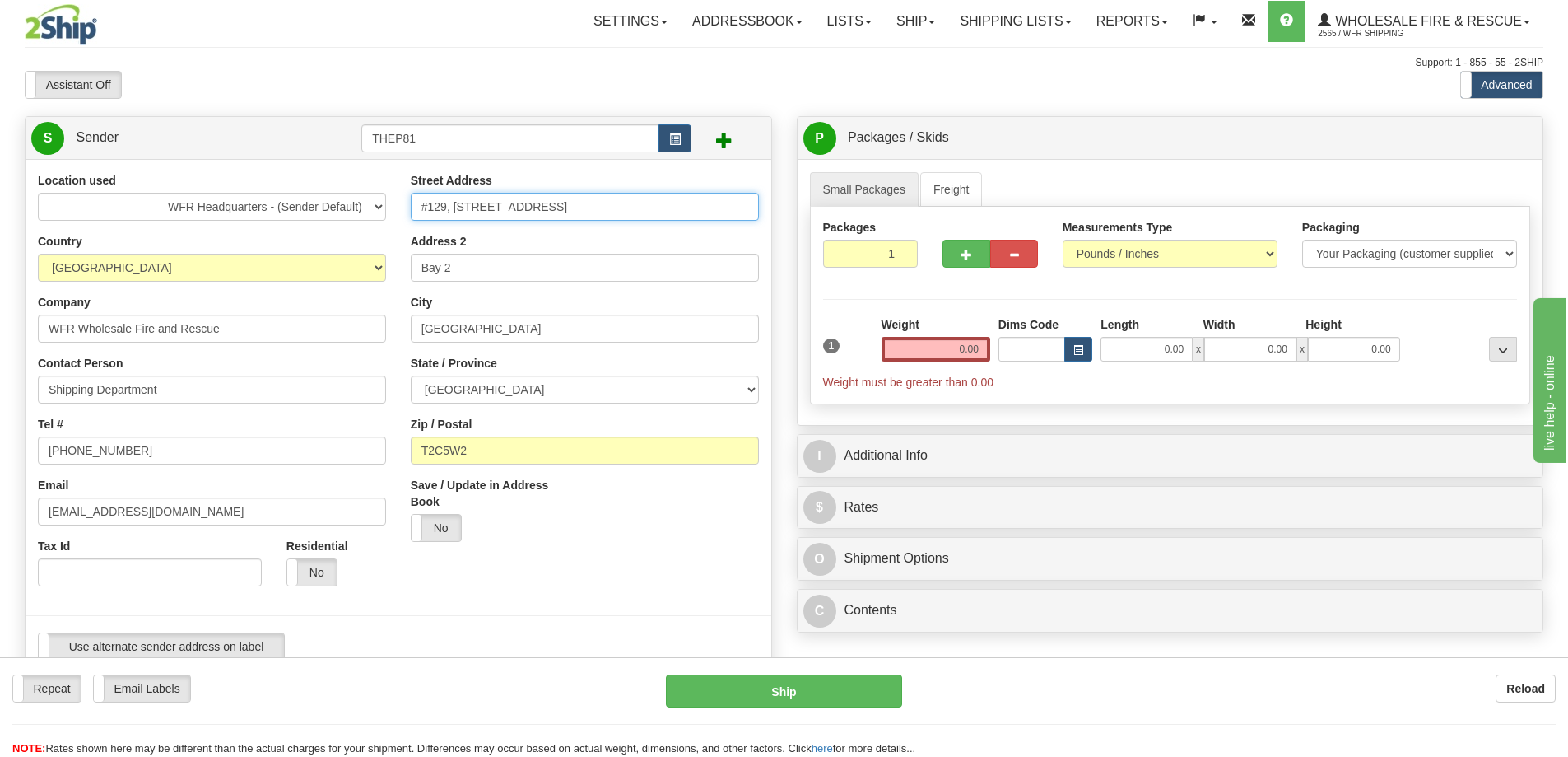
drag, startPoint x: 589, startPoint y: 203, endPoint x: 231, endPoint y: 211, distance: 358.1
click at [233, 211] on div "Location used WFR Headquarters - (Sender Default) Country AFGHANISTAN ALAND ISL…" at bounding box center [398, 422] width 746 height 501
paste input "81 Edwards Avenue"
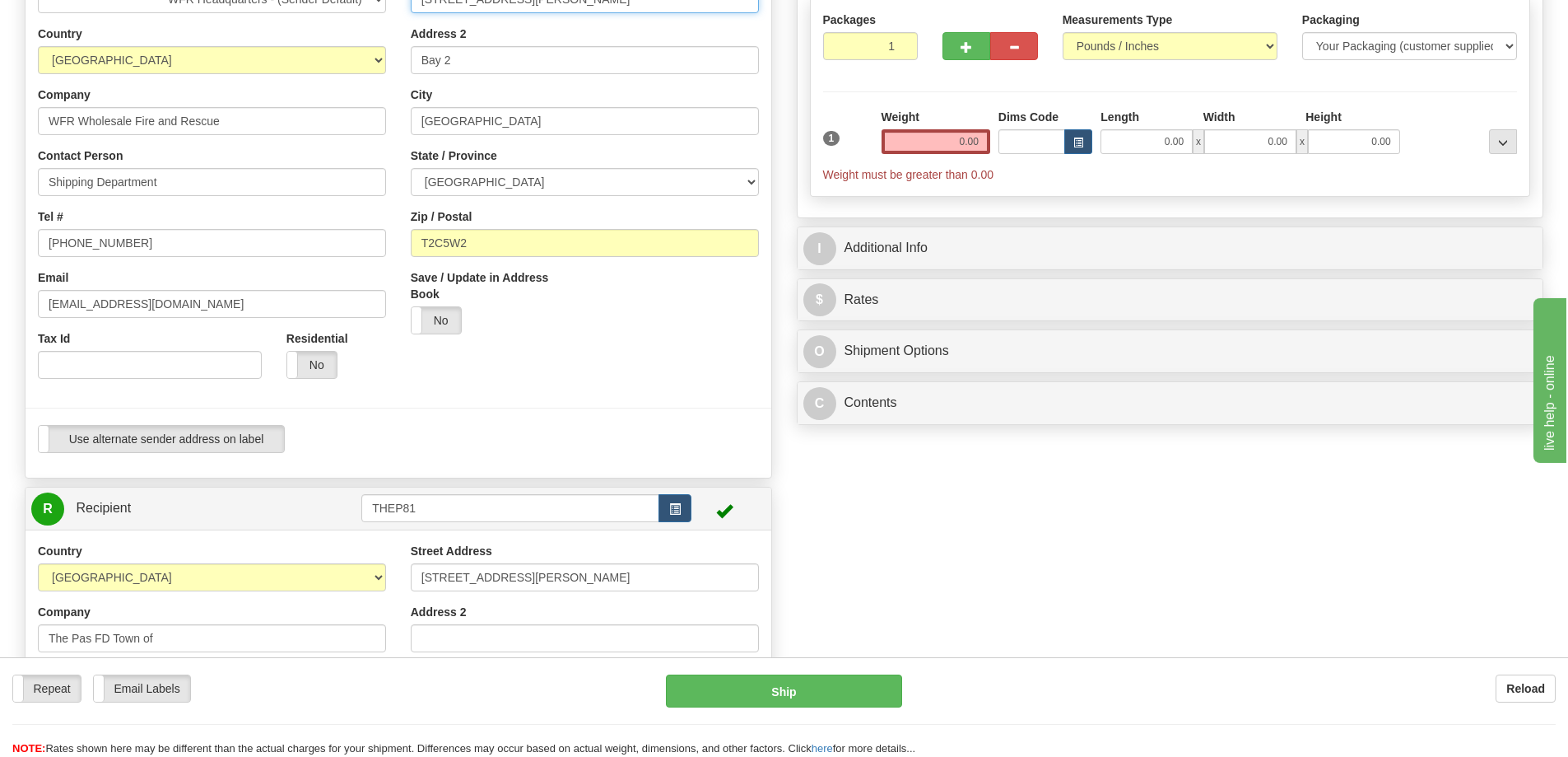
scroll to position [411, 0]
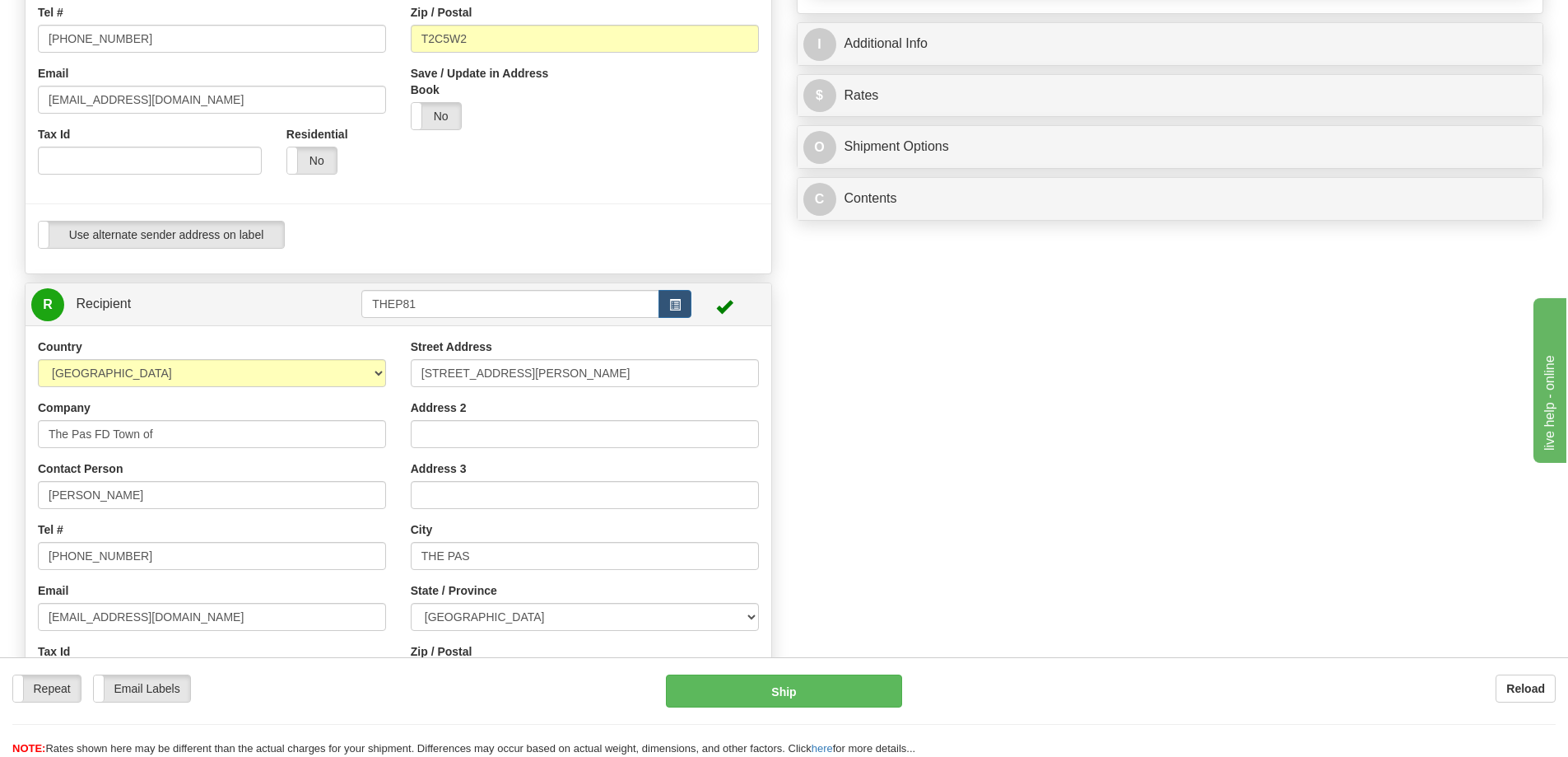
type input "81 Edwards Avenue"
drag, startPoint x: 215, startPoint y: 444, endPoint x: -137, endPoint y: 438, distance: 352.1
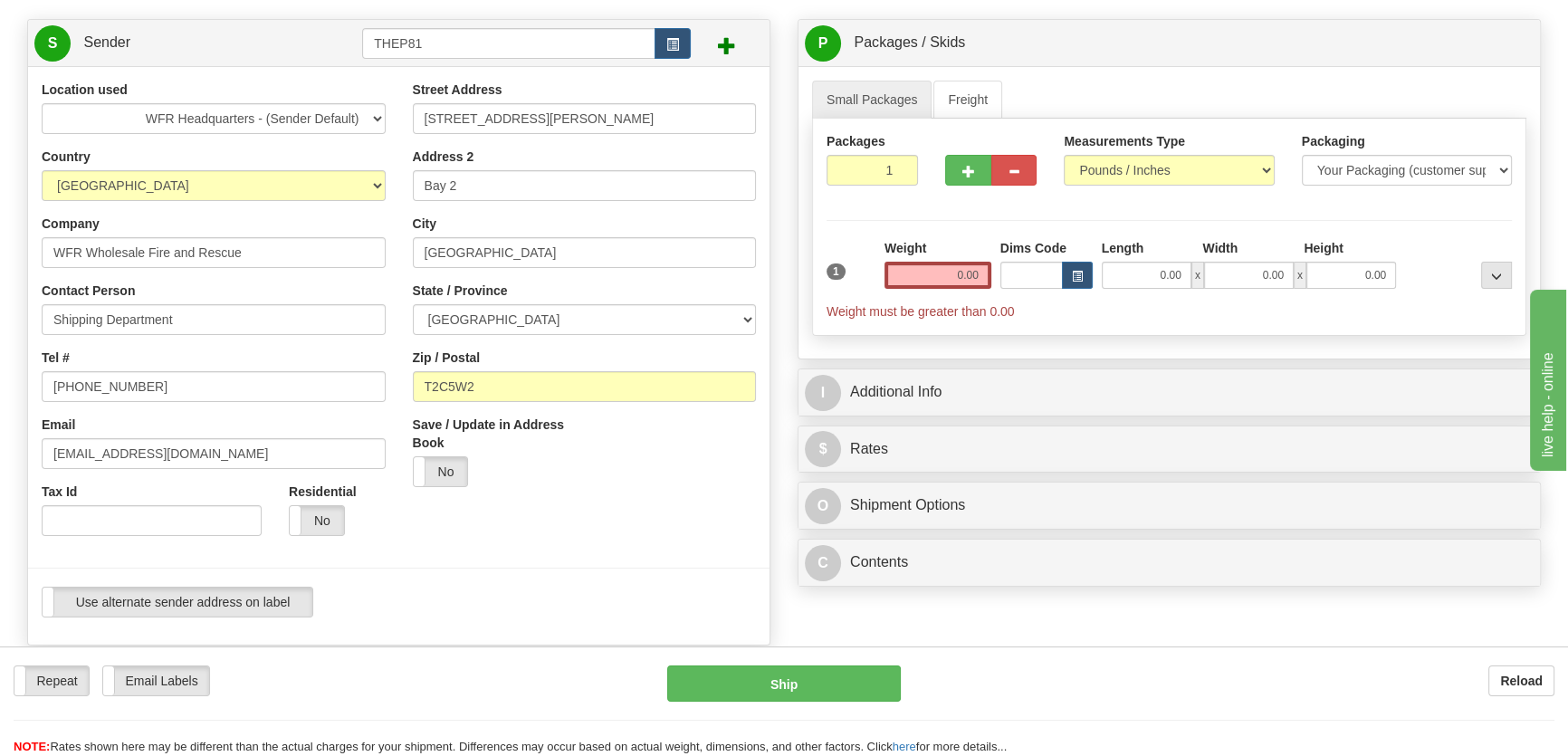
scroll to position [82, 0]
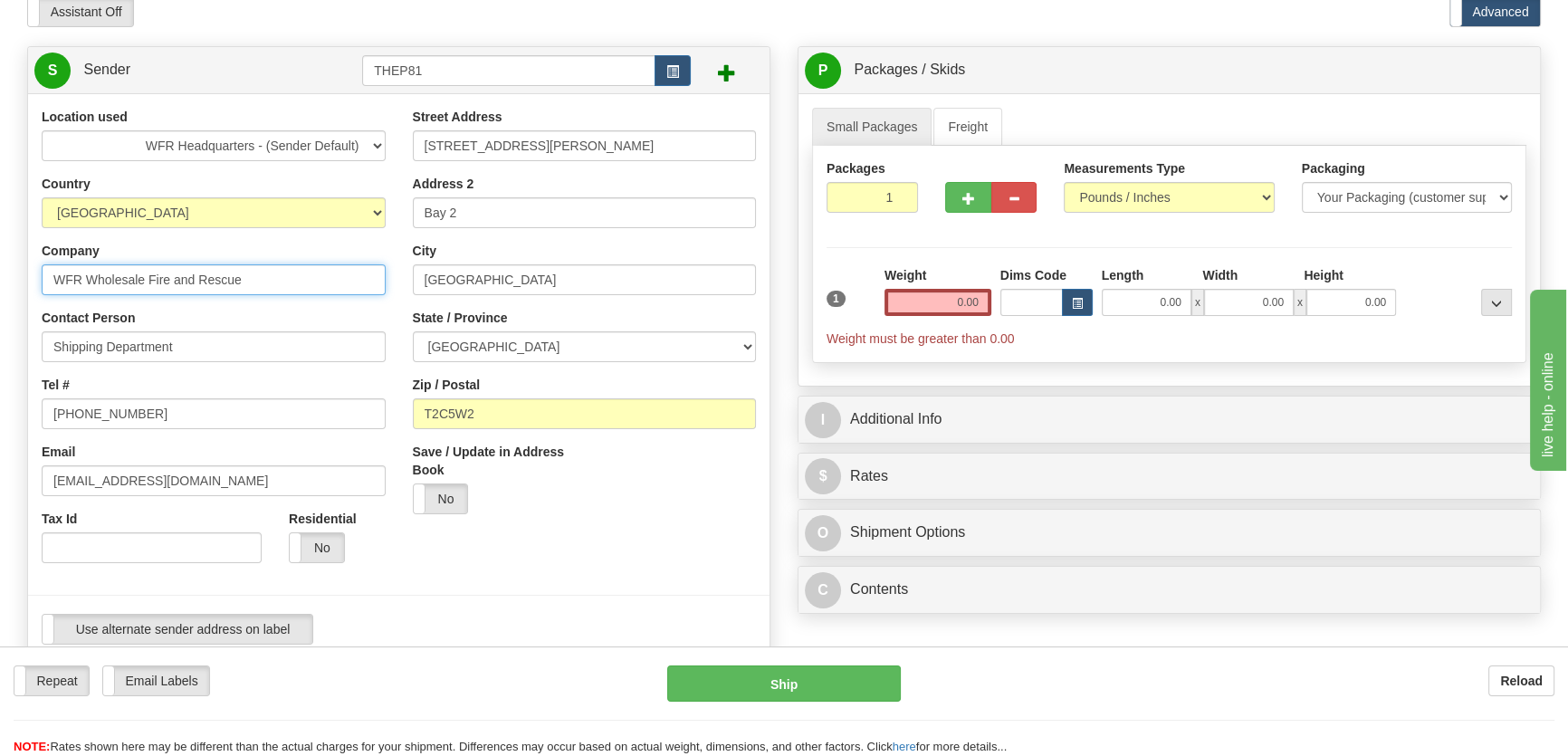
drag, startPoint x: 260, startPoint y: 282, endPoint x: -171, endPoint y: 264, distance: 431.4
click at [0, 264] on html "Training Course Close Toggle navigation Settings Shipping Preferences New Sende…" at bounding box center [784, 296] width 1568 height 756
paste input "The Pas FD Town of"
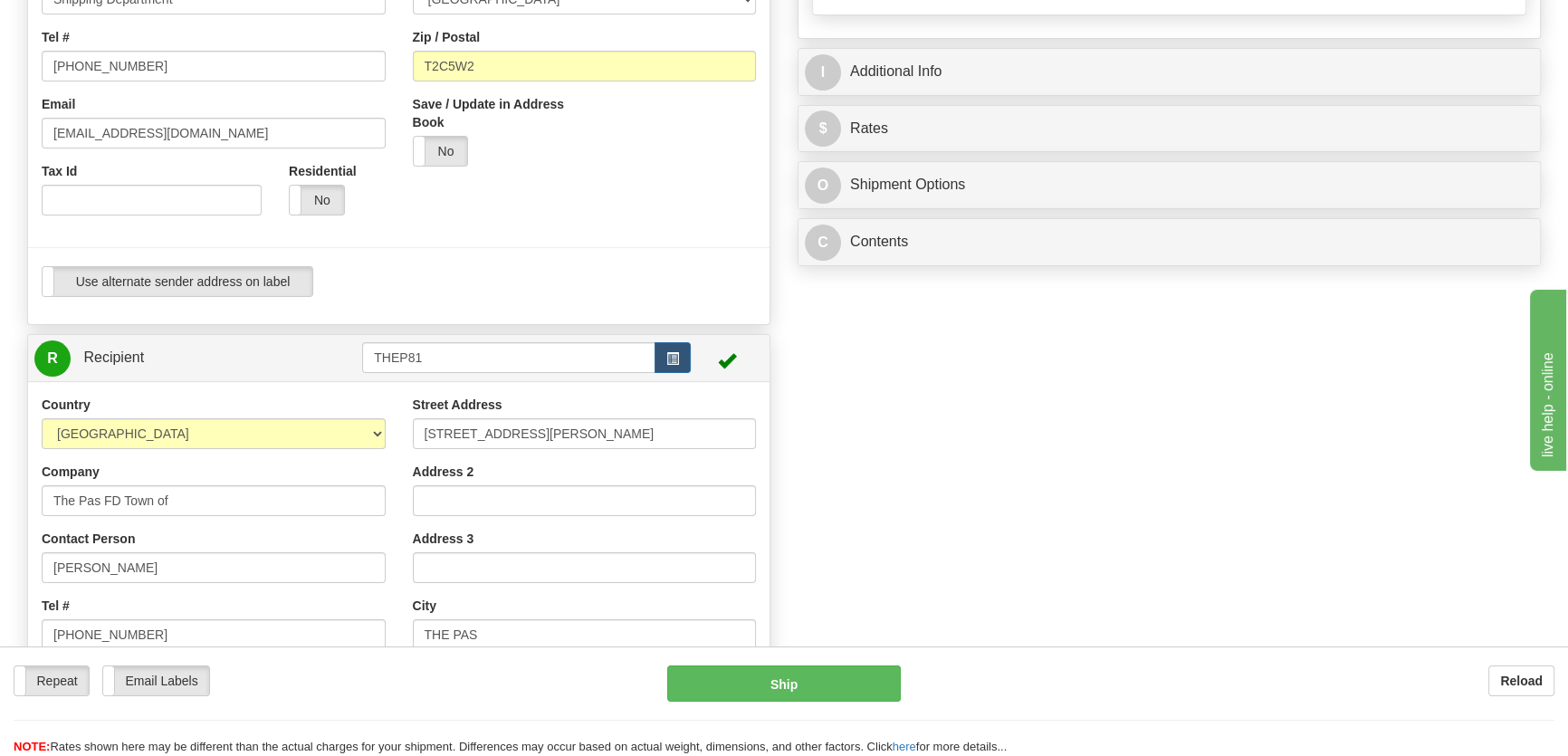
scroll to position [493, 0]
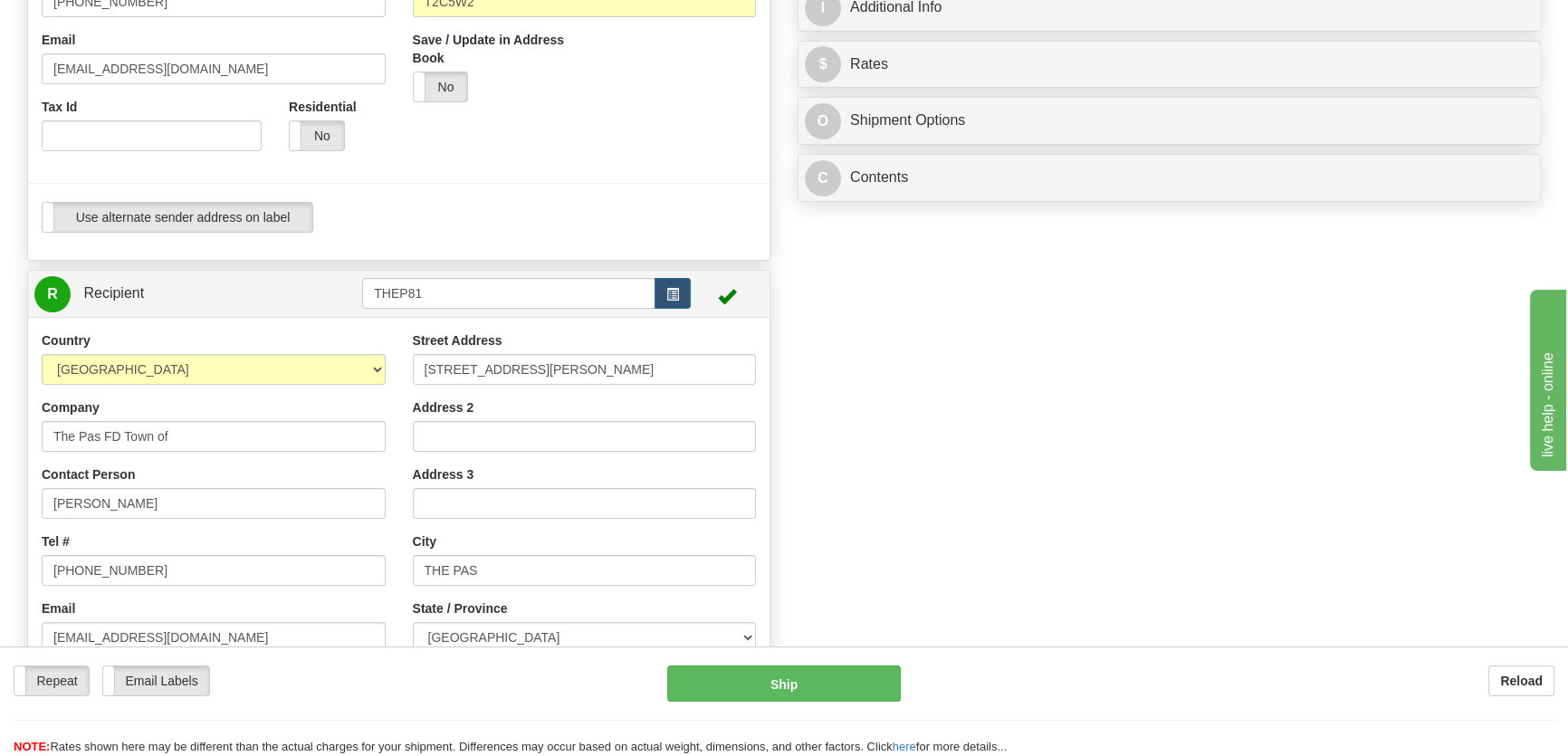
type input "The Pas FD Town of"
drag, startPoint x: 145, startPoint y: 499, endPoint x: -162, endPoint y: 499, distance: 307.0
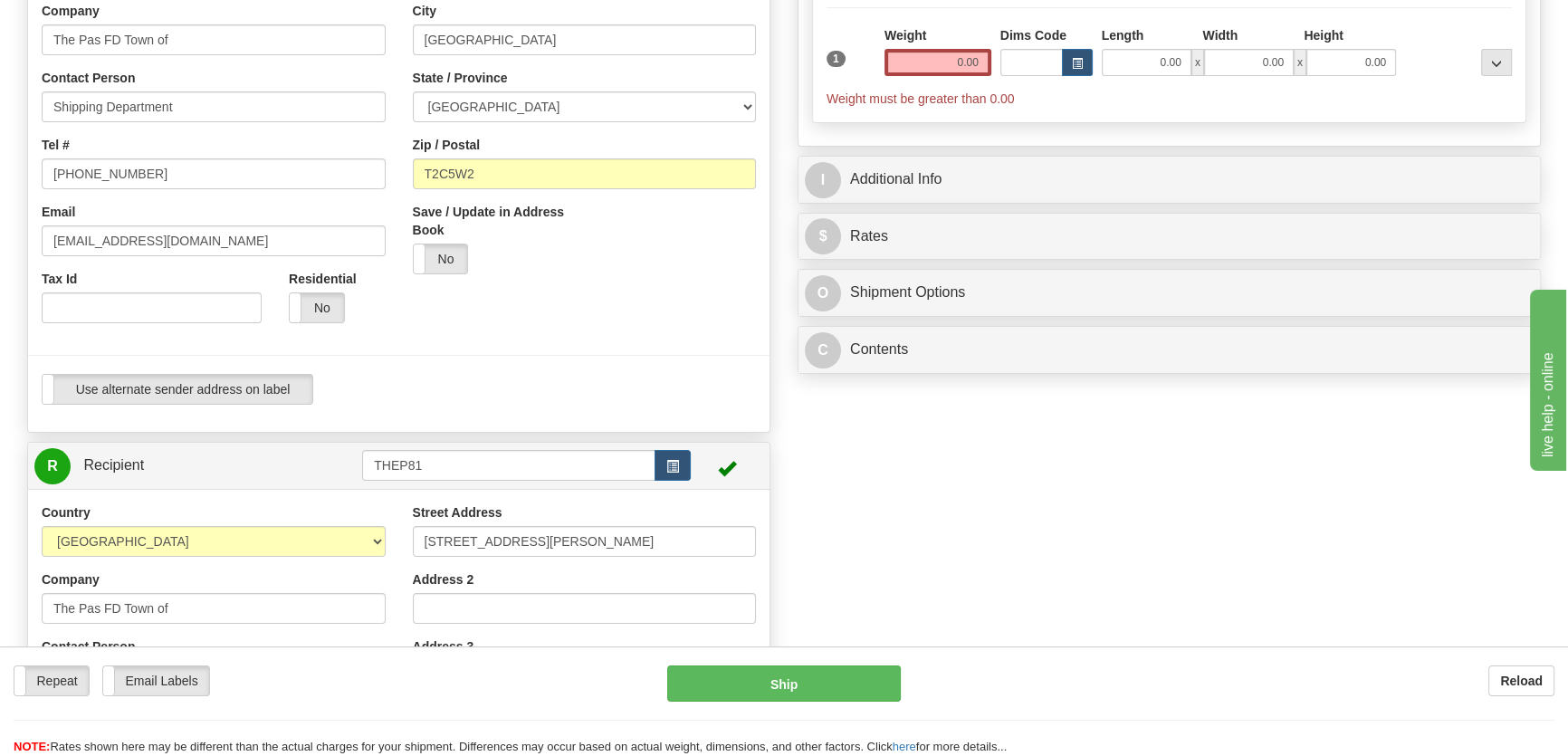
scroll to position [82, 0]
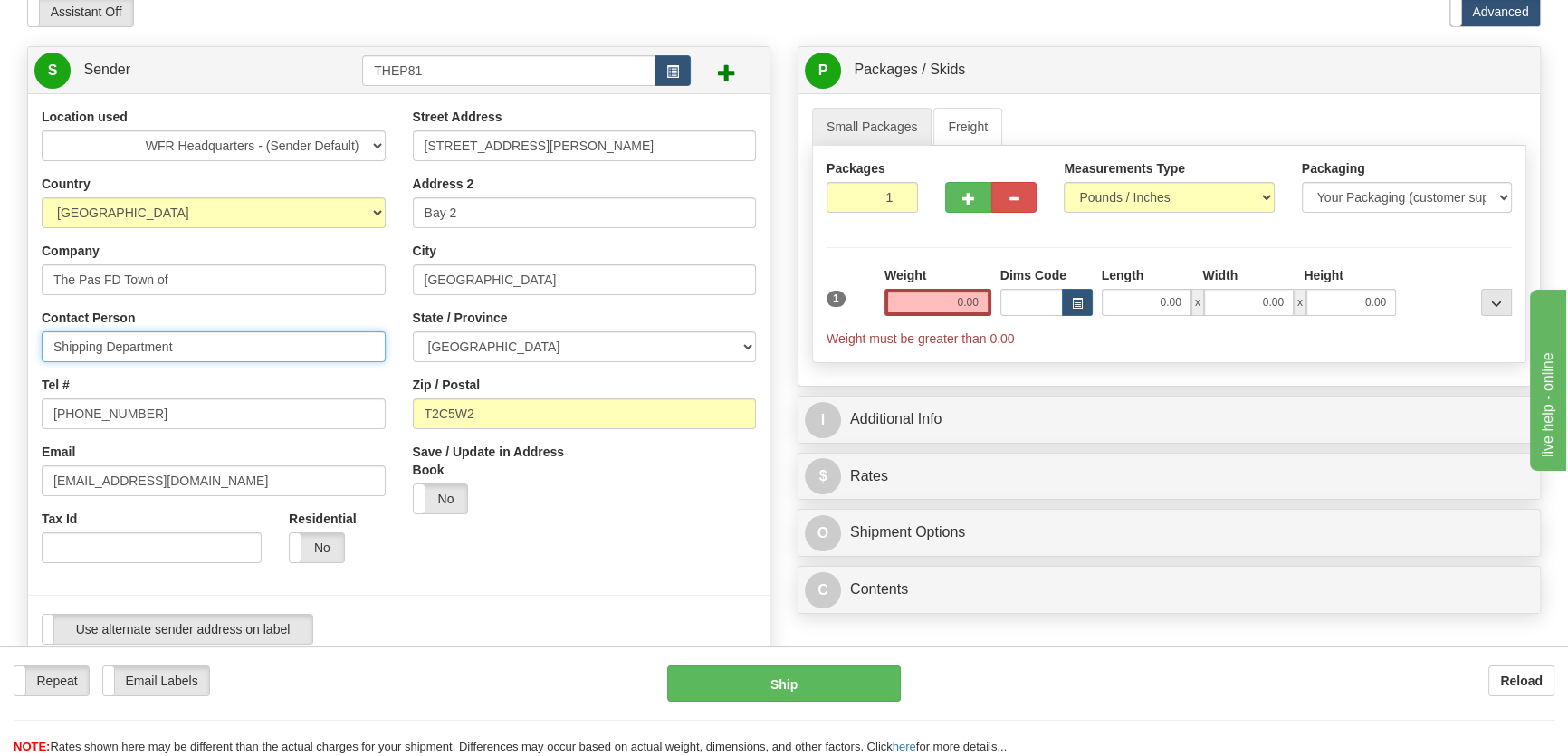
drag, startPoint x: 92, startPoint y: 353, endPoint x: -36, endPoint y: 355, distance: 128.0
click at [0, 355] on html "Training Course Close Toggle navigation Settings Shipping Preferences New Sende…" at bounding box center [784, 296] width 1568 height 756
paste input "Byron Shangraw"
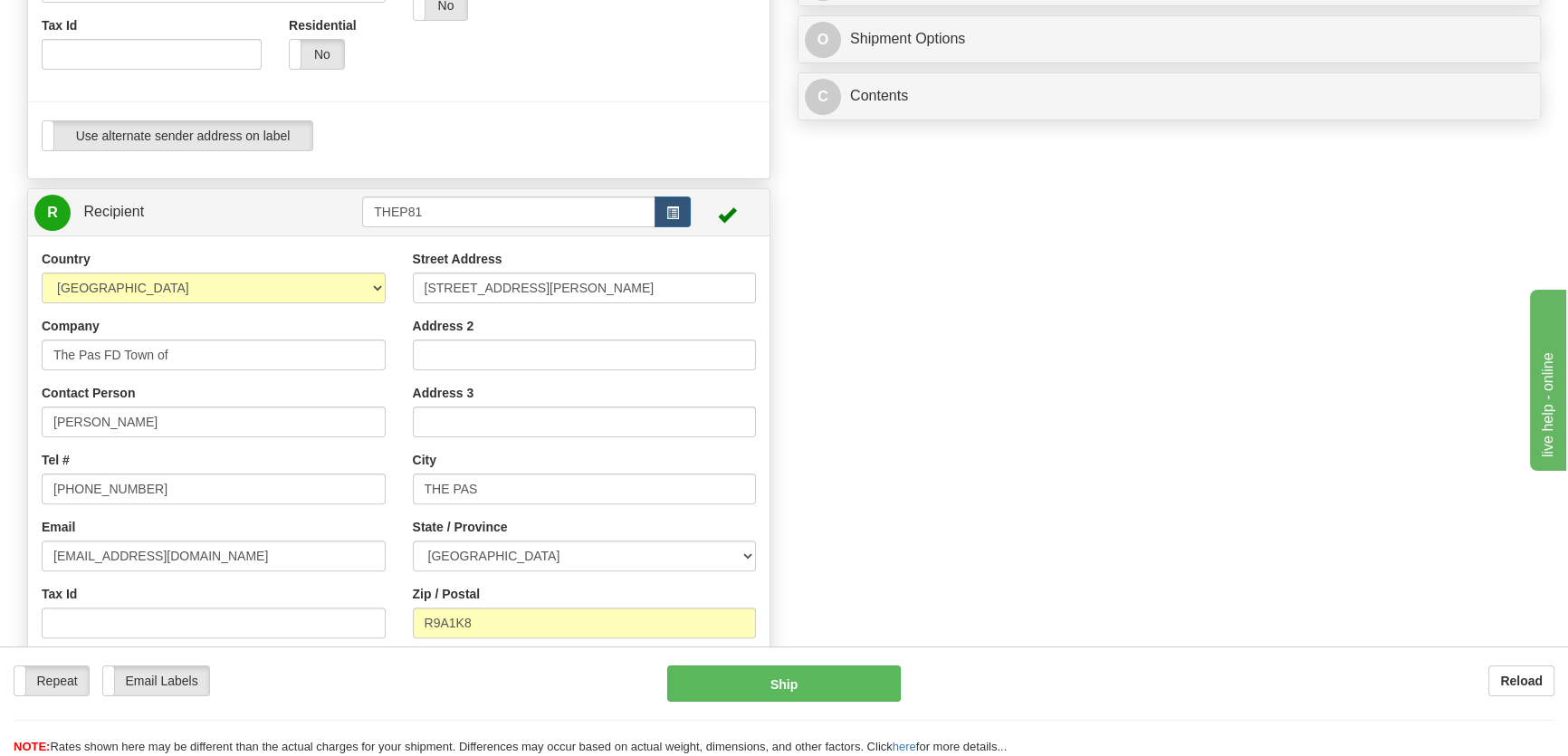
scroll to position [576, 0]
type input "Byron Shangraw"
drag, startPoint x: 493, startPoint y: 634, endPoint x: 326, endPoint y: 626, distance: 167.2
click at [326, 626] on div "Country AFGHANISTAN ALAND ISLANDS ALBANIA ALGERIA AMERICAN SAMOA ANDORRA ANGOLA…" at bounding box center [399, 493] width 741 height 488
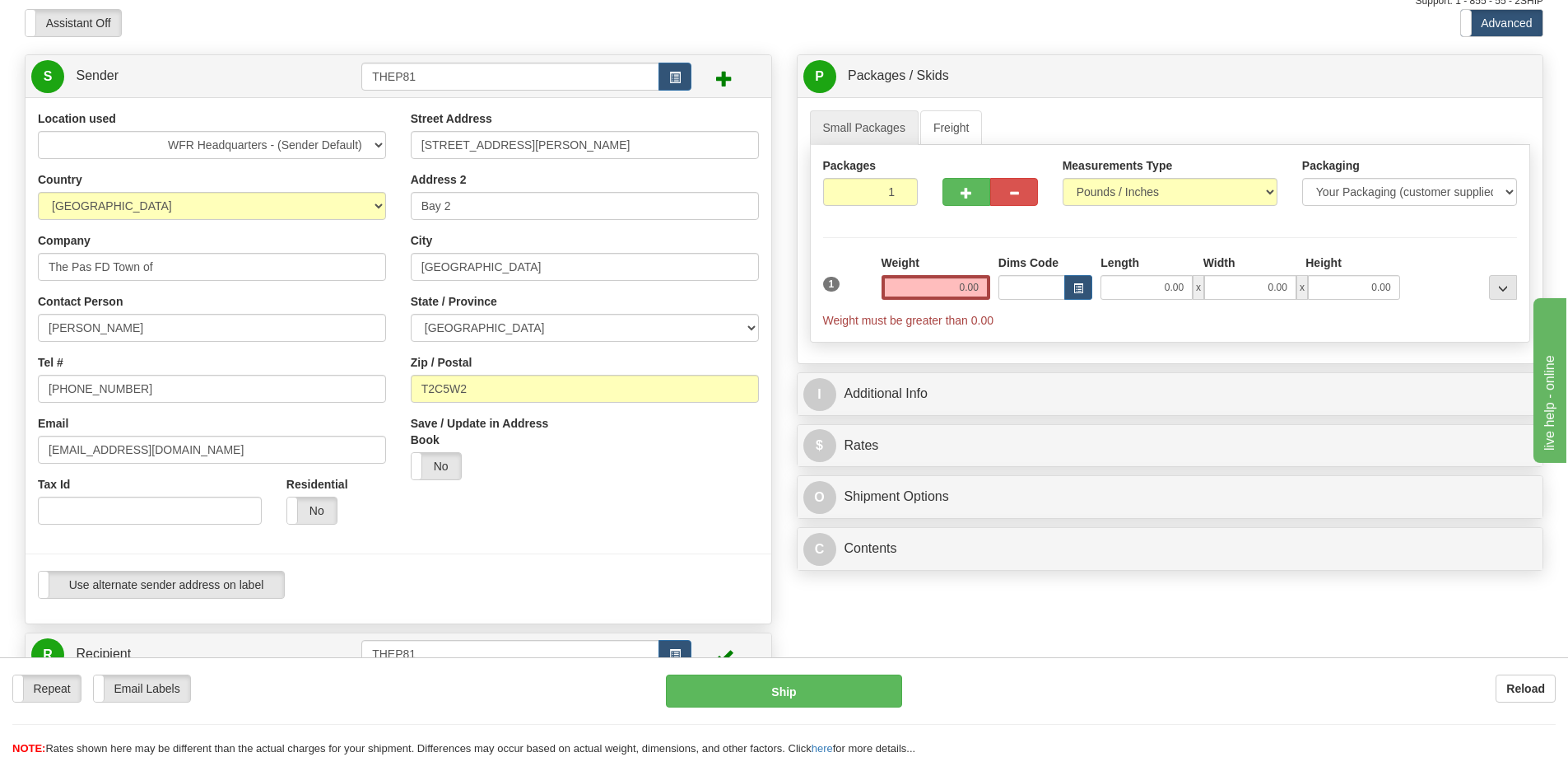
scroll to position [0, 0]
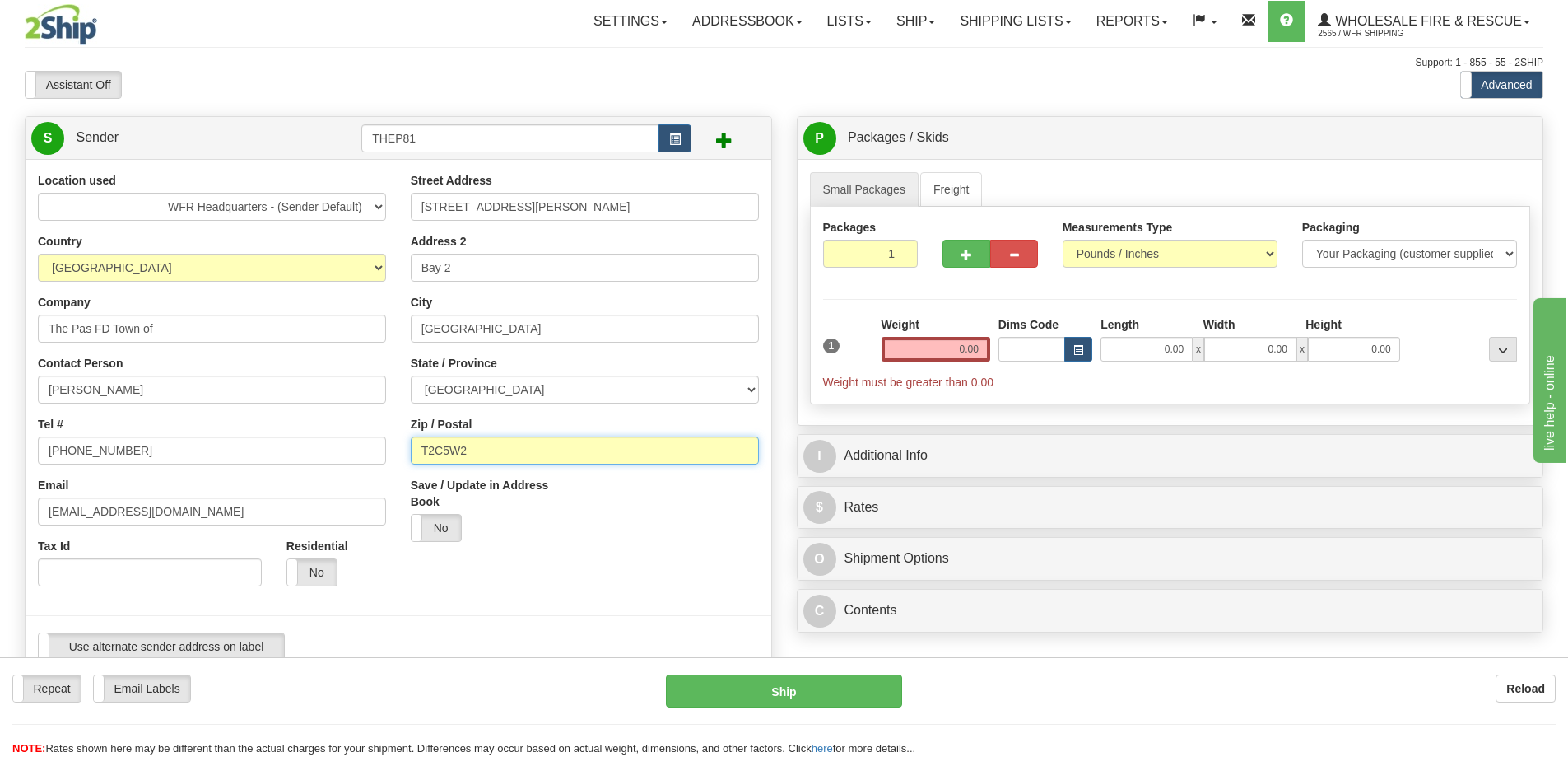
drag, startPoint x: 484, startPoint y: 448, endPoint x: 284, endPoint y: 454, distance: 200.1
click at [284, 454] on div "Location used WFR Headquarters - (Sender Default) Country AFGHANISTAN ALAND ISL…" at bounding box center [398, 422] width 746 height 501
paste input "R9A1K8"
type input "R9A1K8"
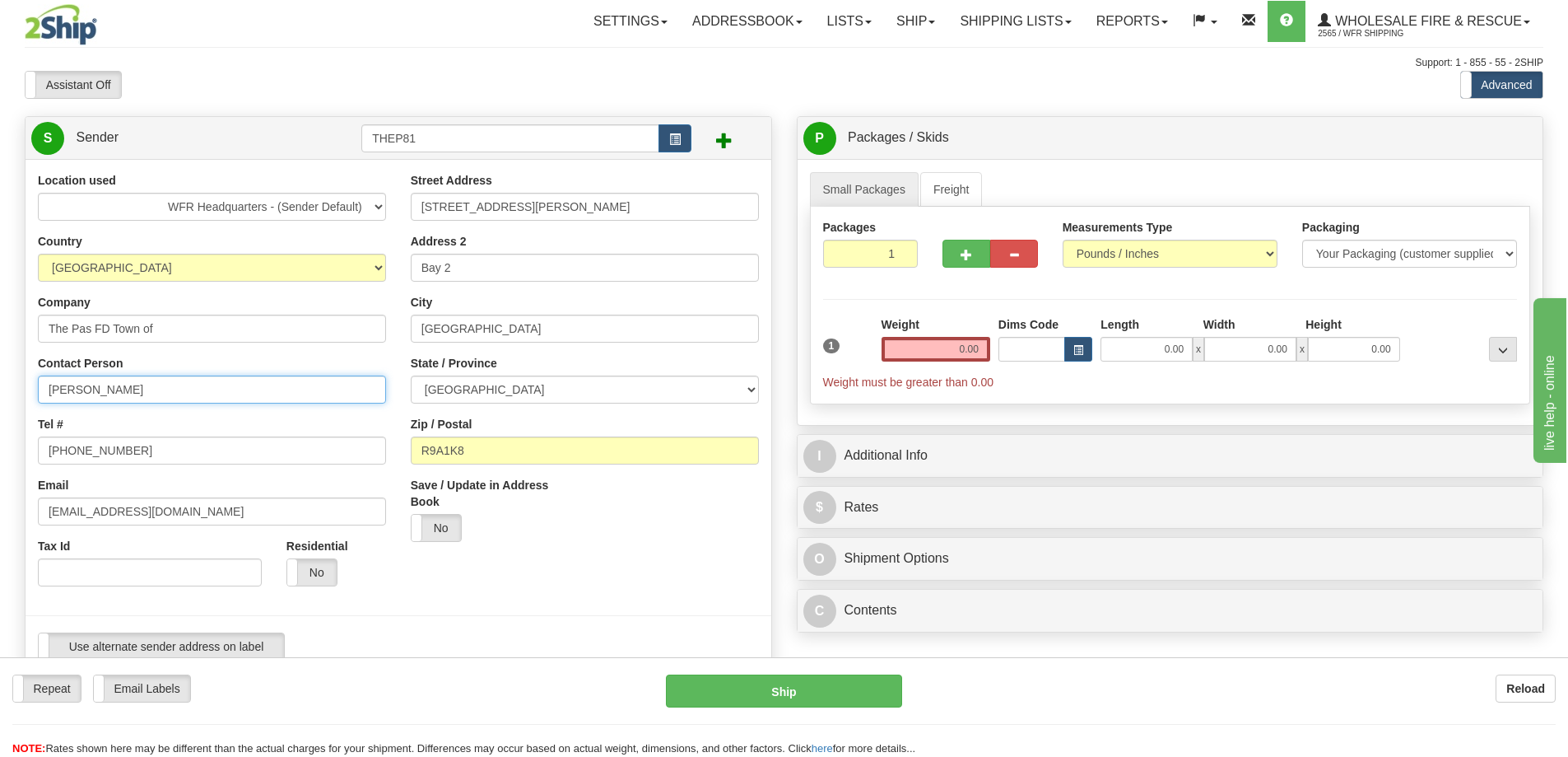
click at [298, 391] on input "Byron Shangraw" at bounding box center [212, 389] width 348 height 28
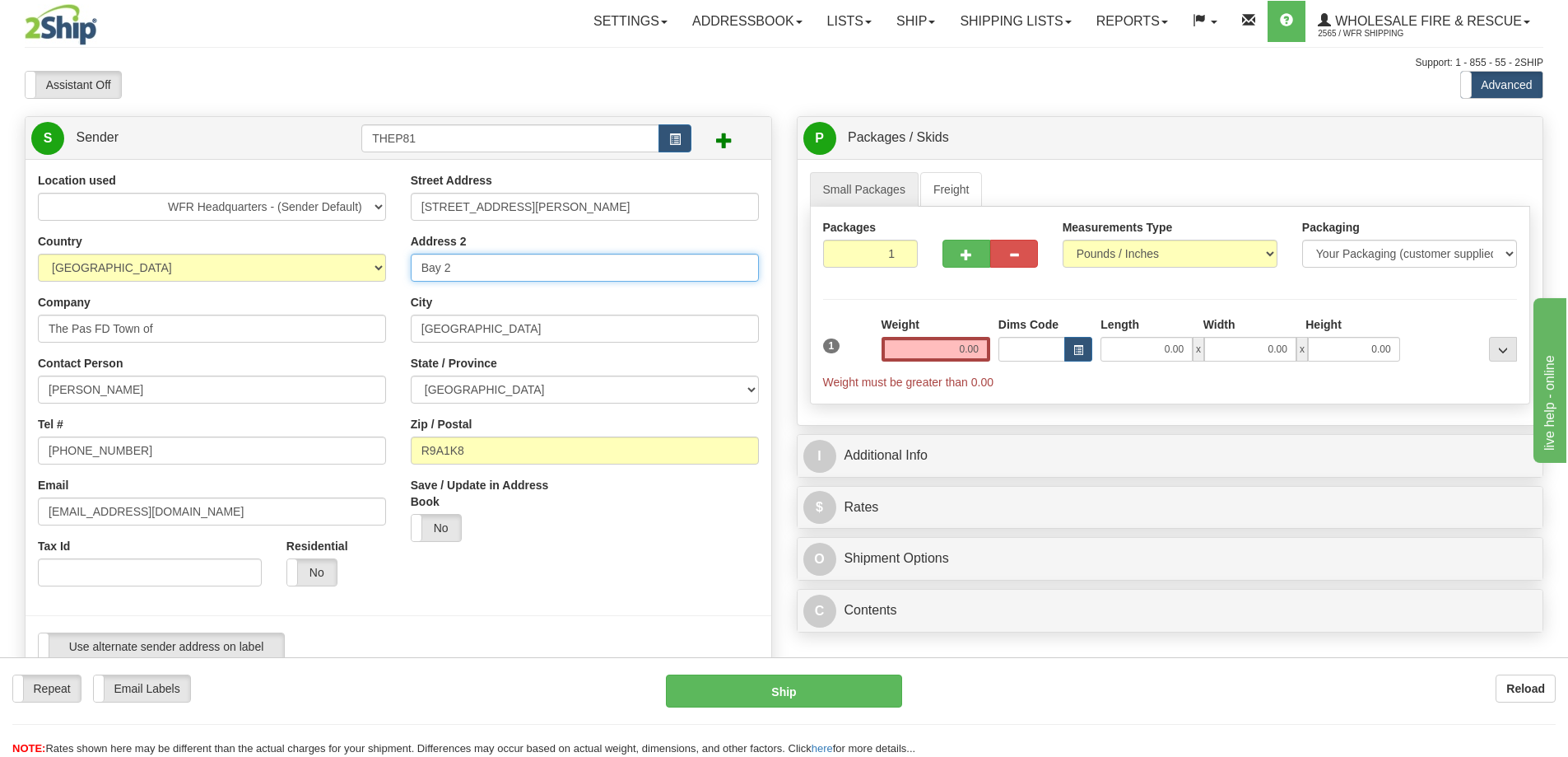
drag, startPoint x: 510, startPoint y: 263, endPoint x: 239, endPoint y: 284, distance: 271.8
click at [239, 284] on div "Location used WFR Headquarters - (Sender Default) Country AFGHANISTAN ALAND ISL…" at bounding box center [398, 422] width 746 height 501
drag, startPoint x: 484, startPoint y: 332, endPoint x: 228, endPoint y: 341, distance: 256.2
click at [228, 341] on div "Location used WFR Headquarters - (Sender Default) Country AFGHANISTAN ALAND ISL…" at bounding box center [398, 422] width 746 height 501
type input "The Pas"
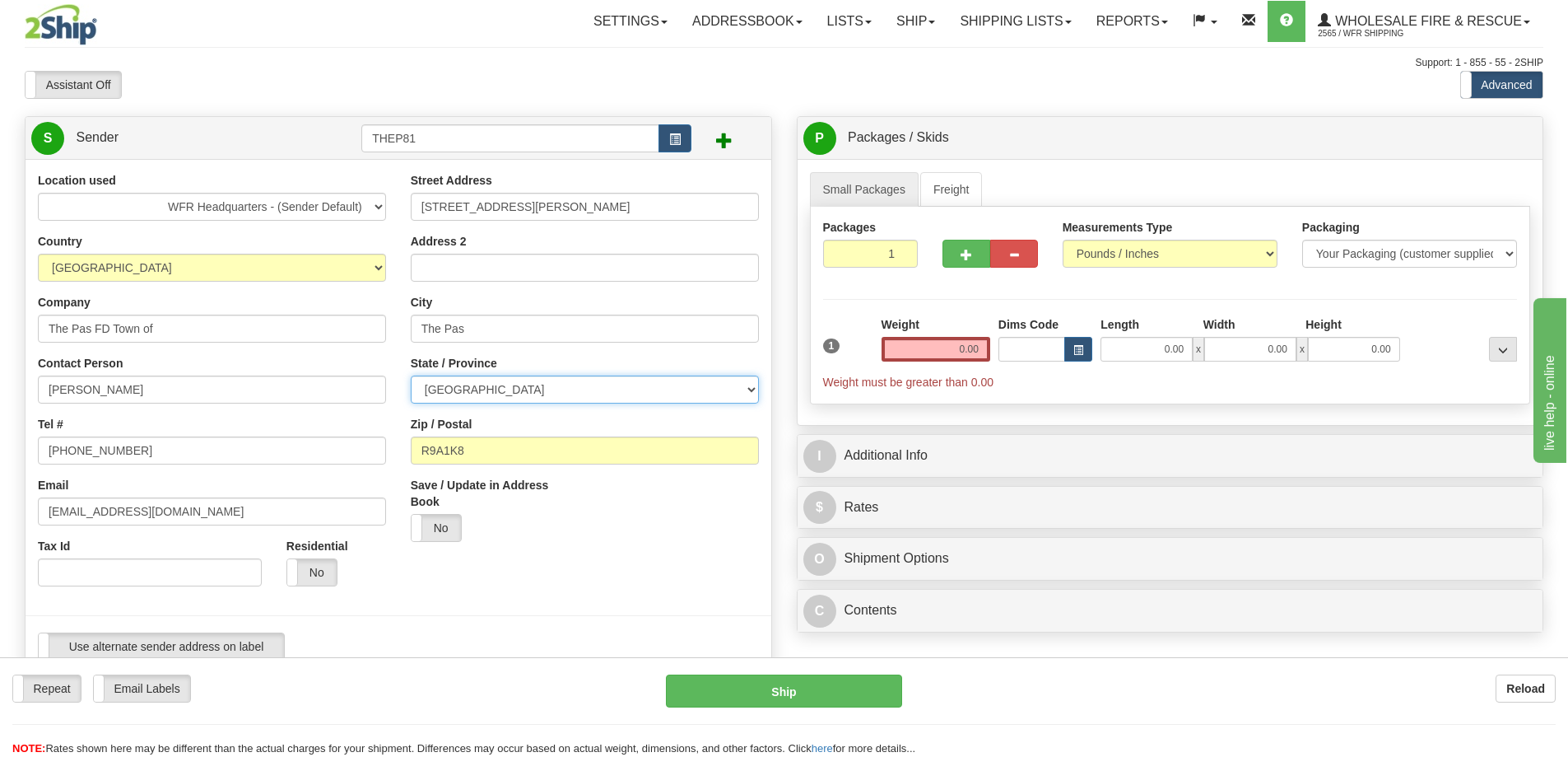
click at [503, 393] on select "ALBERTA BRITISH COLUMBIA MANITOBA NEW BRUNSWICK NEWFOUNDLAND NOVA SCOTIA NUNAVU…" at bounding box center [585, 389] width 348 height 28
select select "MB"
click at [411, 375] on select "ALBERTA BRITISH COLUMBIA MANITOBA NEW BRUNSWICK NEWFOUNDLAND NOVA SCOTIA NUNAVU…" at bounding box center [585, 389] width 348 height 28
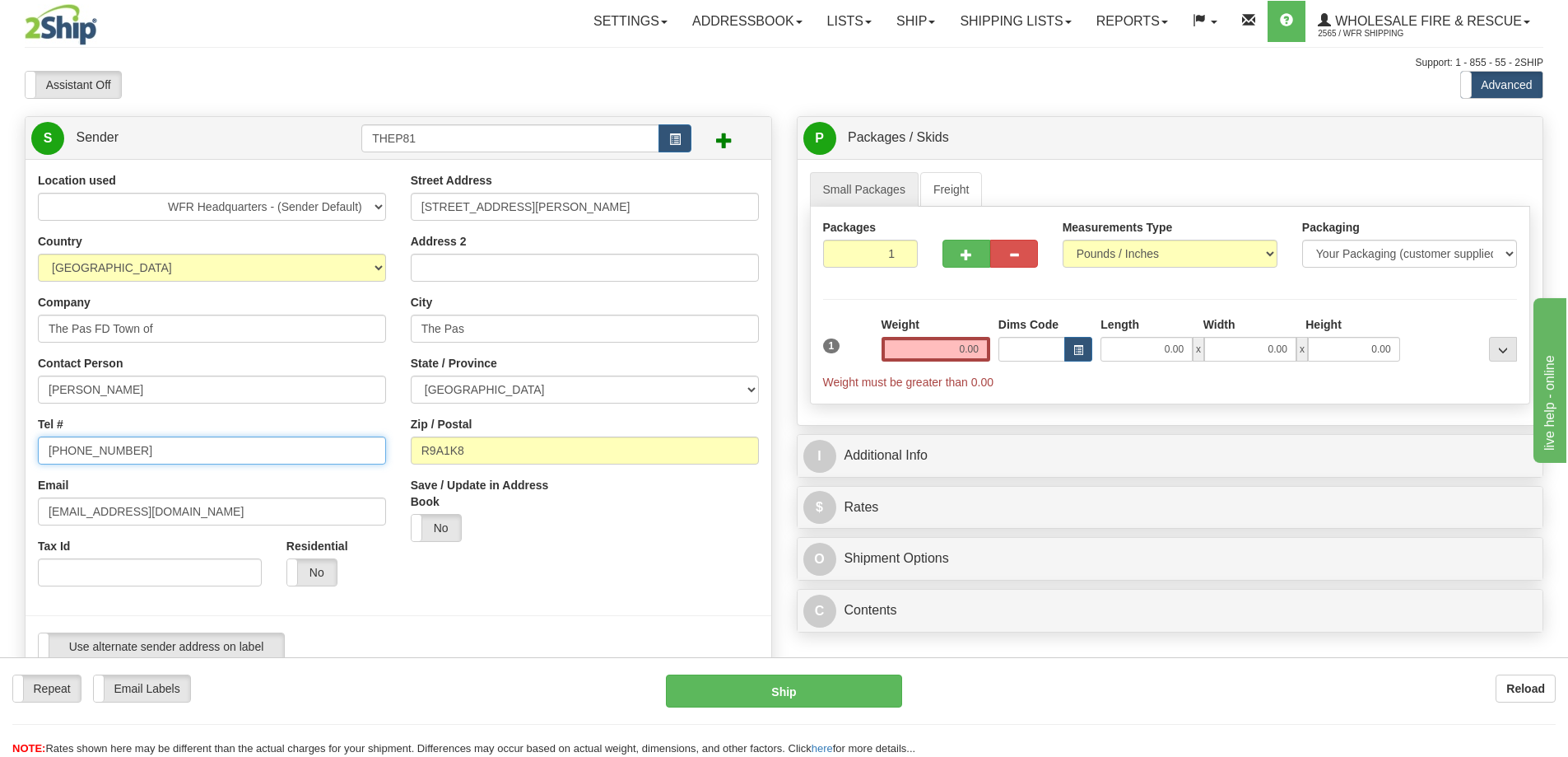
drag, startPoint x: -78, startPoint y: 447, endPoint x: -173, endPoint y: 447, distance: 95.0
click at [0, 447] on html "Training Course Close Toggle navigation Settings Shipping Preferences New Sende…" at bounding box center [784, 378] width 1568 height 757
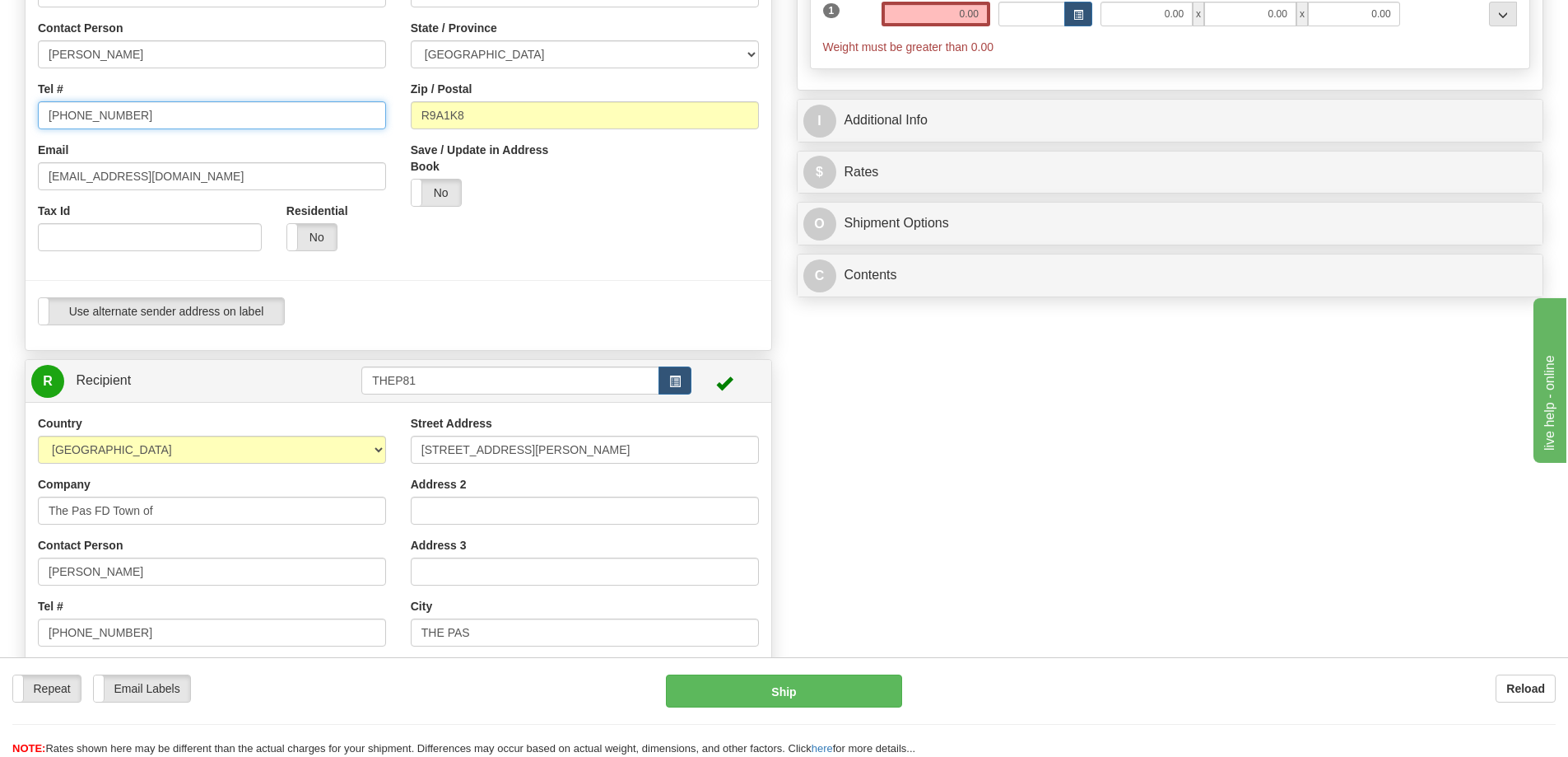
scroll to position [494, 0]
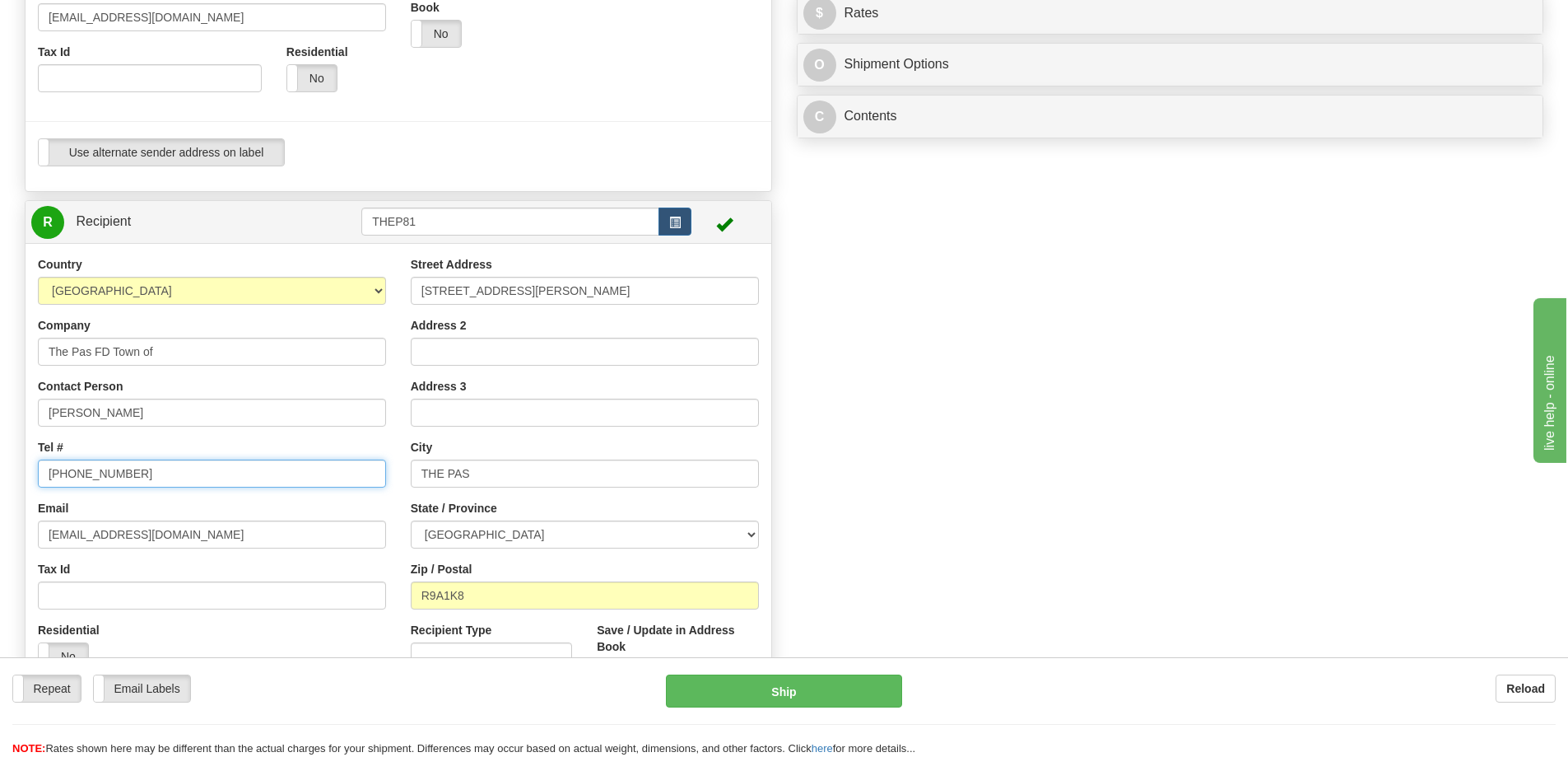
drag, startPoint x: 180, startPoint y: 473, endPoint x: -174, endPoint y: 472, distance: 354.0
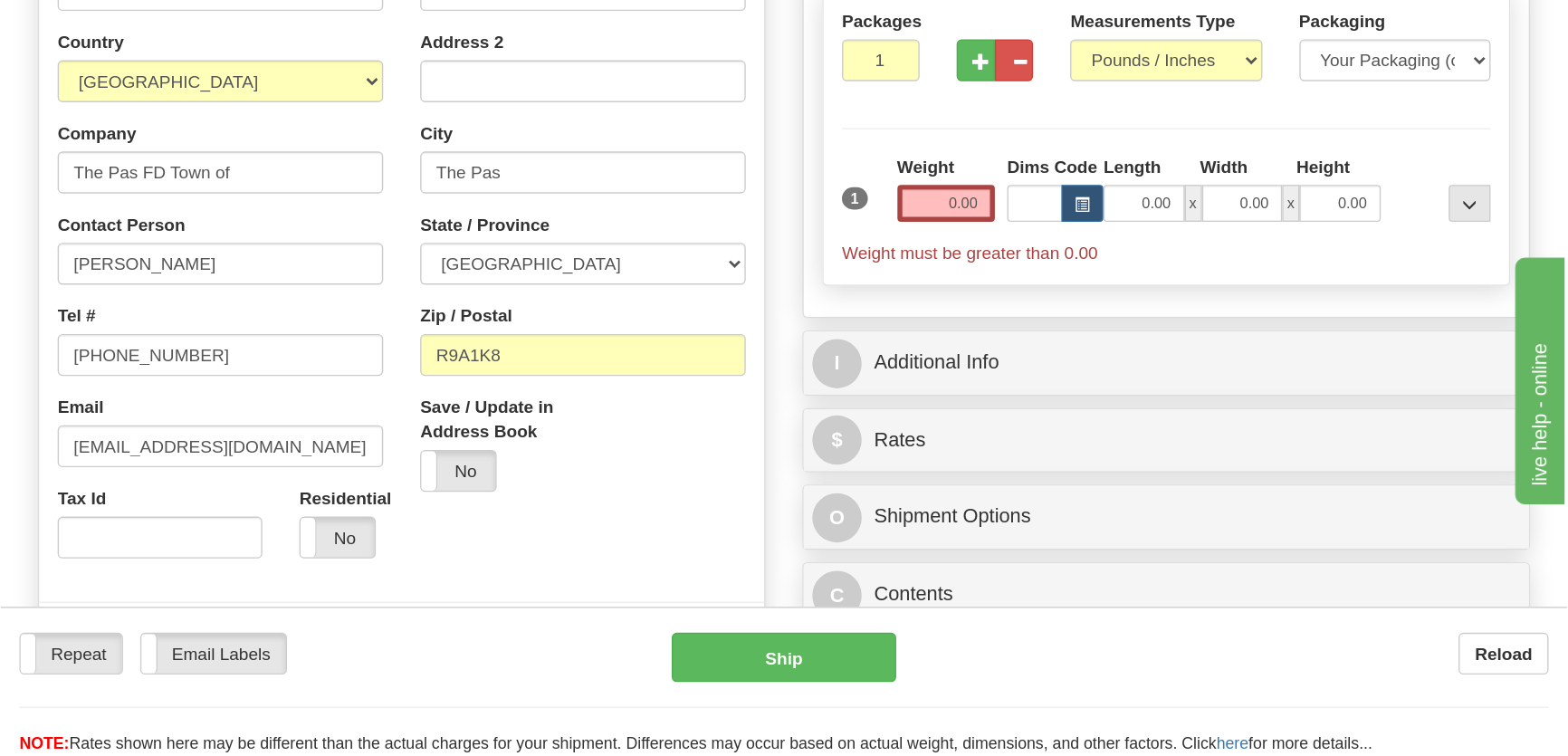
scroll to position [277, 0]
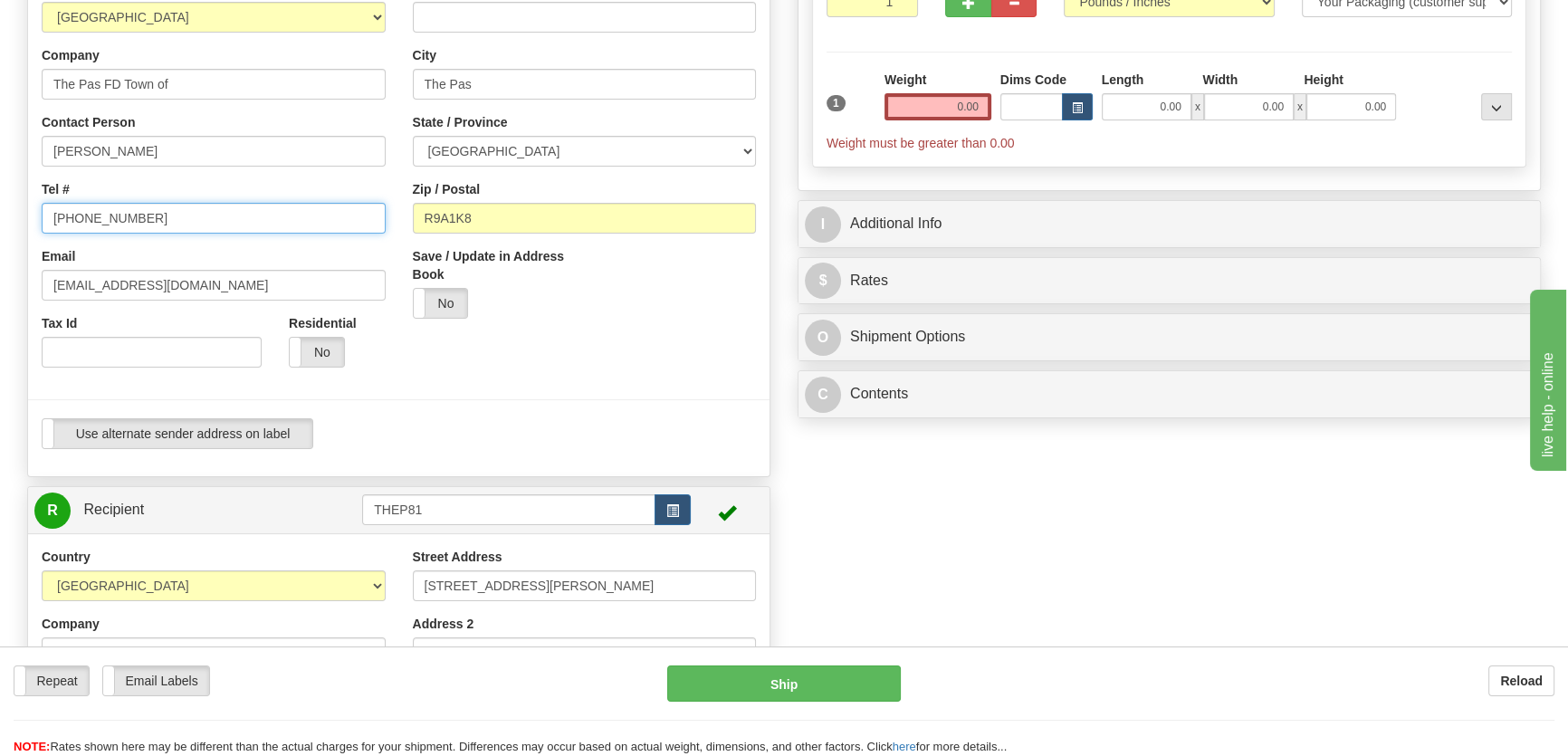
drag, startPoint x: 7, startPoint y: 220, endPoint x: -96, endPoint y: 224, distance: 103.1
click at [0, 224] on html "Training Course Close Toggle navigation Settings Shipping Preferences New Sende…" at bounding box center [784, 101] width 1568 height 756
paste input "31-355-0383"
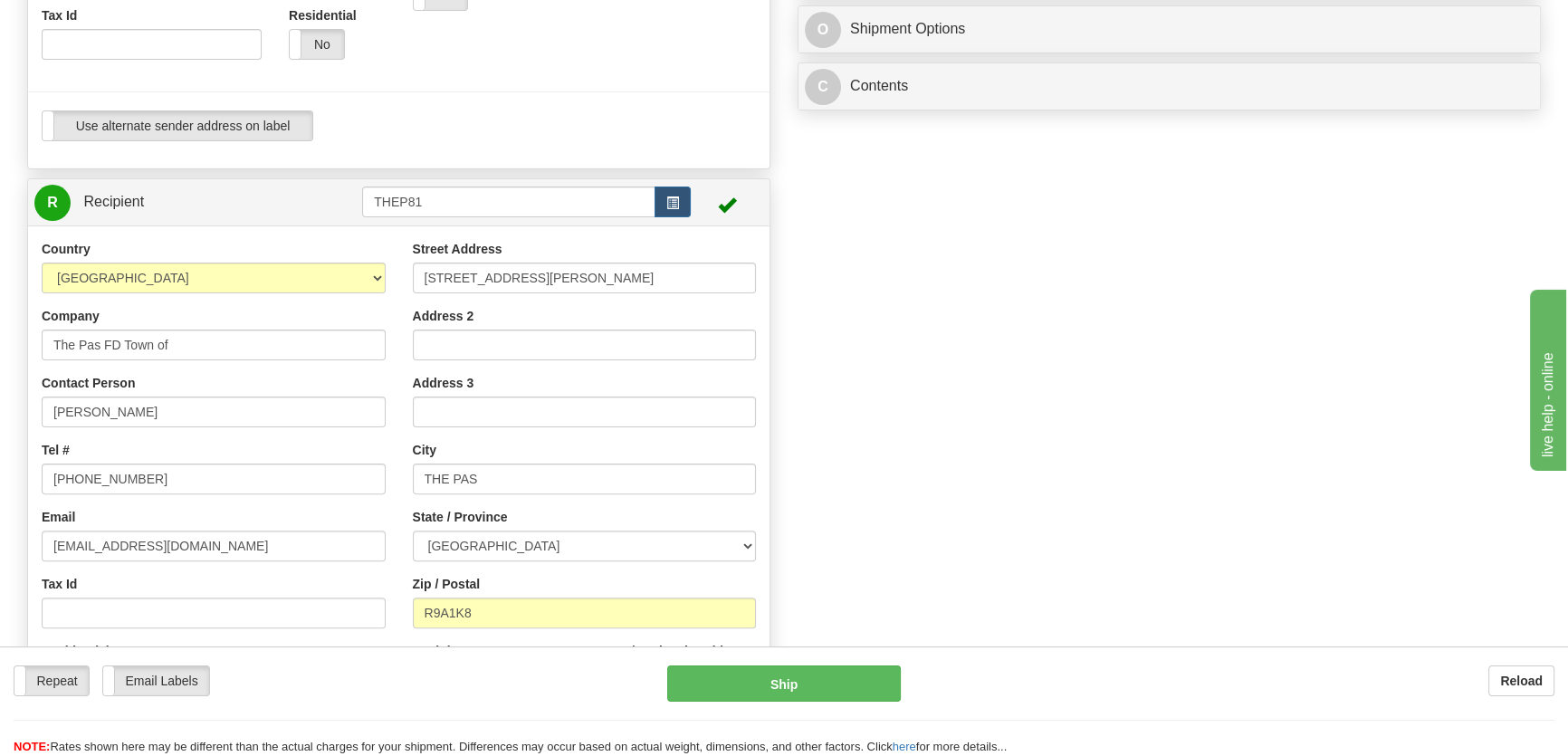
scroll to position [607, 0]
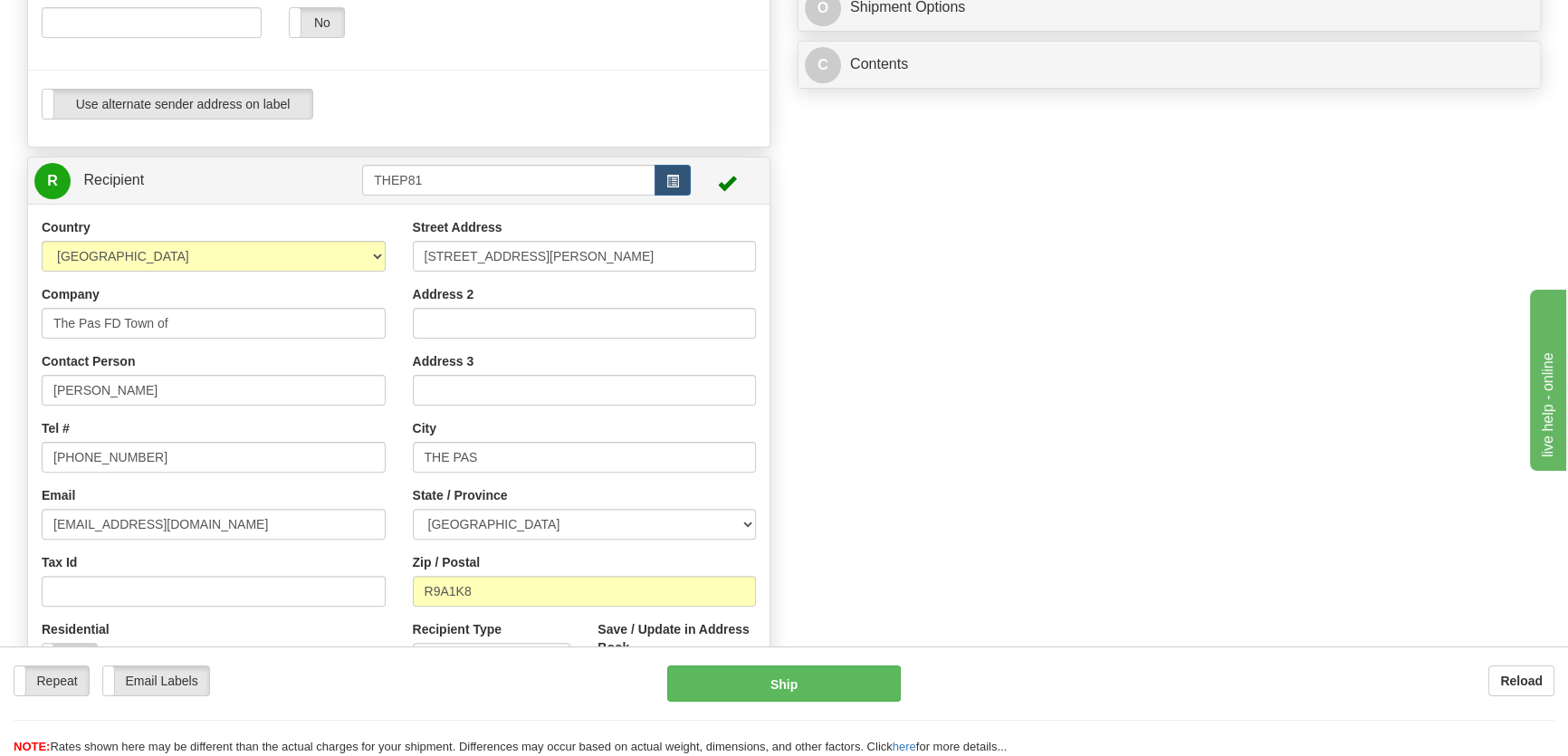
type input "431-355-0383"
drag, startPoint x: 209, startPoint y: 528, endPoint x: -99, endPoint y: 530, distance: 308.0
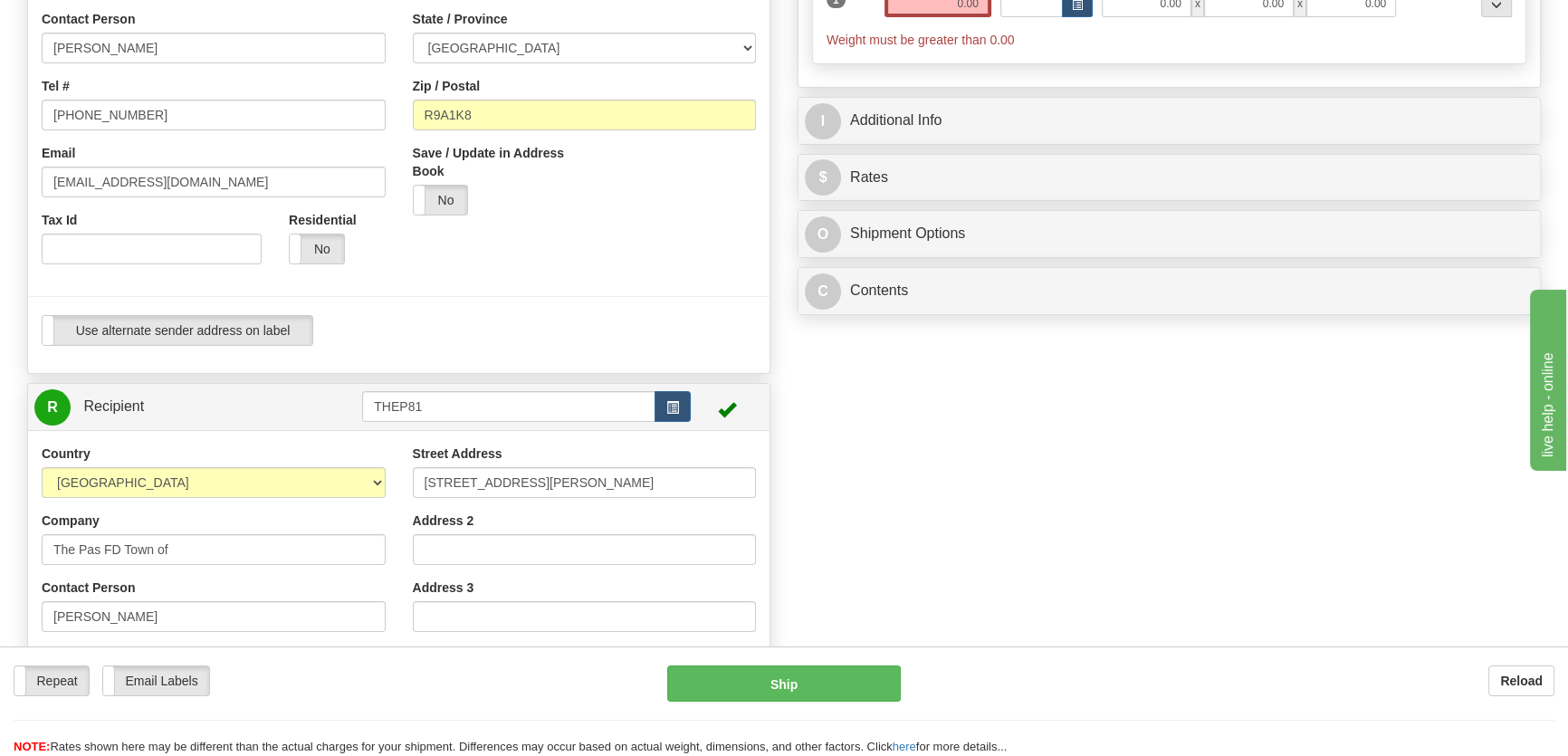
scroll to position [112, 0]
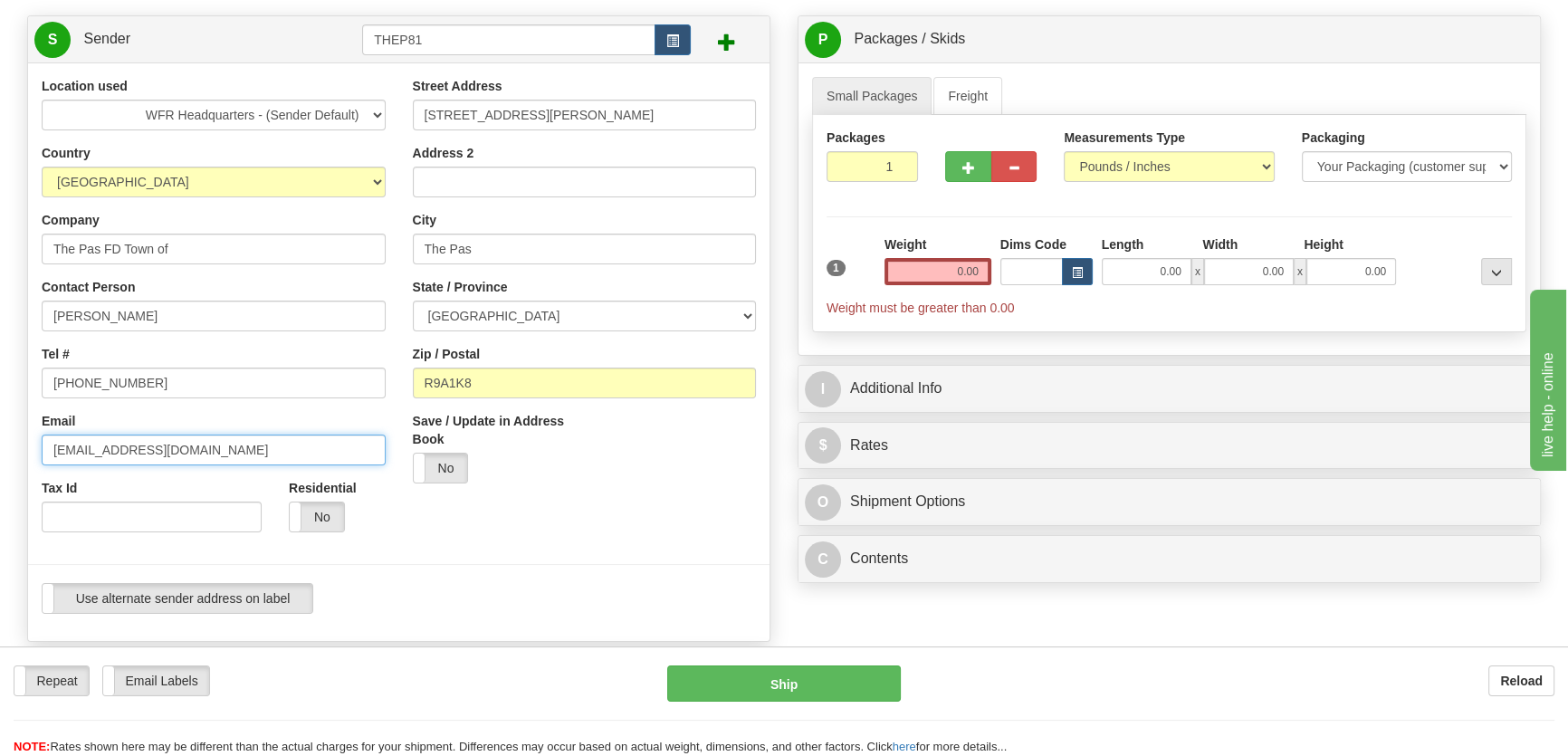
drag, startPoint x: 39, startPoint y: 447, endPoint x: -46, endPoint y: 448, distance: 85.0
click at [0, 448] on html "Training Course Close Toggle navigation Settings Shipping Preferences New Sende…" at bounding box center [784, 266] width 1568 height 756
paste input "firechief@townofthepas.ca"
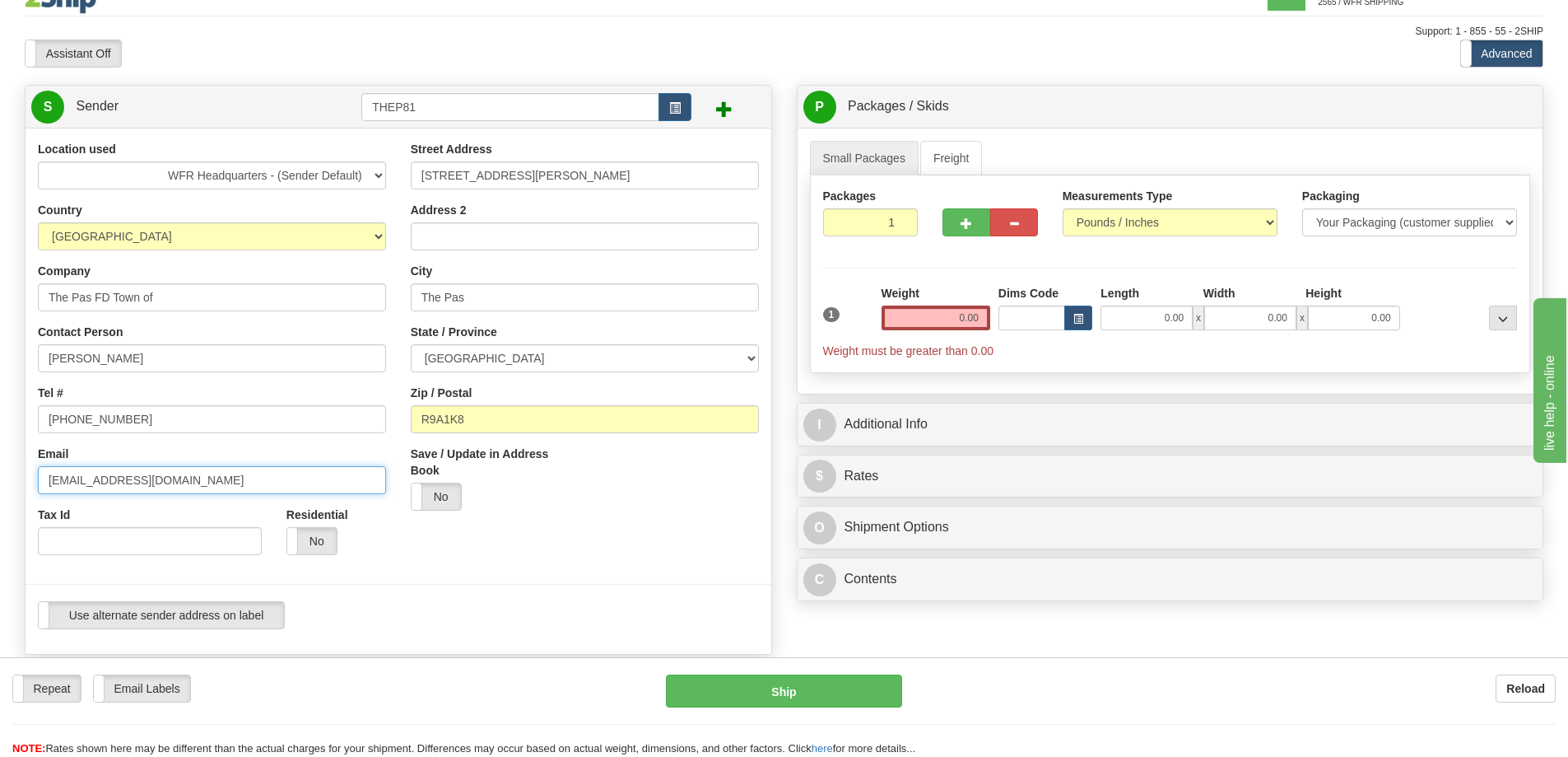
scroll to position [0, 0]
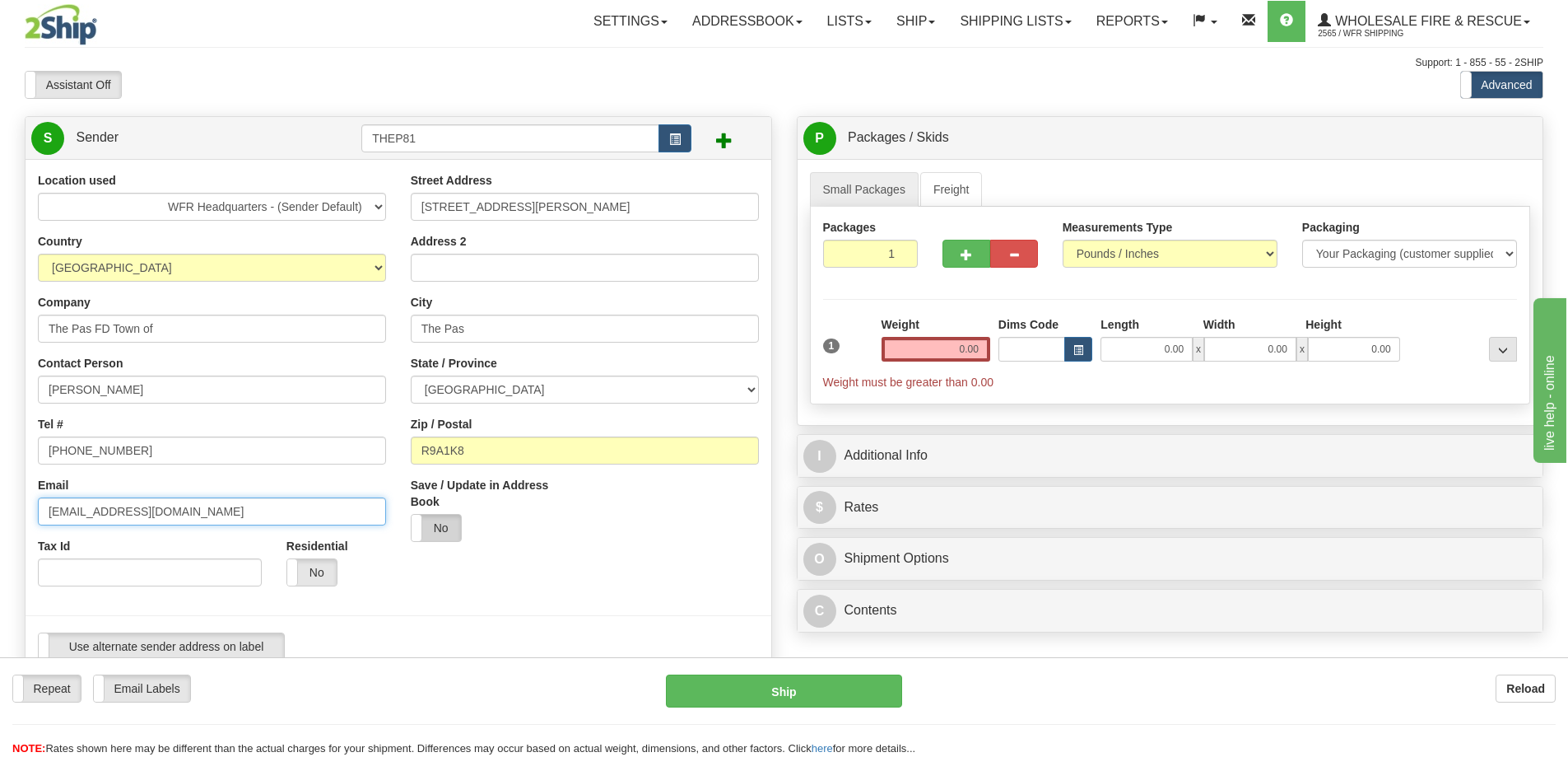
type input "firechief@townofthepas.ca"
click at [451, 531] on label "No" at bounding box center [435, 528] width 49 height 27
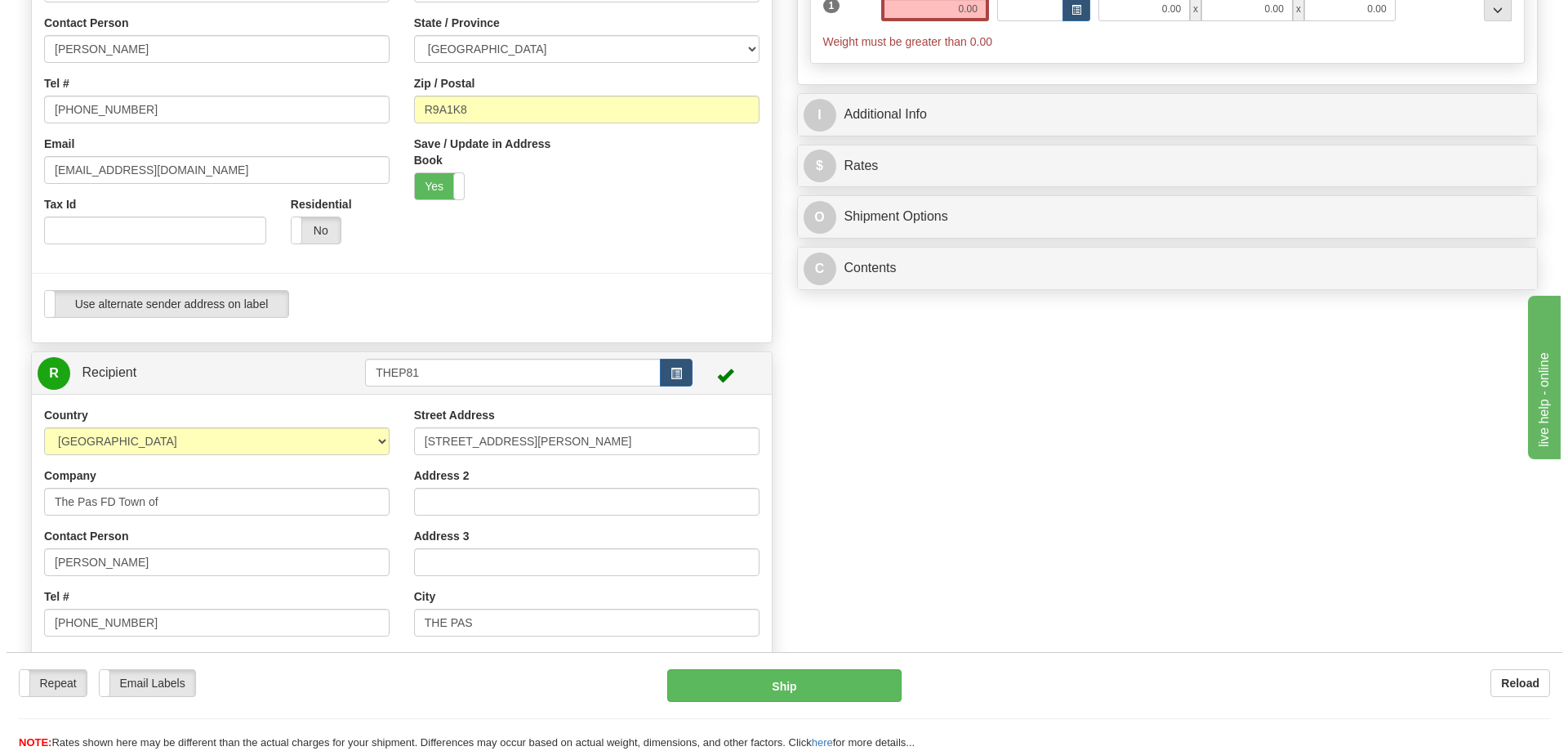
scroll to position [408, 0]
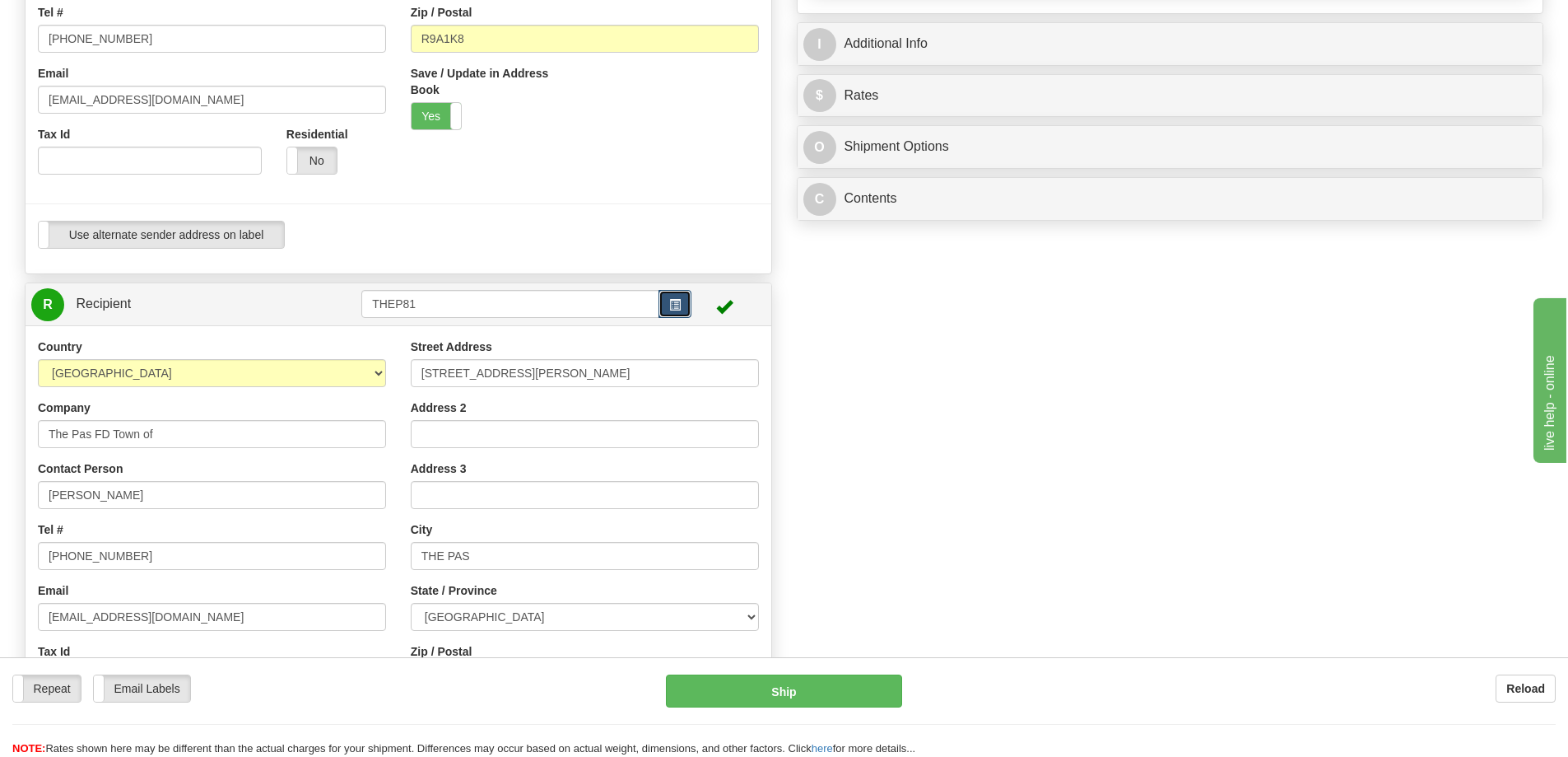
click at [686, 300] on button "button" at bounding box center [675, 303] width 33 height 28
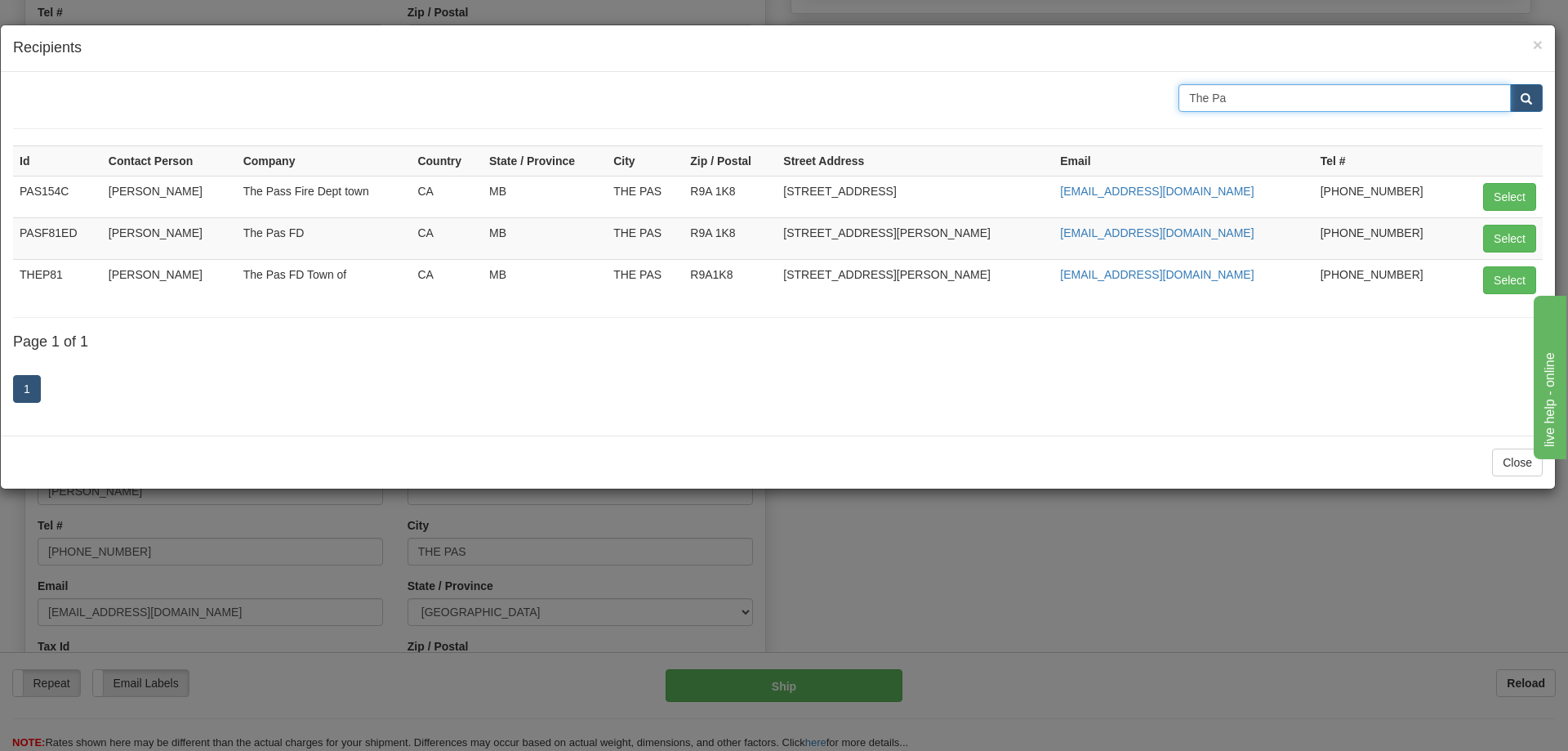
drag, startPoint x: 1134, startPoint y: 99, endPoint x: 914, endPoint y: 114, distance: 220.5
click at [942, 99] on div "The Pa" at bounding box center [777, 98] width 1553 height 27
type input "WFR"
click at [1510, 84] on button "submit" at bounding box center [1526, 98] width 32 height 27
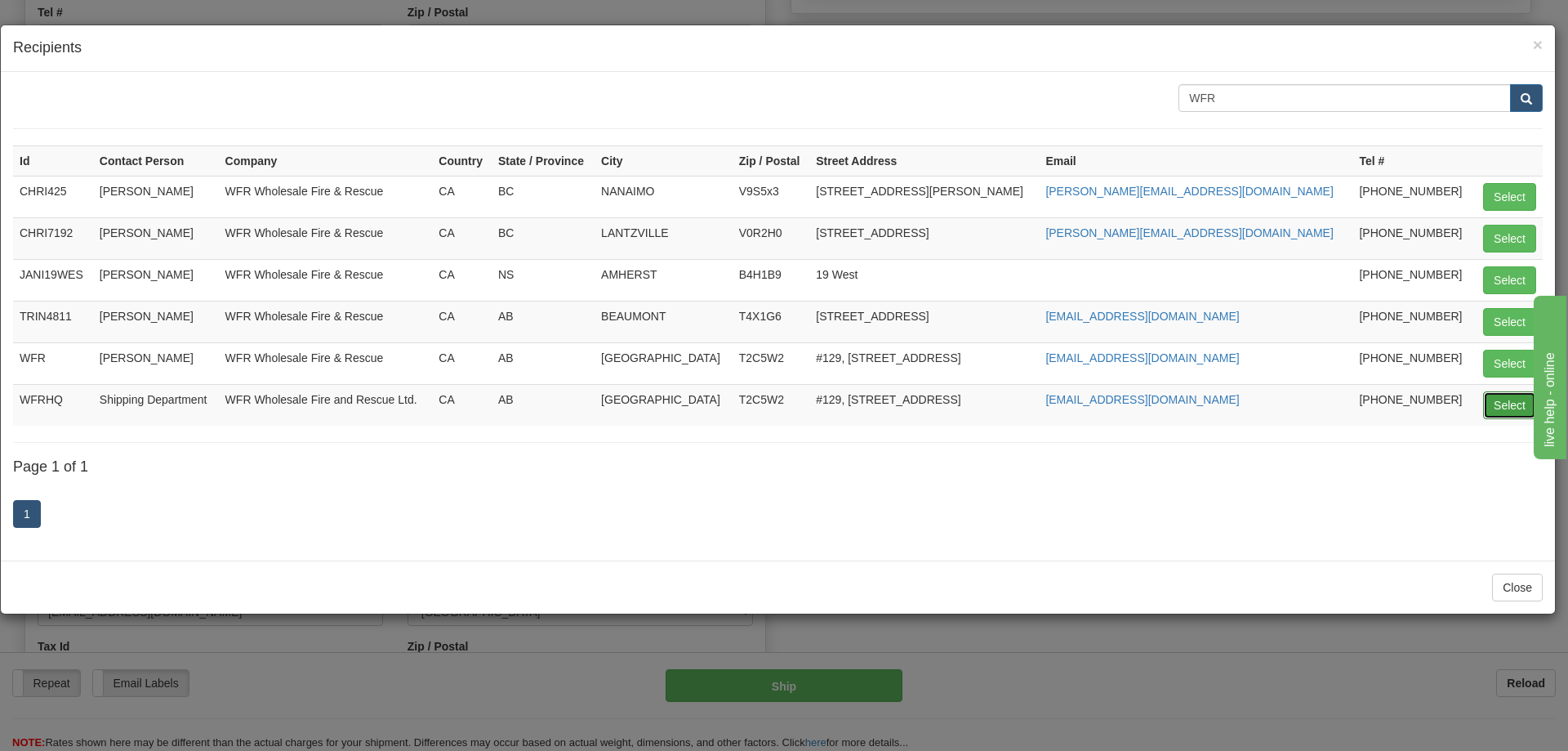
click at [1509, 413] on button "Select" at bounding box center [1509, 405] width 53 height 27
type input "WFRHQ"
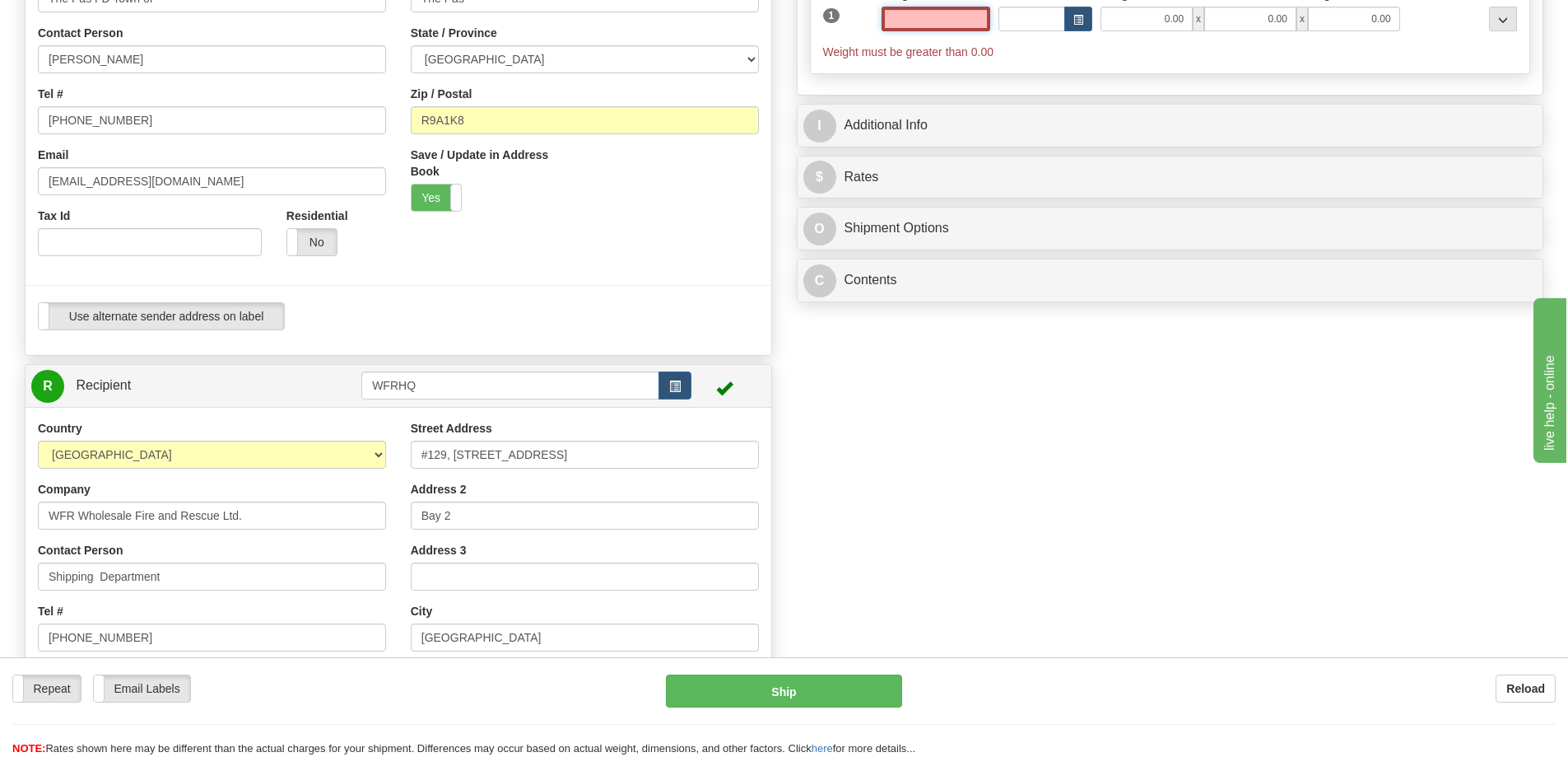
scroll to position [82, 0]
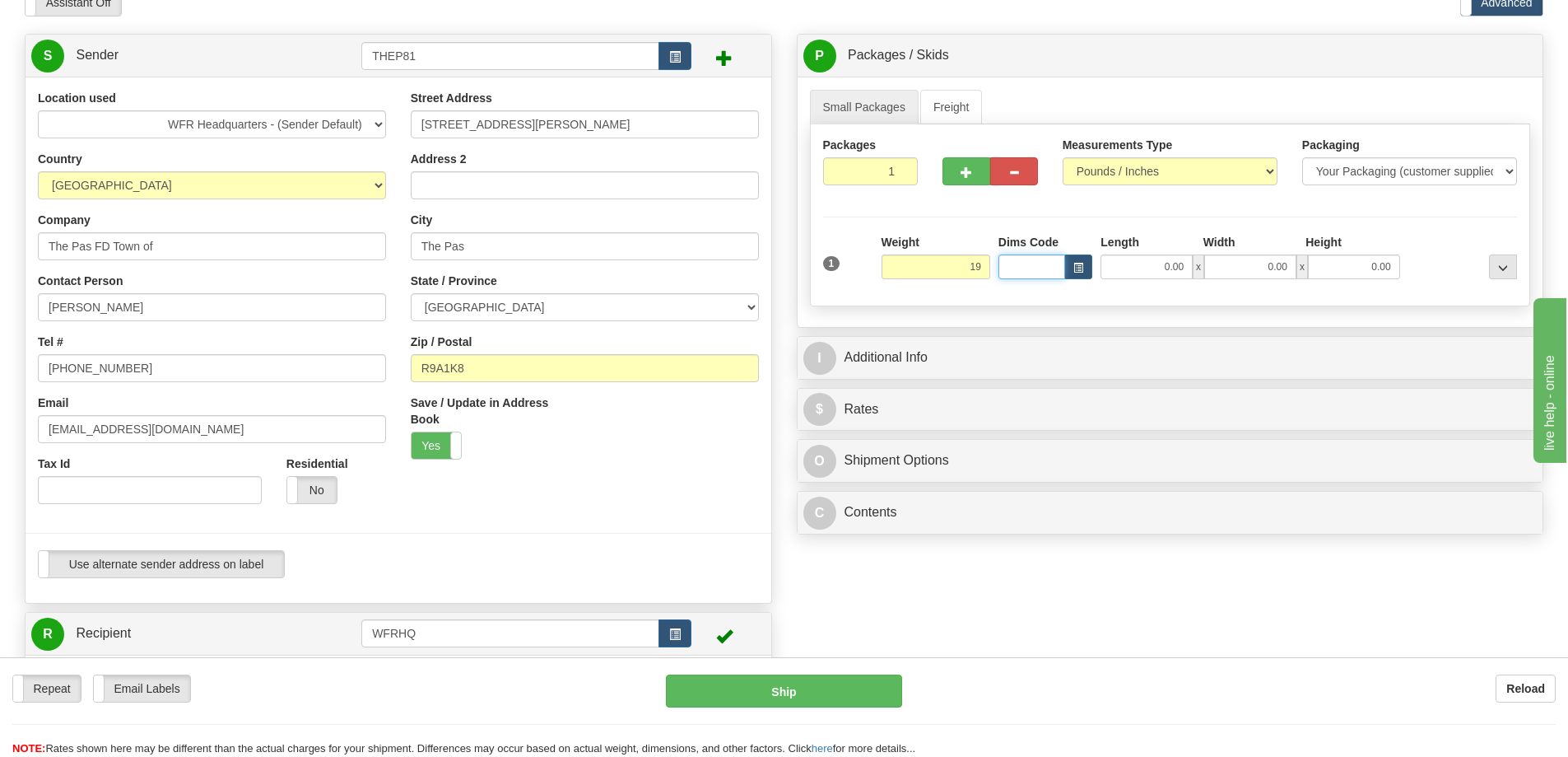
type input "19.00"
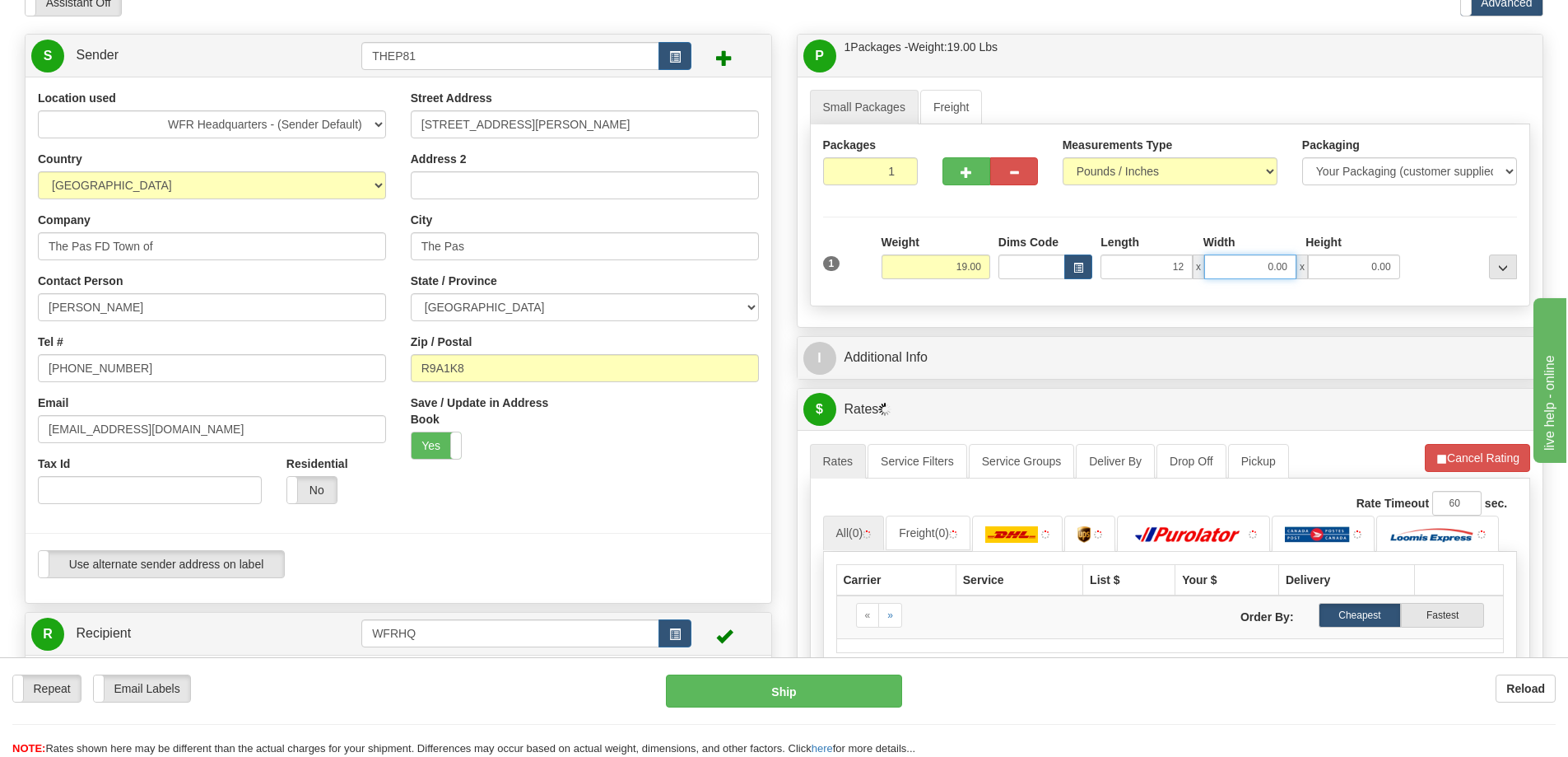
type input "12.00"
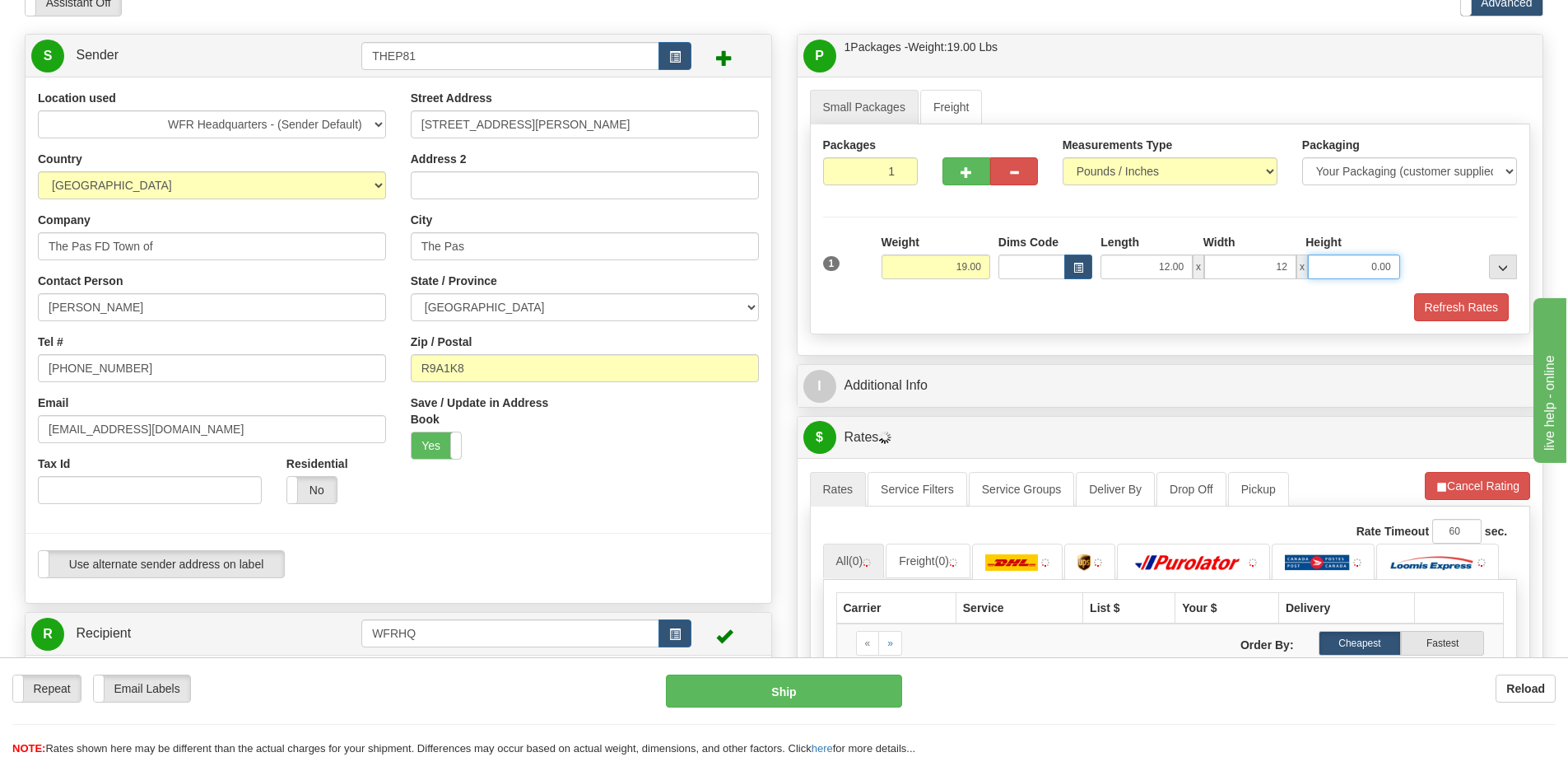
type input "12.00"
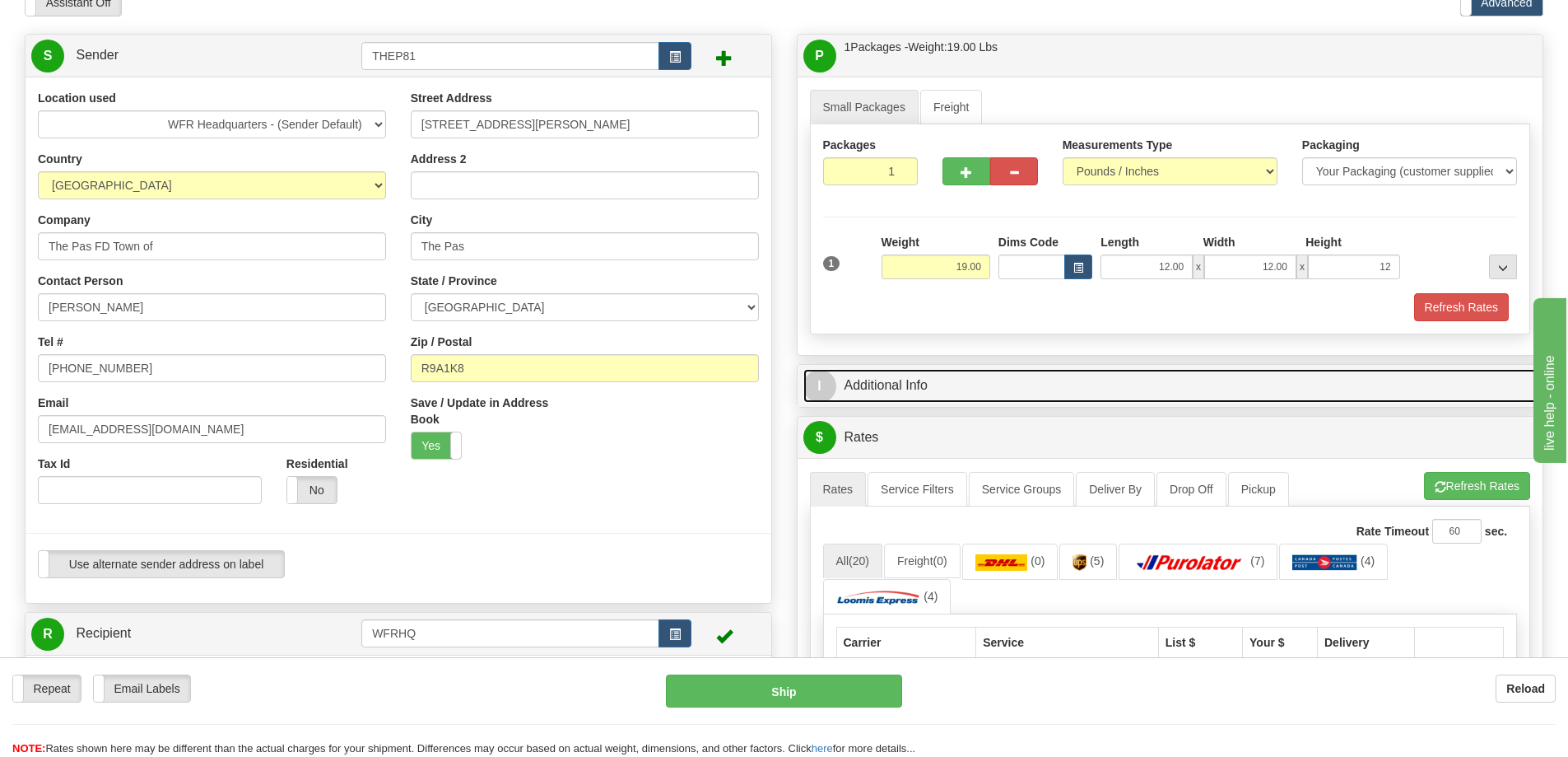
type input "12.00"
click at [869, 385] on link "I Additional Info" at bounding box center [1171, 385] width 734 height 34
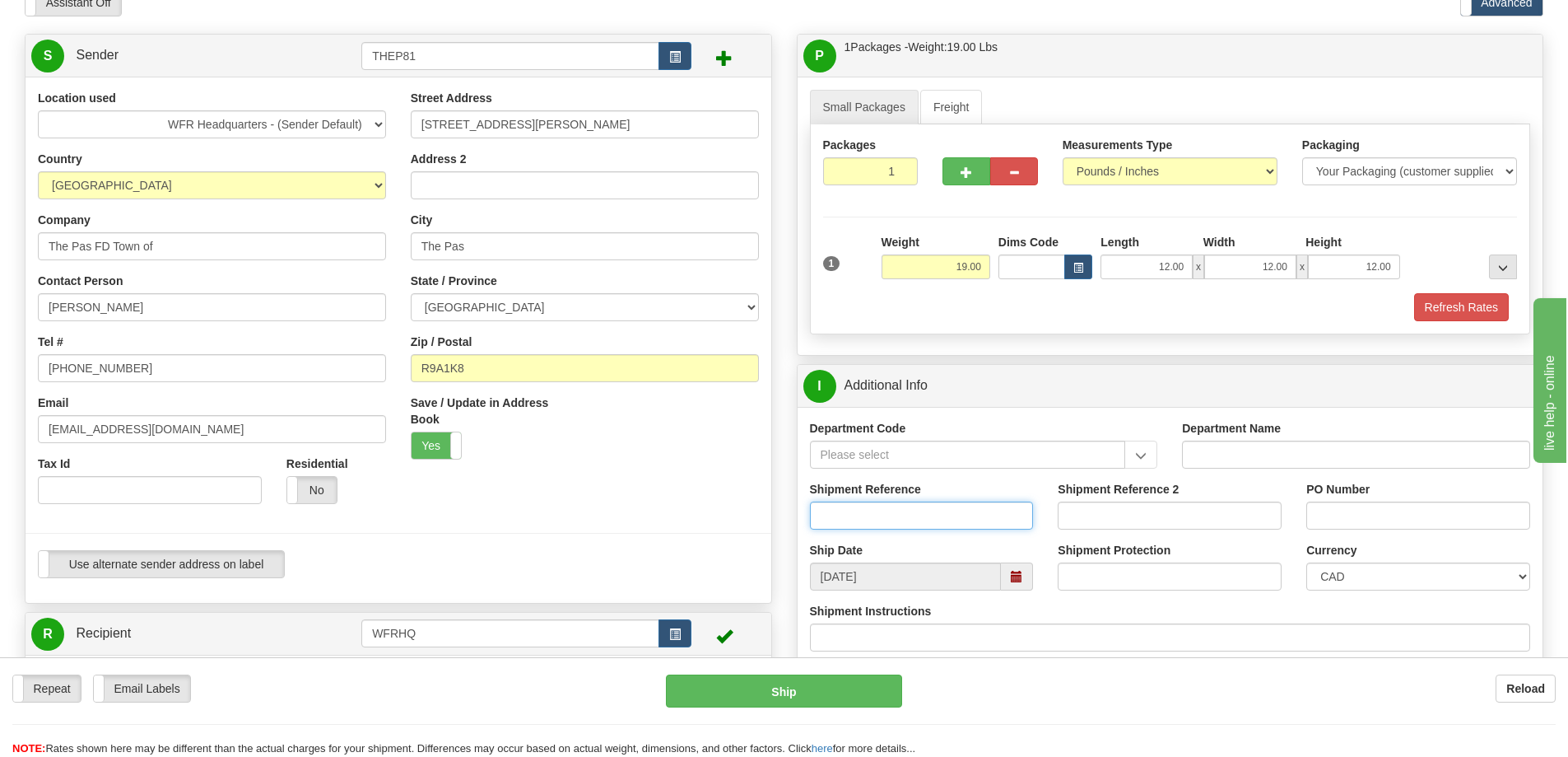
click at [842, 505] on input "Shipment Reference" at bounding box center [922, 516] width 224 height 28
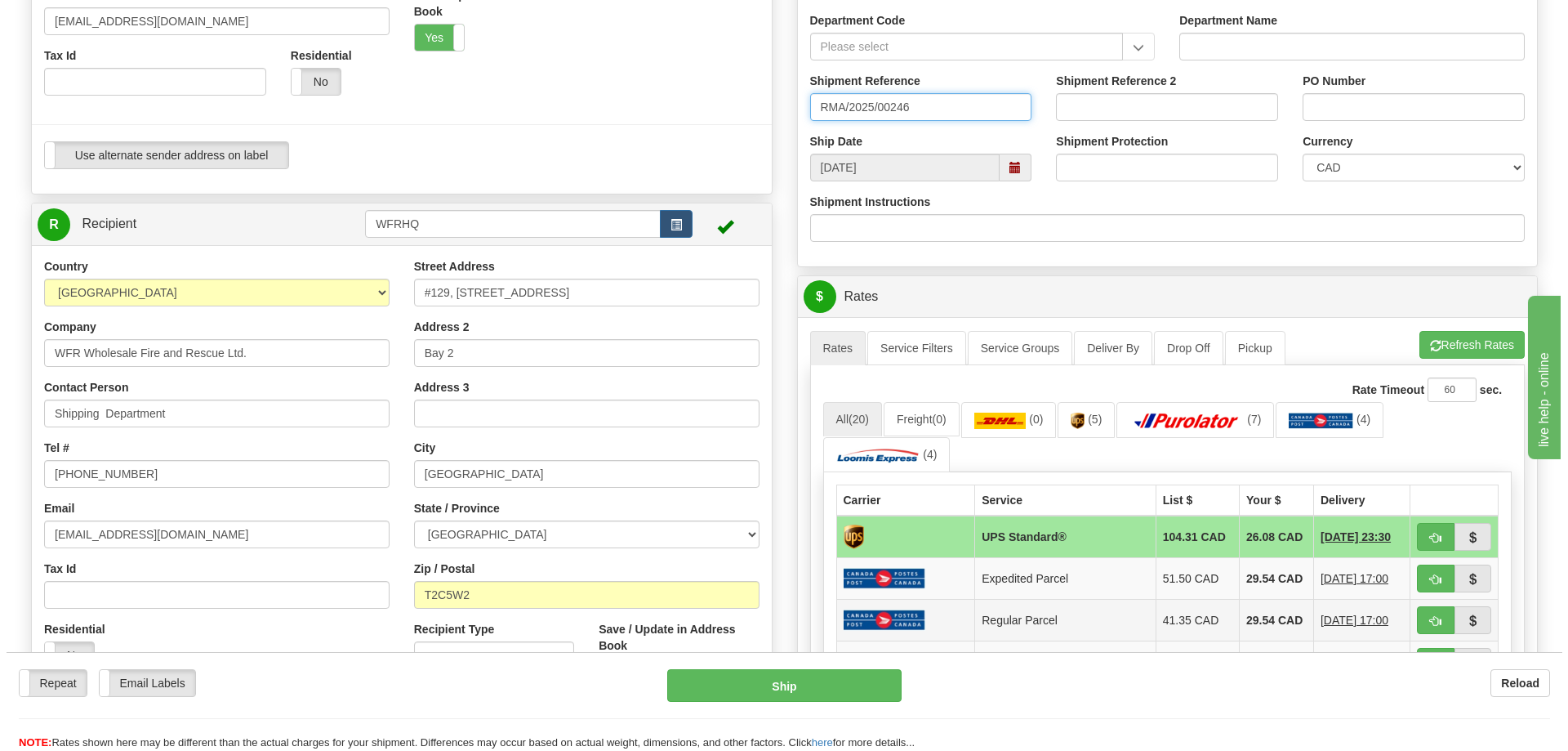
scroll to position [490, 0]
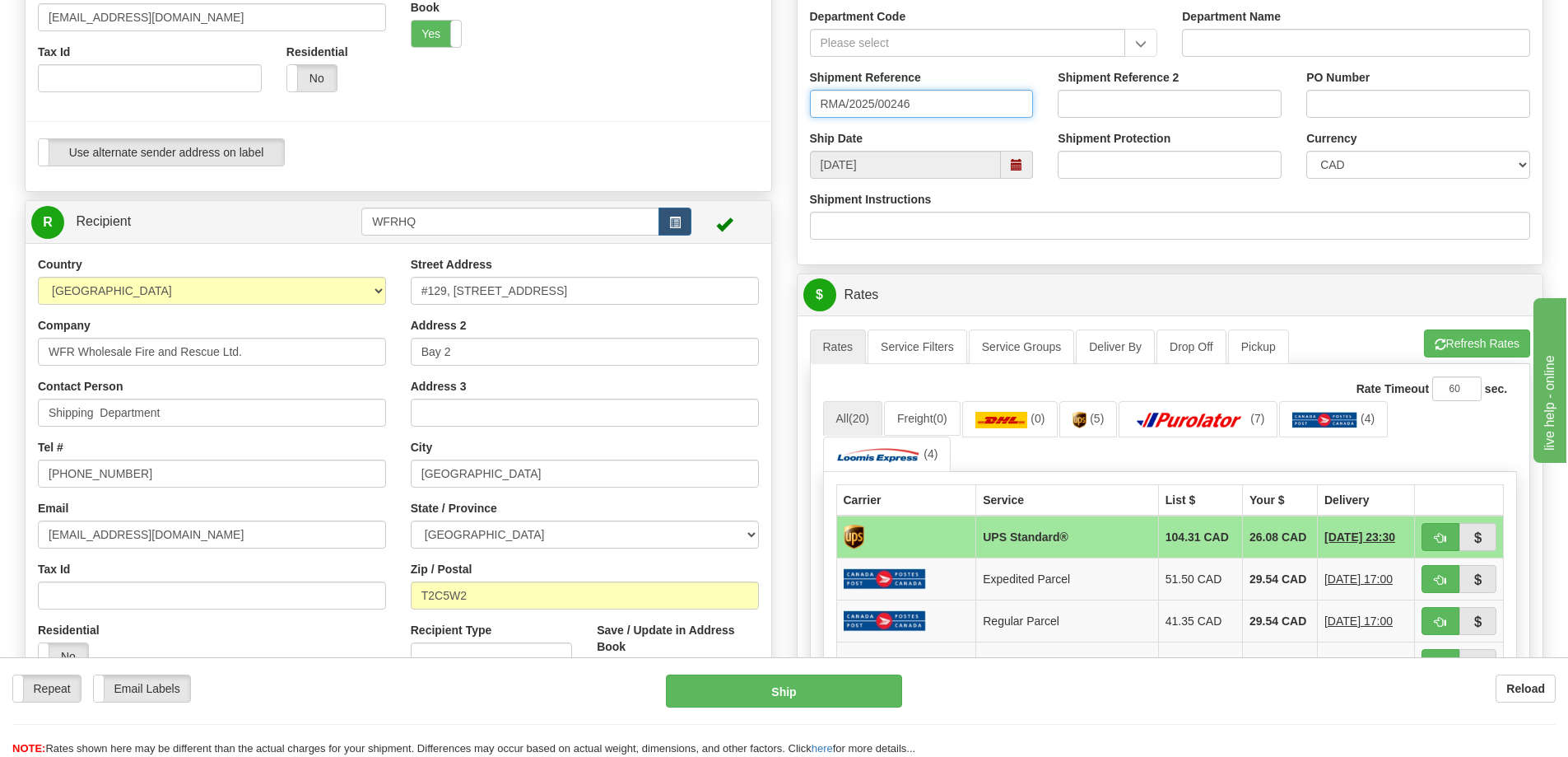
type input "RMA/2025/00246"
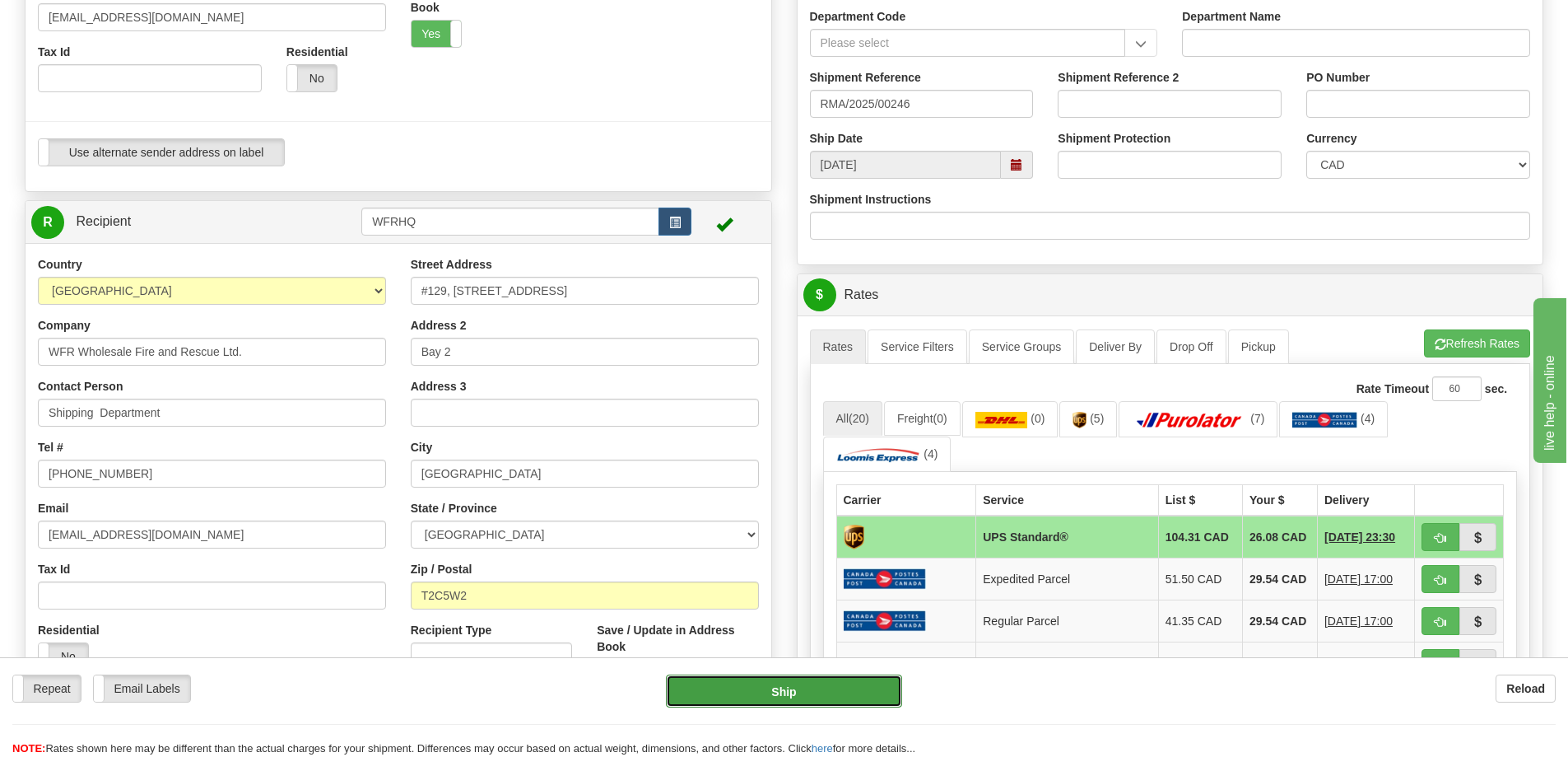
click at [744, 701] on button "Ship" at bounding box center [784, 691] width 236 height 33
type input "11"
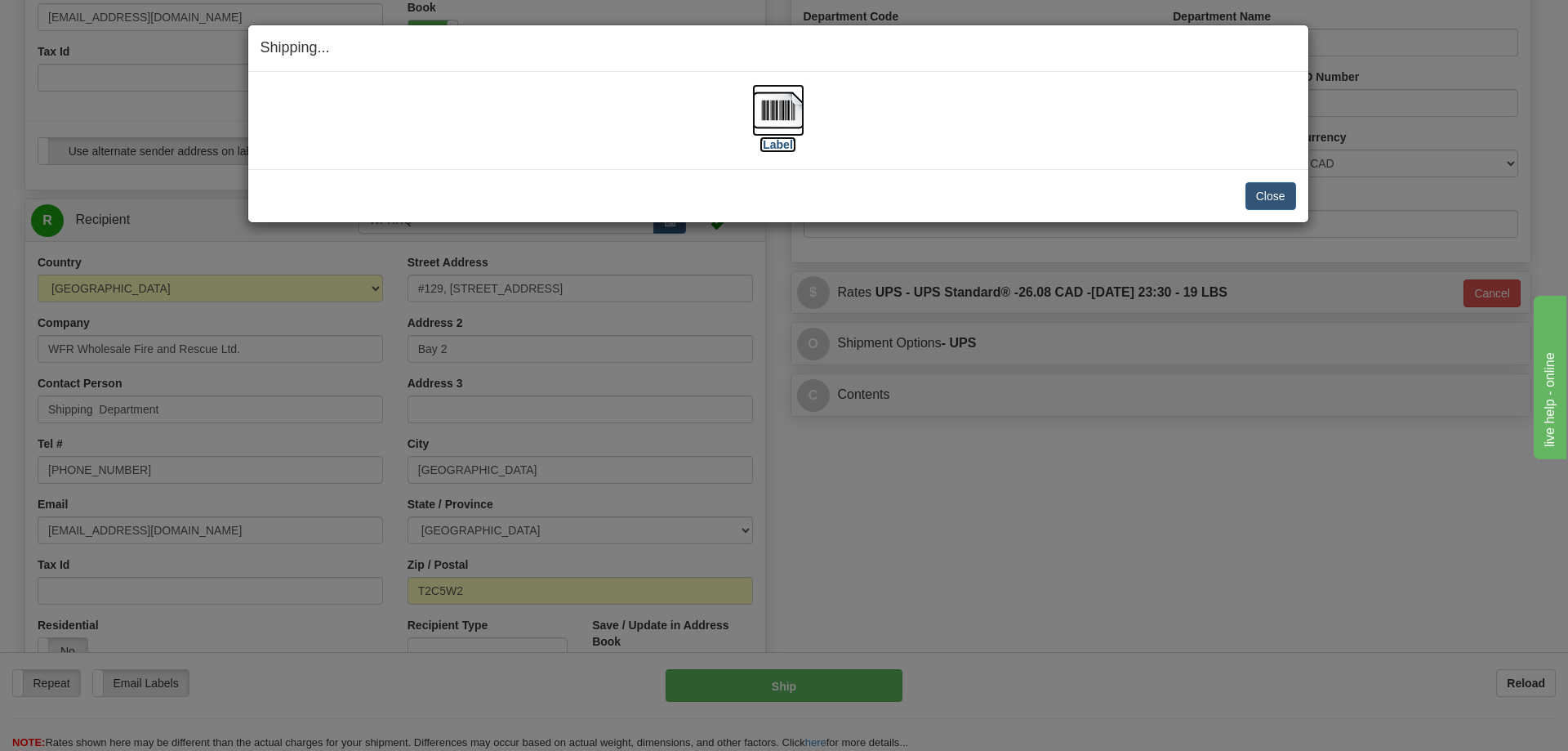
click at [787, 127] on img at bounding box center [778, 109] width 52 height 52
click at [874, 180] on div "Close [PERSON_NAME] Shipment and Quit Pickup Quit Pickup ONLY" at bounding box center [778, 196] width 1060 height 53
drag, startPoint x: 1279, startPoint y: 195, endPoint x: 989, endPoint y: 201, distance: 290.1
click at [1279, 196] on button "Close" at bounding box center [1270, 196] width 50 height 27
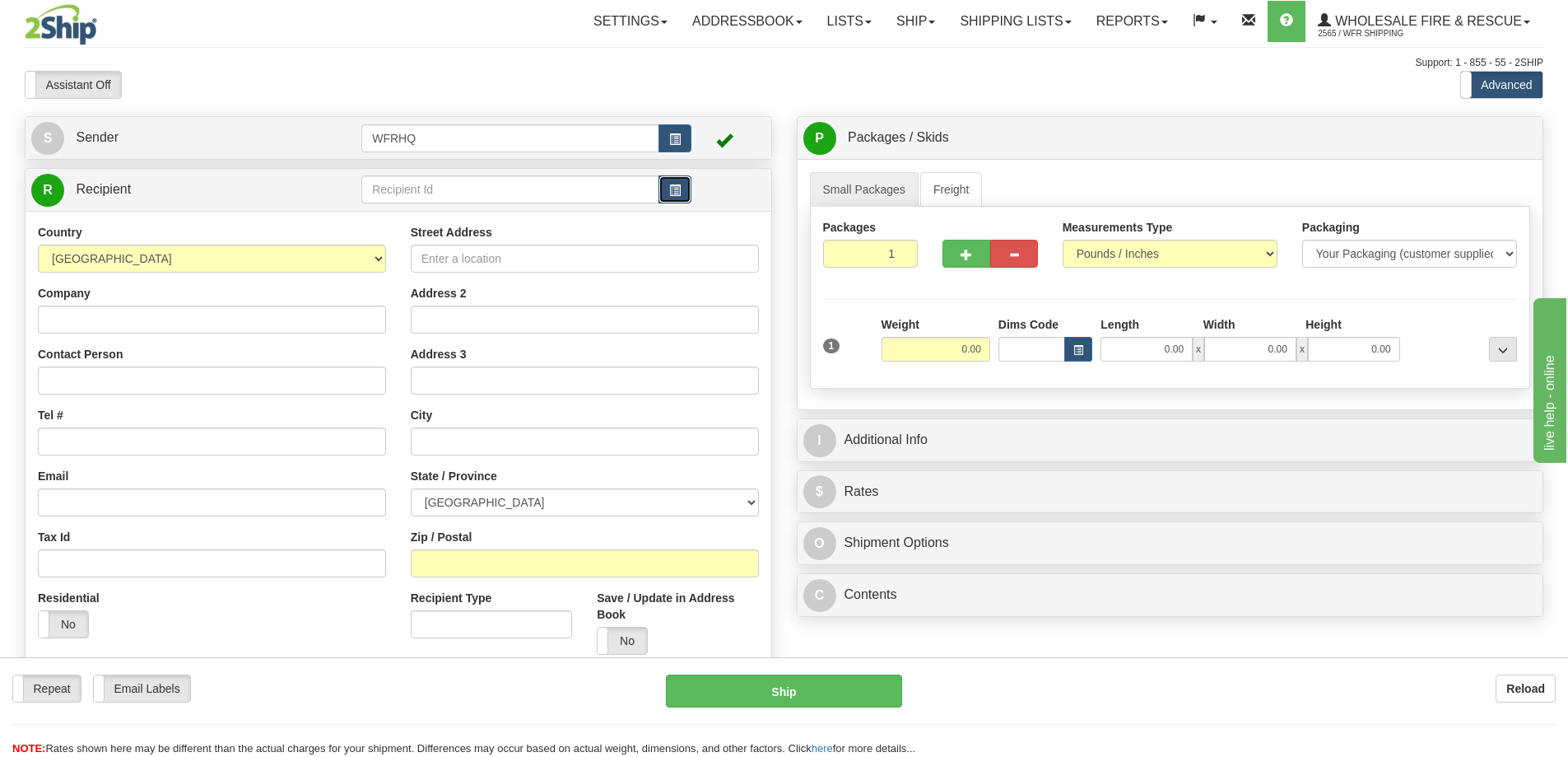
click at [676, 192] on span "button" at bounding box center [674, 191] width 11 height 10
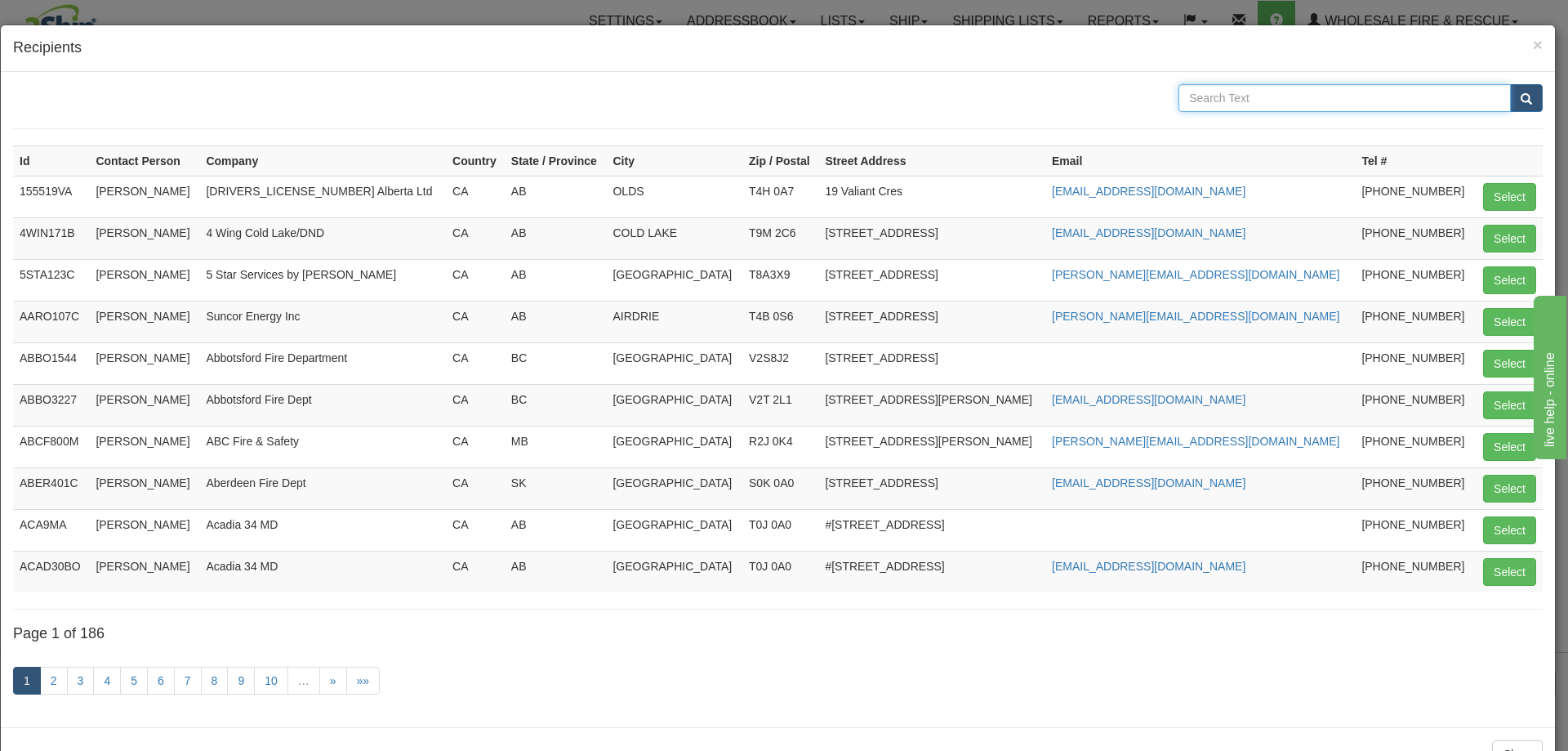
click at [1188, 100] on input "text" at bounding box center [1344, 98] width 333 height 27
type input "Highlands"
click at [1510, 84] on button "submit" at bounding box center [1526, 98] width 32 height 27
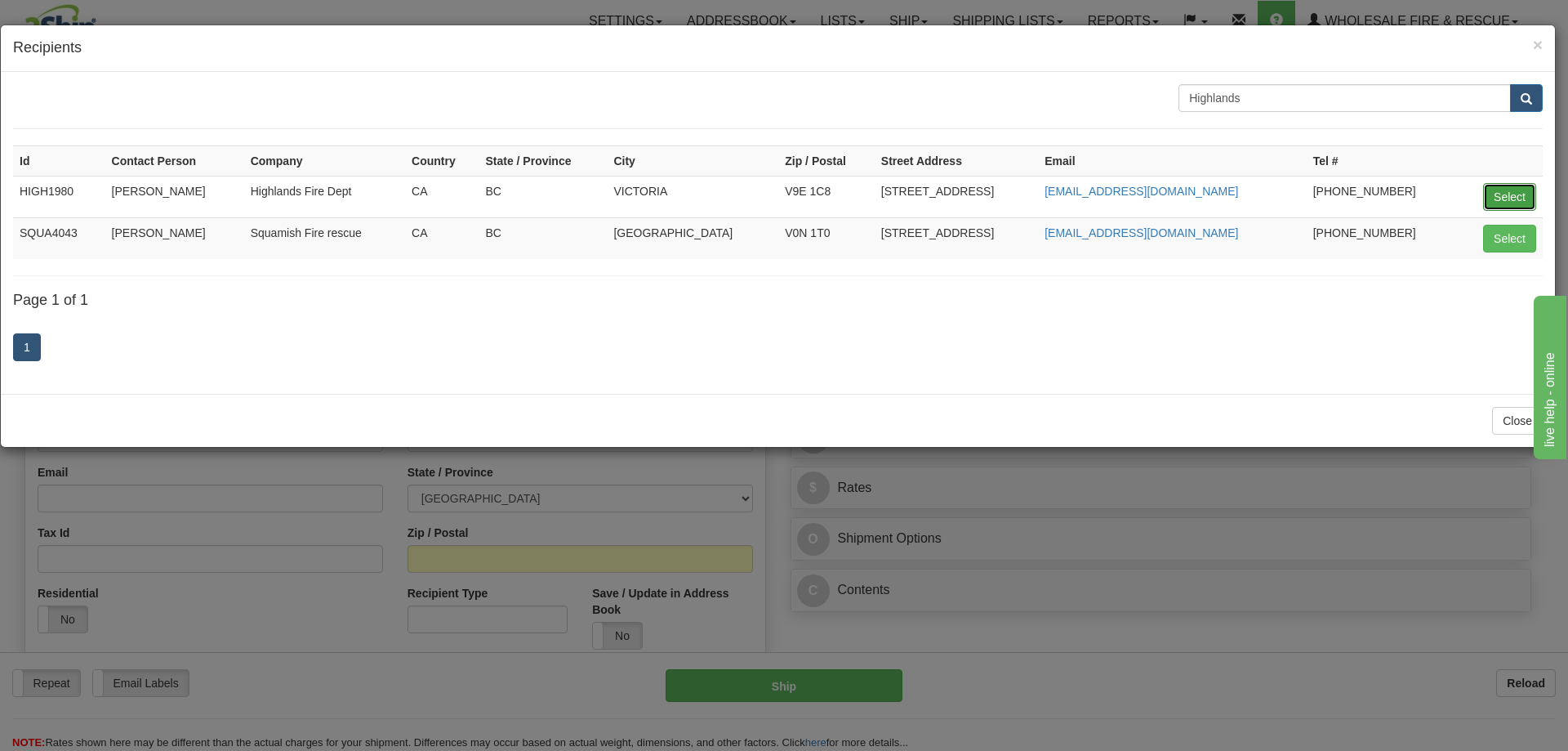
click at [1529, 191] on button "Select" at bounding box center [1509, 197] width 53 height 27
type input "HIGH1980"
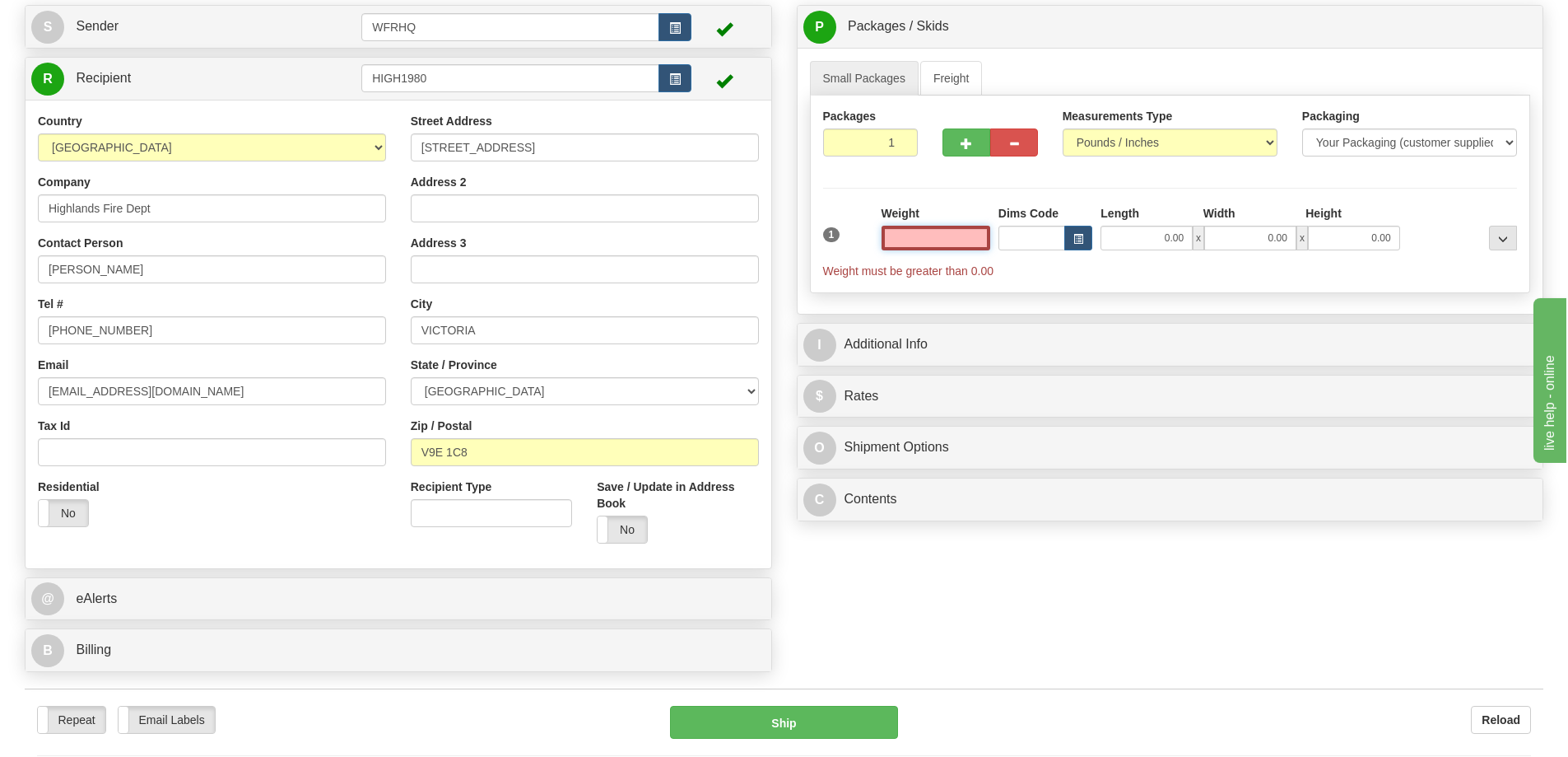
scroll to position [82, 0]
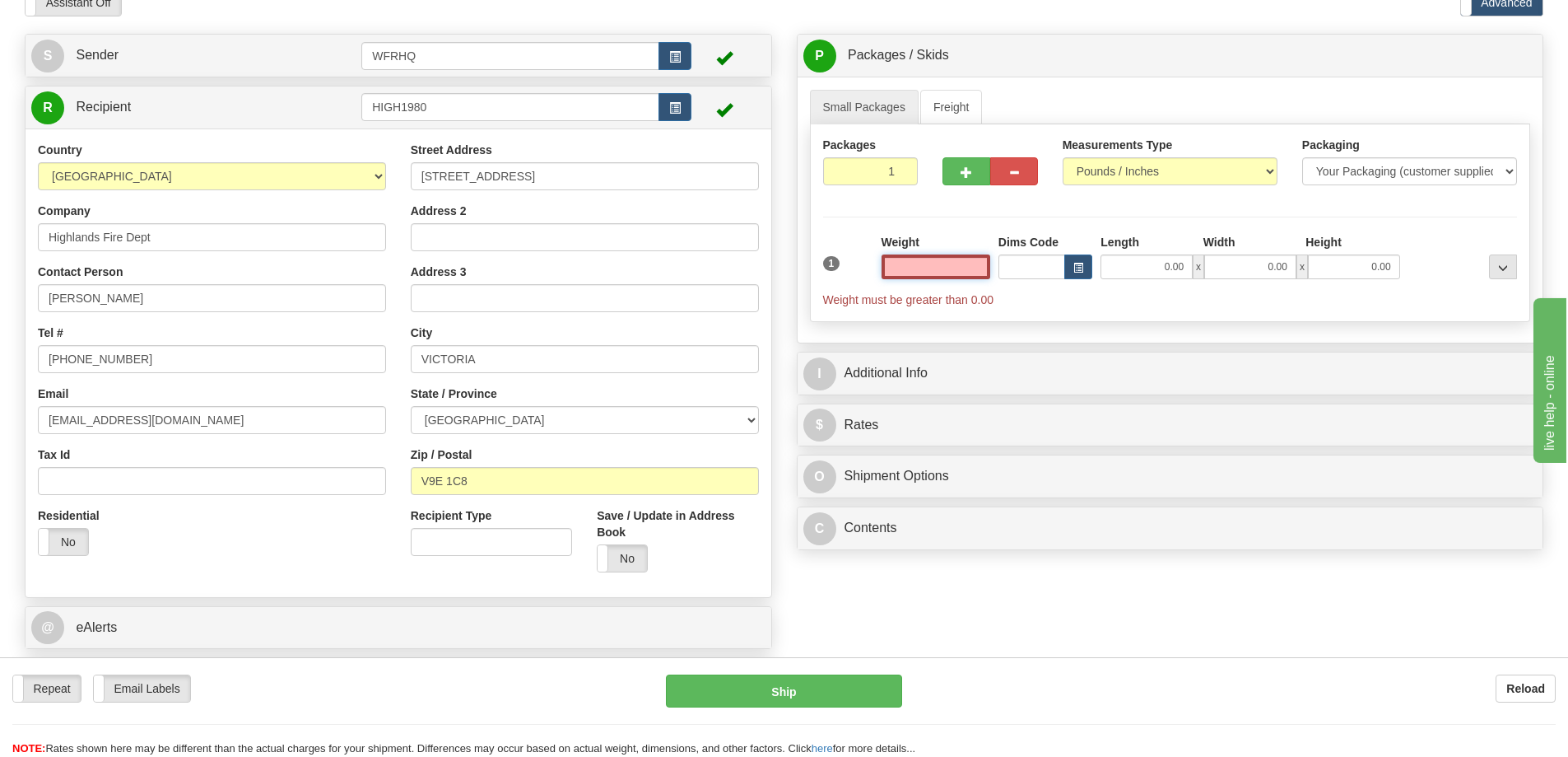
click at [940, 268] on input "text" at bounding box center [936, 266] width 109 height 25
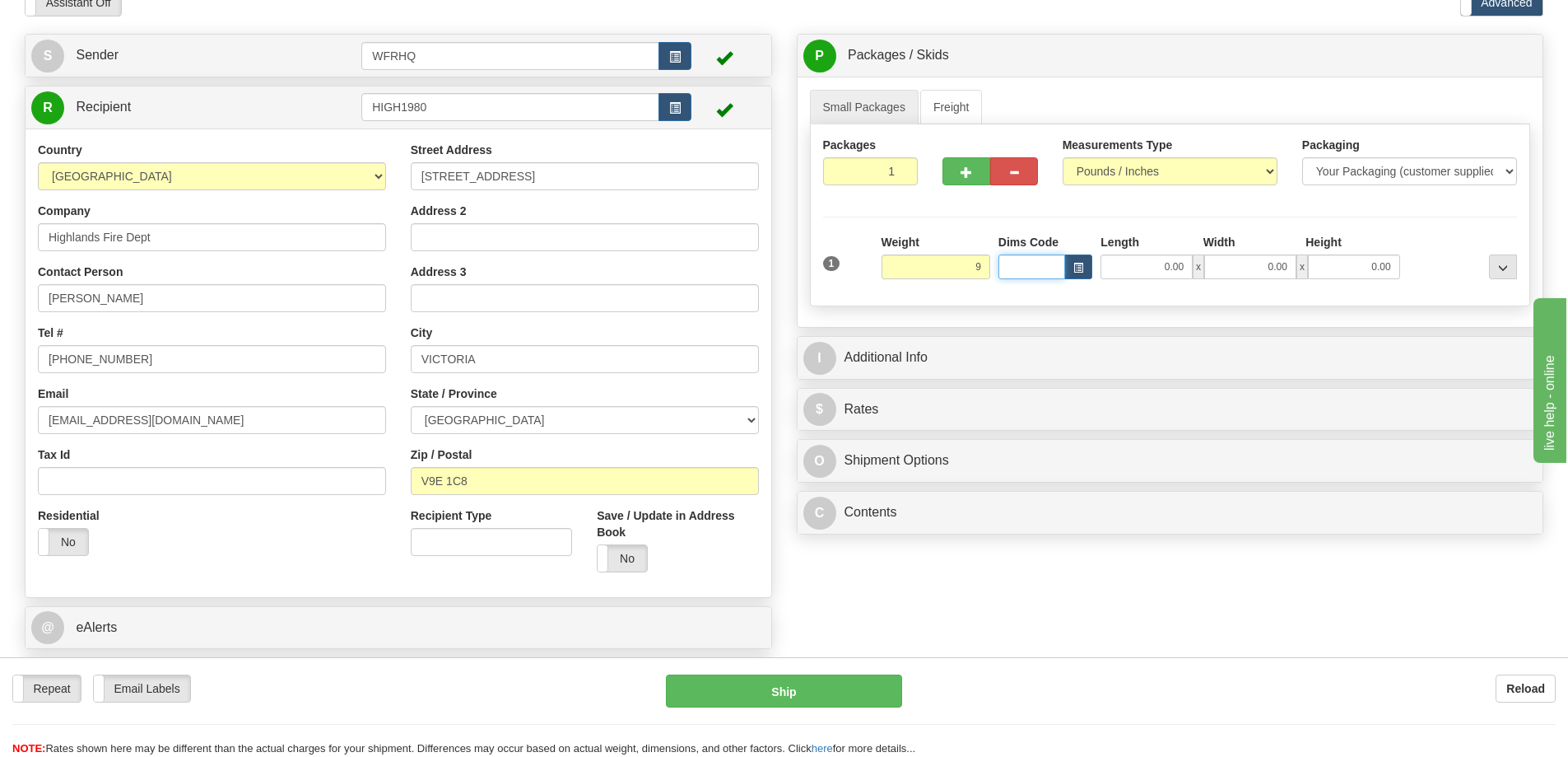
type input "9.00"
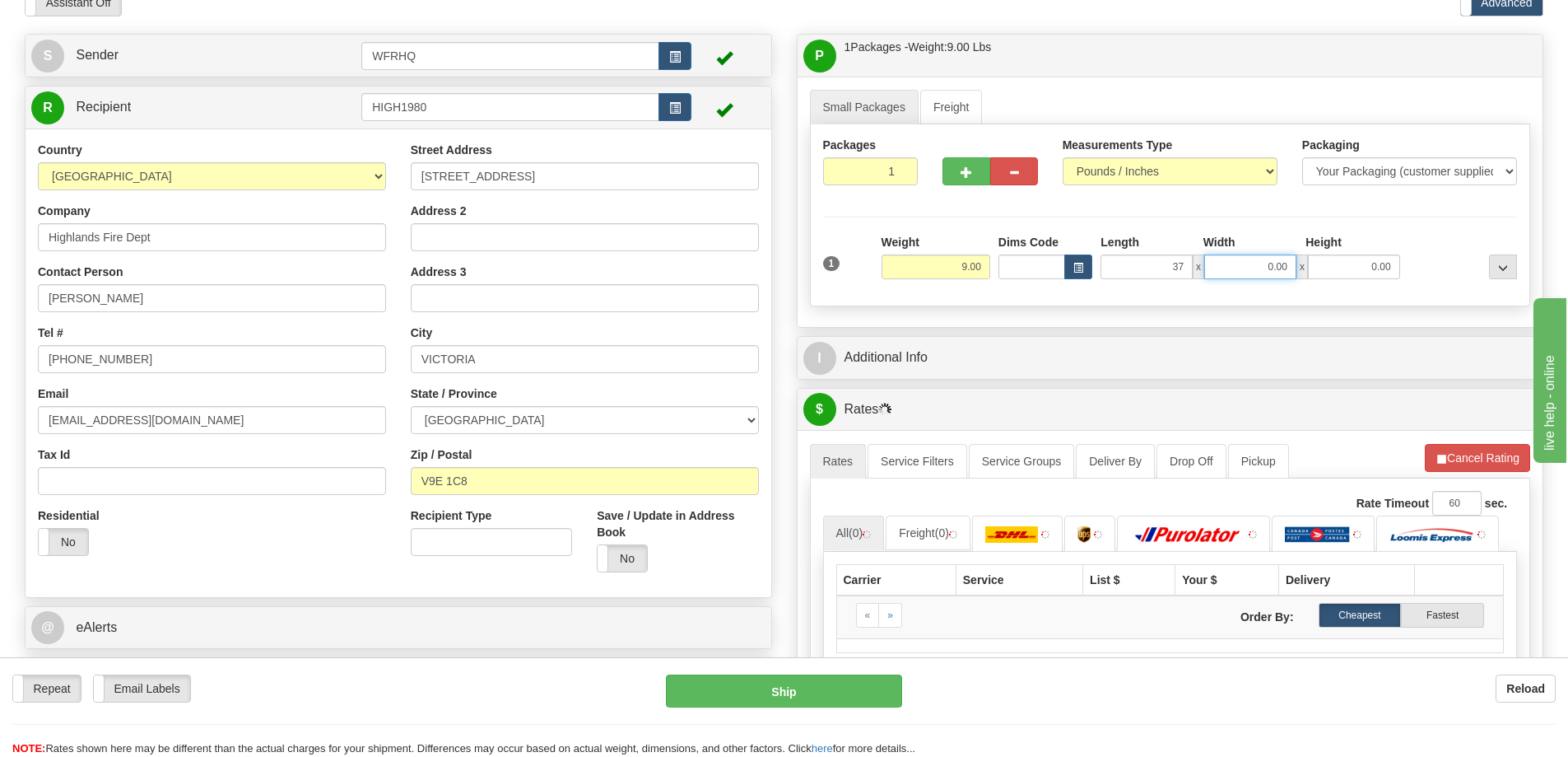
type input "37.00"
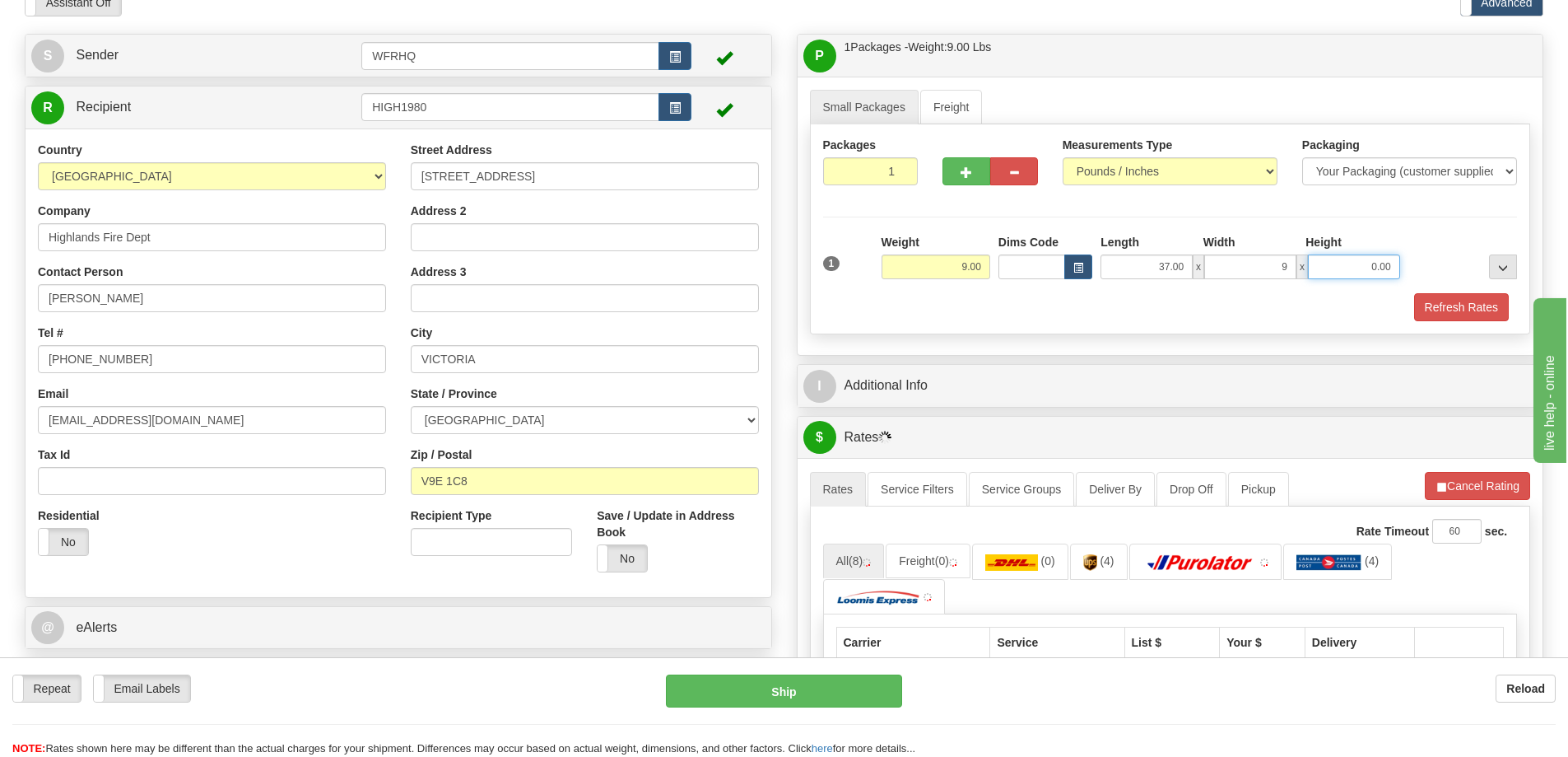
type input "9.00"
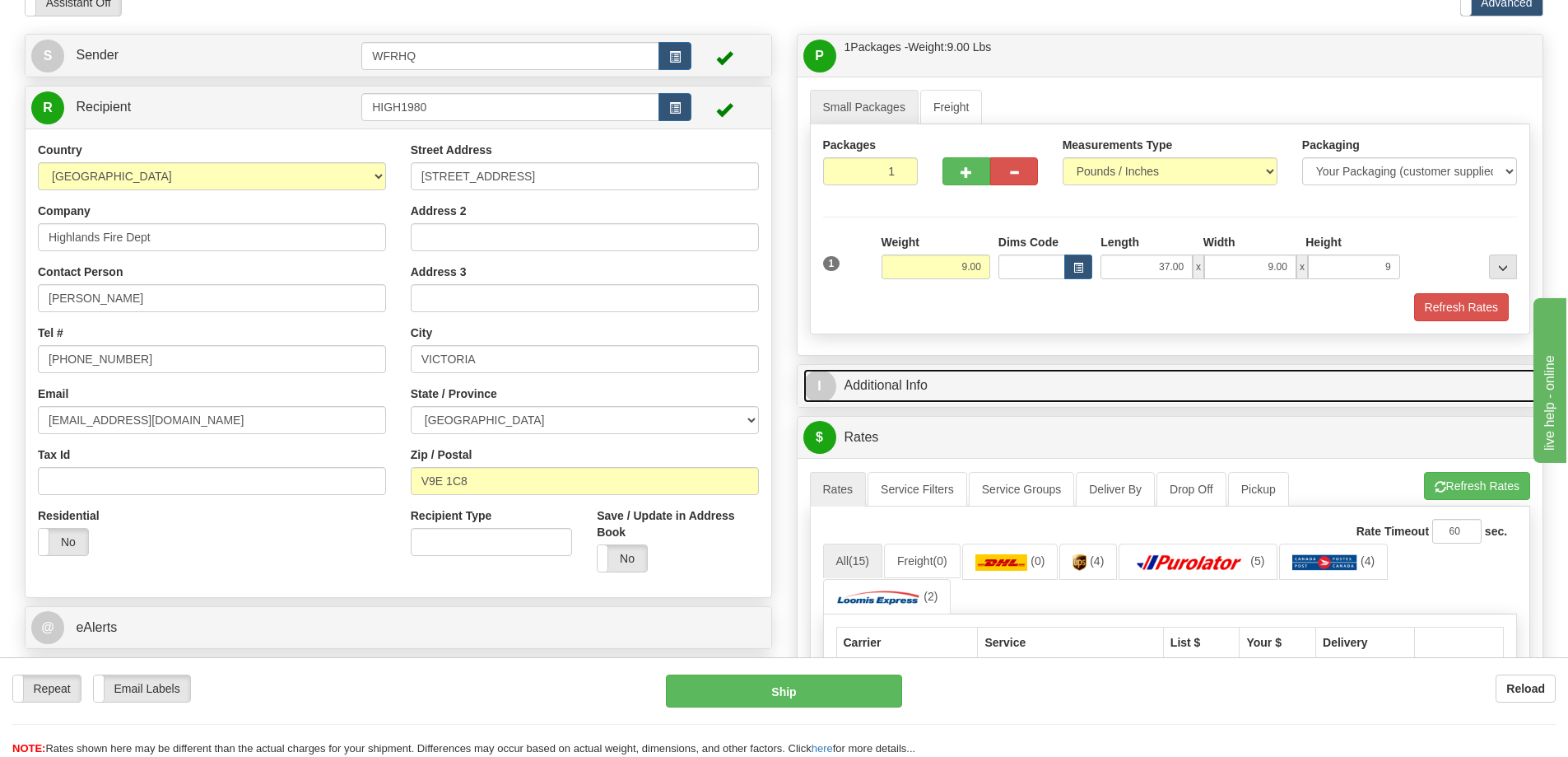
type input "9.00"
click at [897, 382] on link "I Additional Info" at bounding box center [1171, 385] width 734 height 34
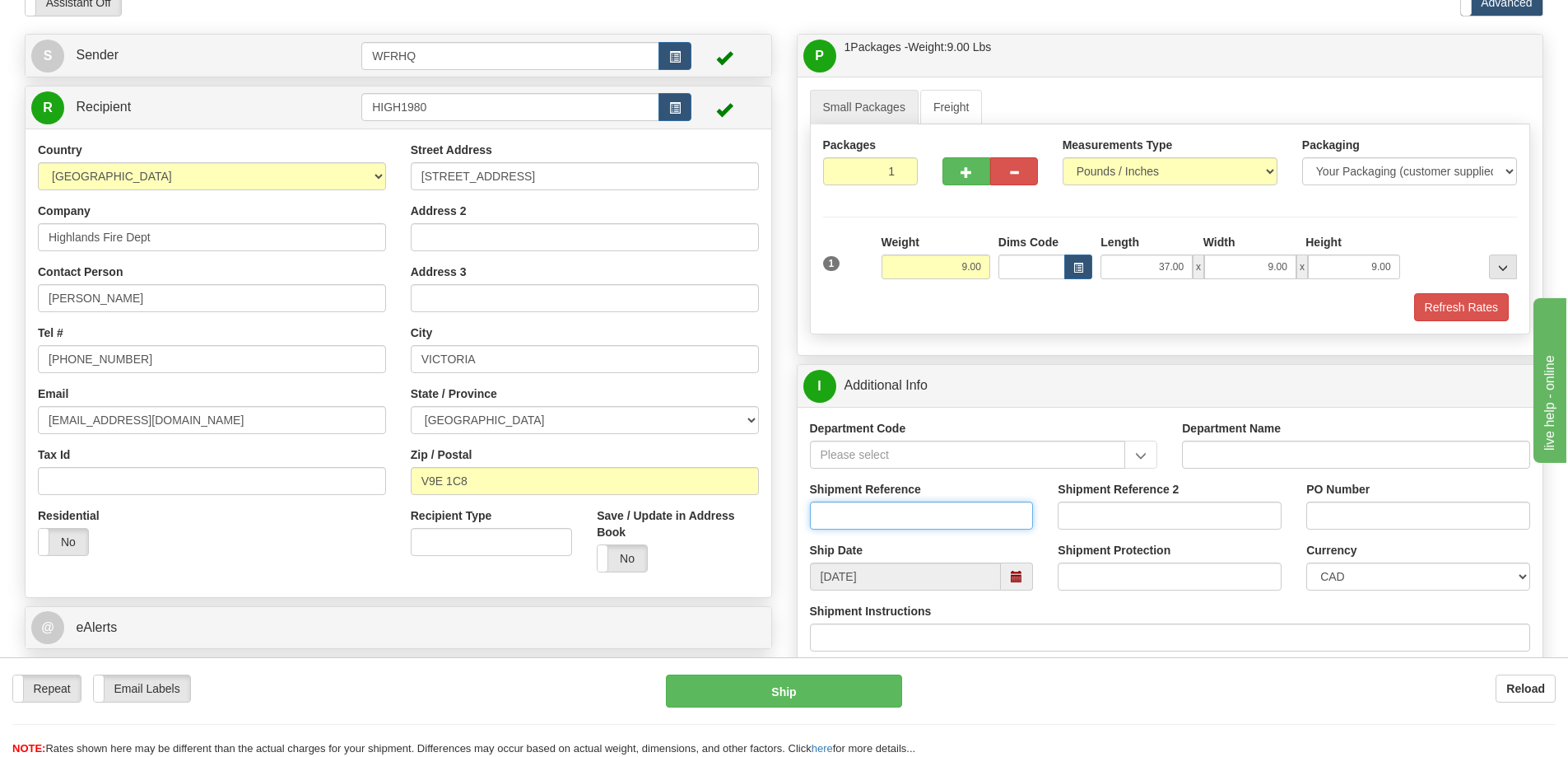
click at [867, 511] on input "Shipment Reference" at bounding box center [922, 516] width 224 height 28
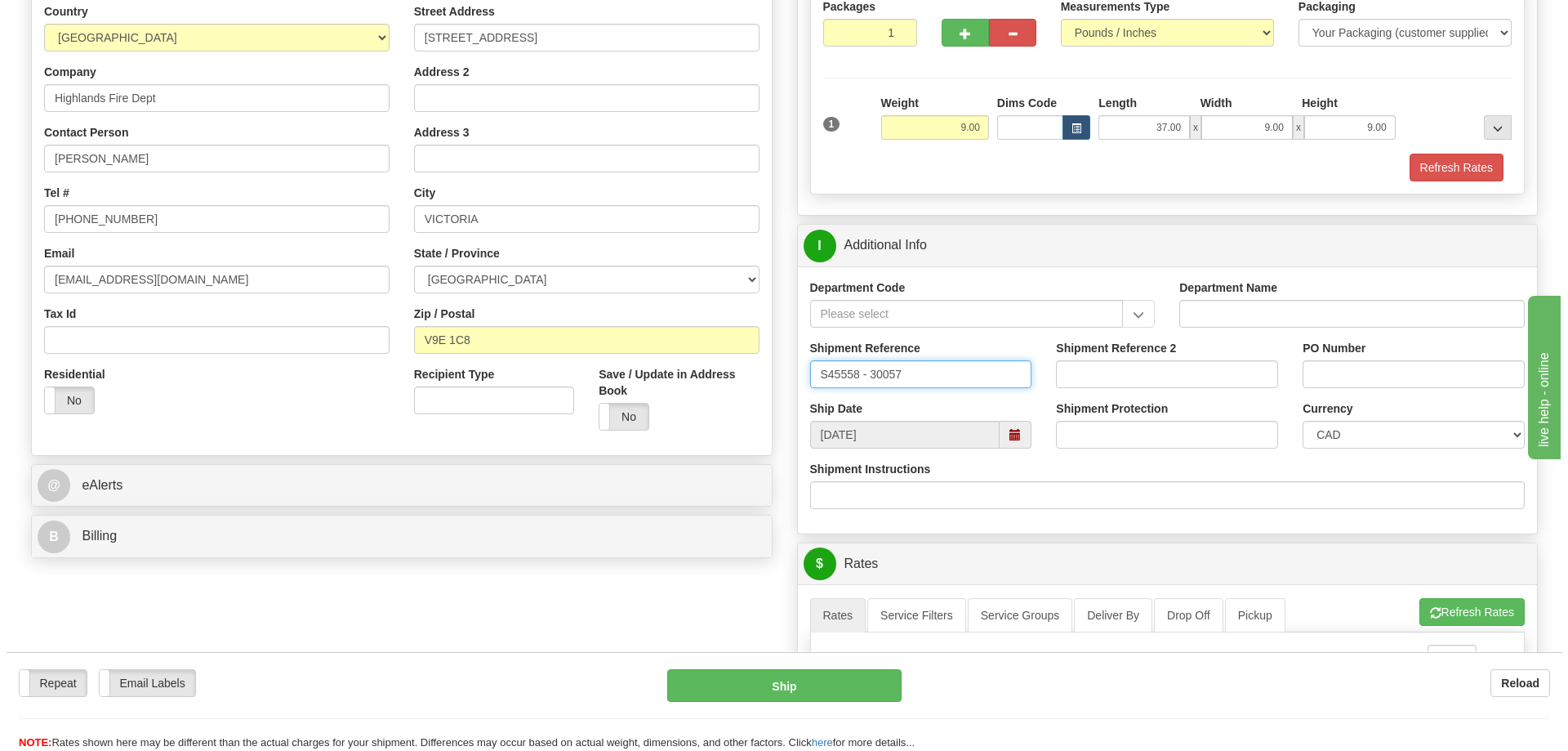
scroll to position [490, 0]
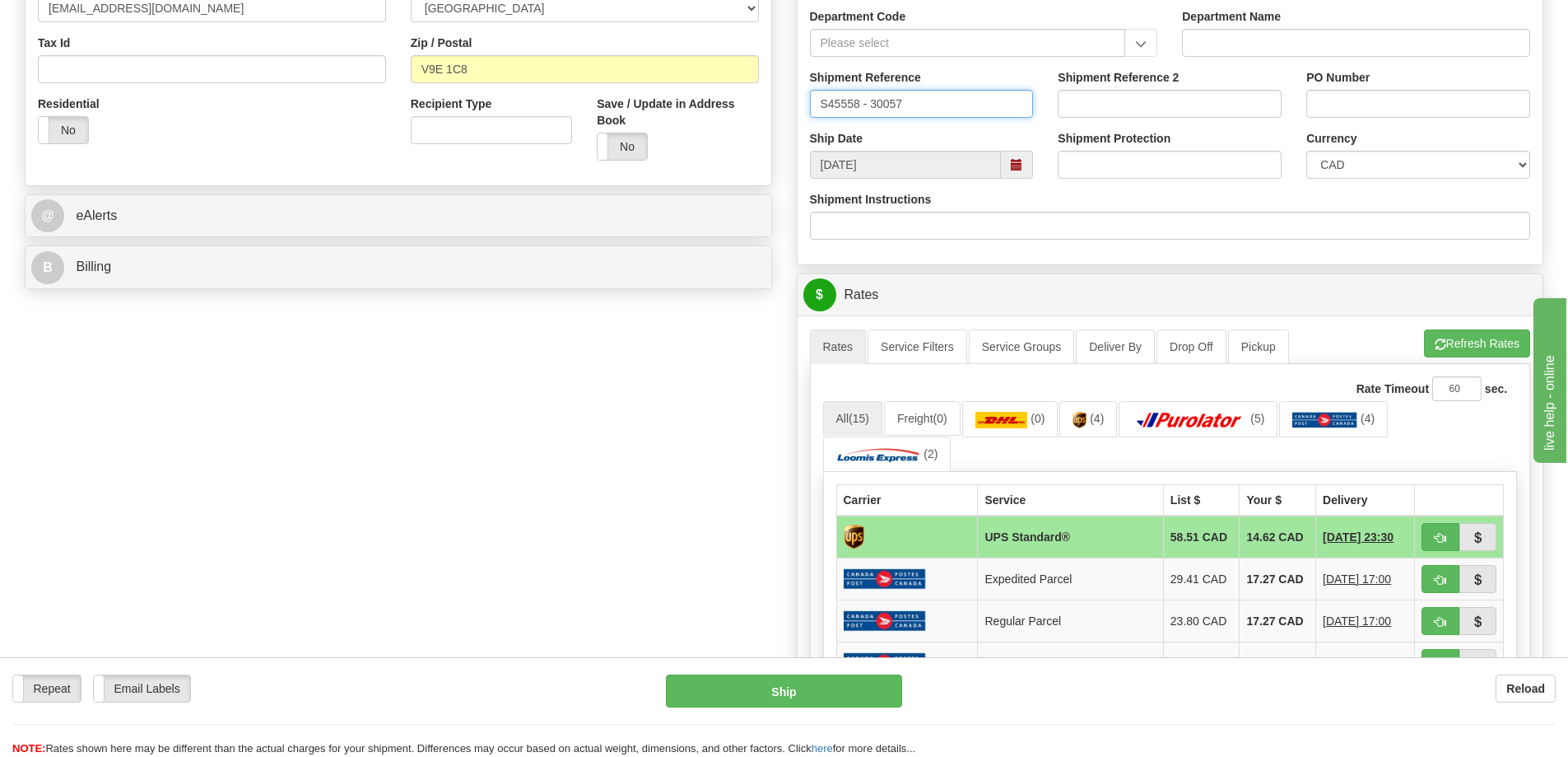
type input "S45558 - 30057"
drag, startPoint x: 1436, startPoint y: 537, endPoint x: 1409, endPoint y: 547, distance: 28.8
click at [1436, 537] on span "button" at bounding box center [1440, 538] width 11 height 10
type input "11"
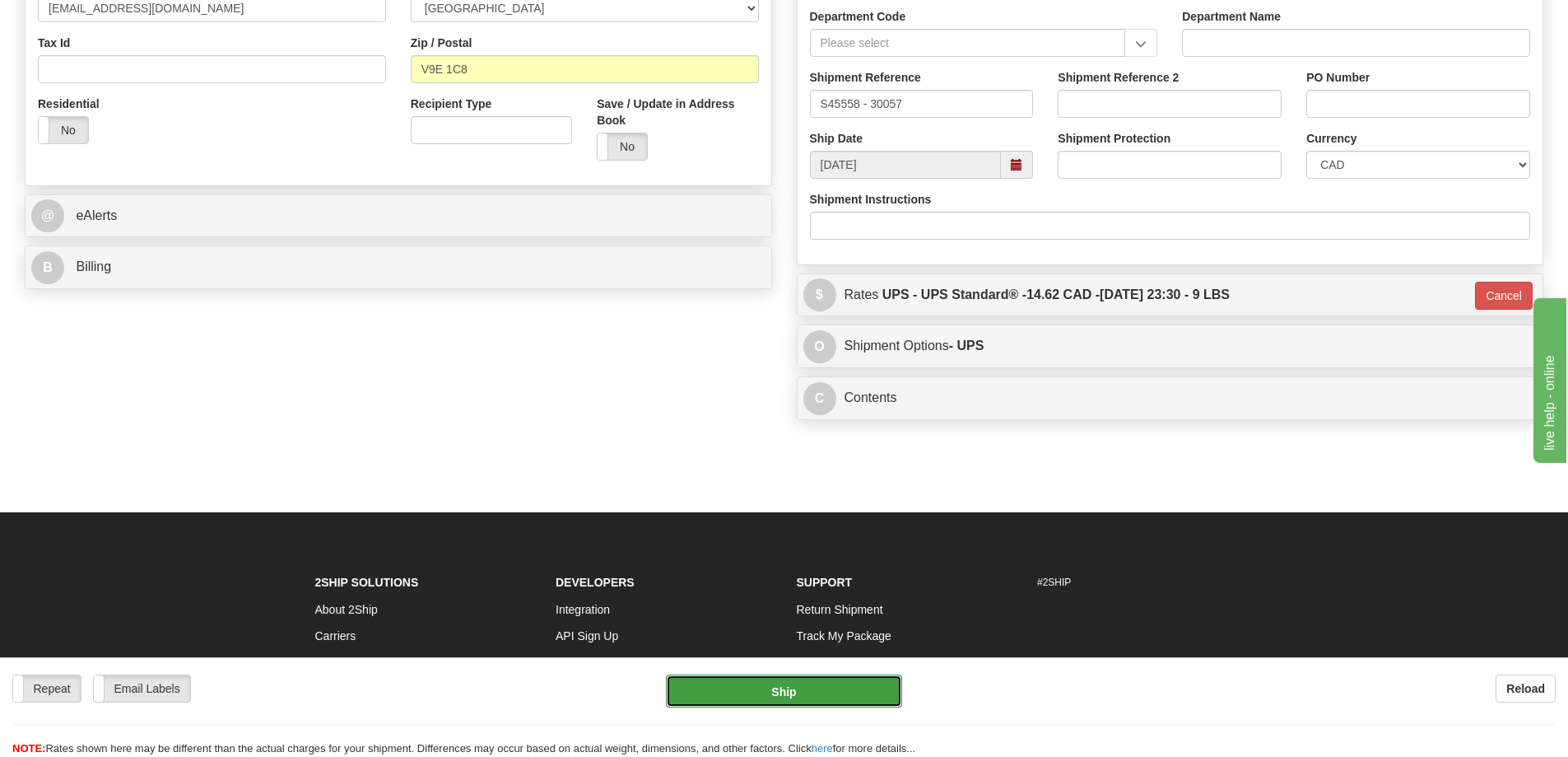
click at [842, 691] on button "Ship" at bounding box center [784, 691] width 236 height 33
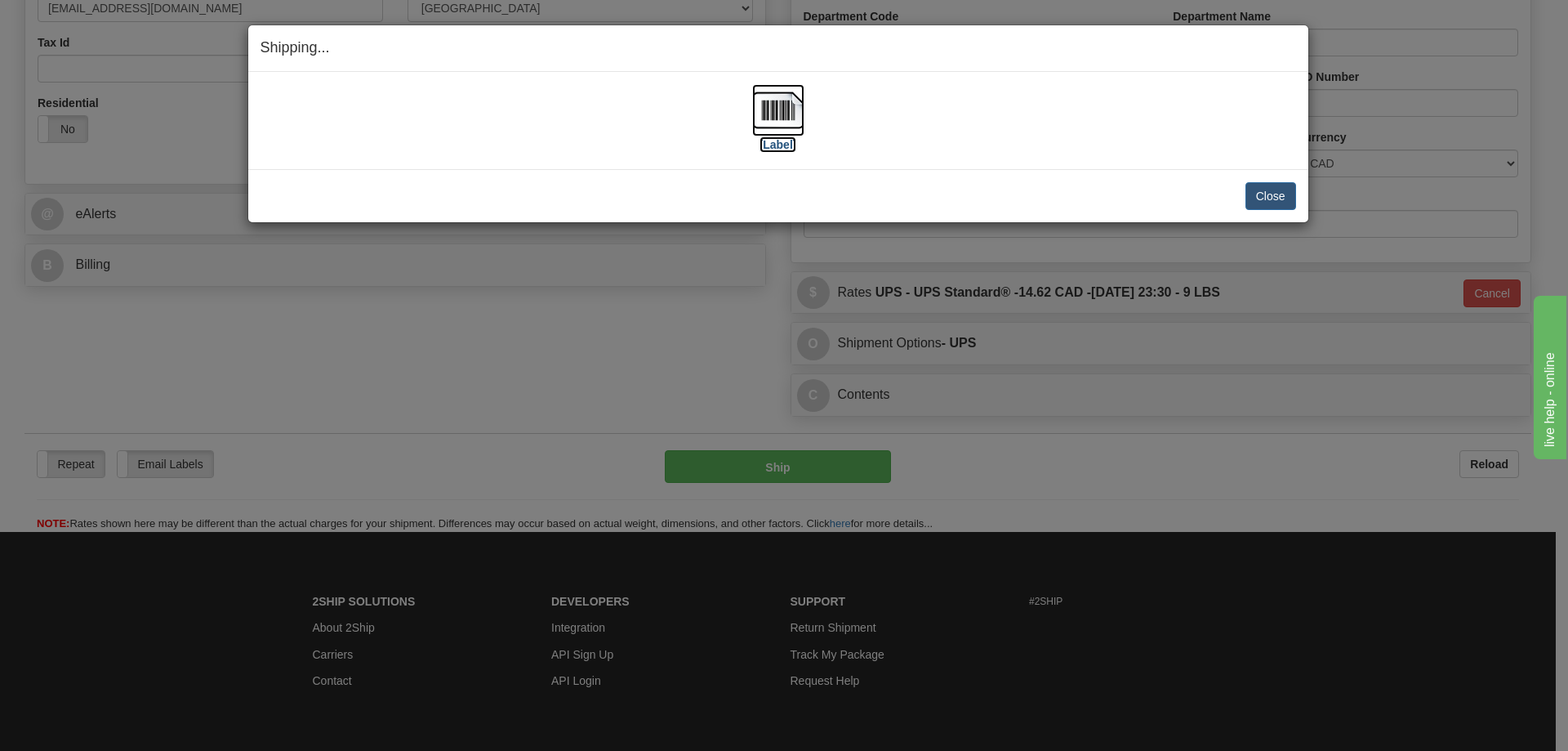
click at [793, 113] on img at bounding box center [778, 109] width 52 height 52
click at [512, 180] on div "Close [PERSON_NAME] Shipment and Quit Pickup Quit Pickup ONLY" at bounding box center [778, 196] width 1060 height 53
